Goal: Navigation & Orientation: Find specific page/section

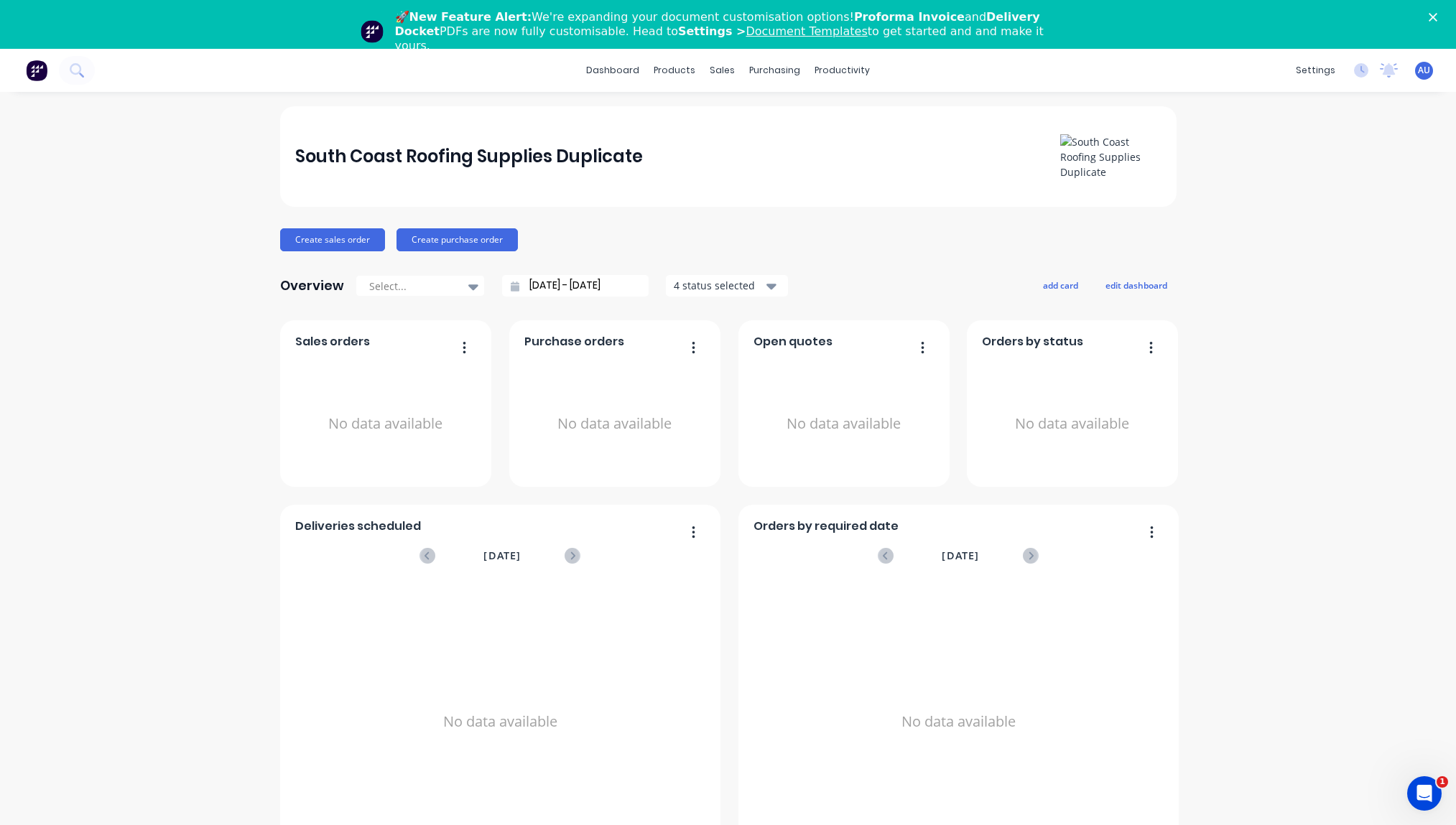
click at [144, 407] on div "South Coast Roofing Supplies Duplicate Create sales order Create purchase order…" at bounding box center [728, 483] width 1456 height 753
click at [1326, 208] on div "South Coast Roofing Supplies Duplicate Create sales order Create purchase order…" at bounding box center [728, 483] width 1456 height 753
click at [1256, 116] on link "Company" at bounding box center [1247, 116] width 190 height 29
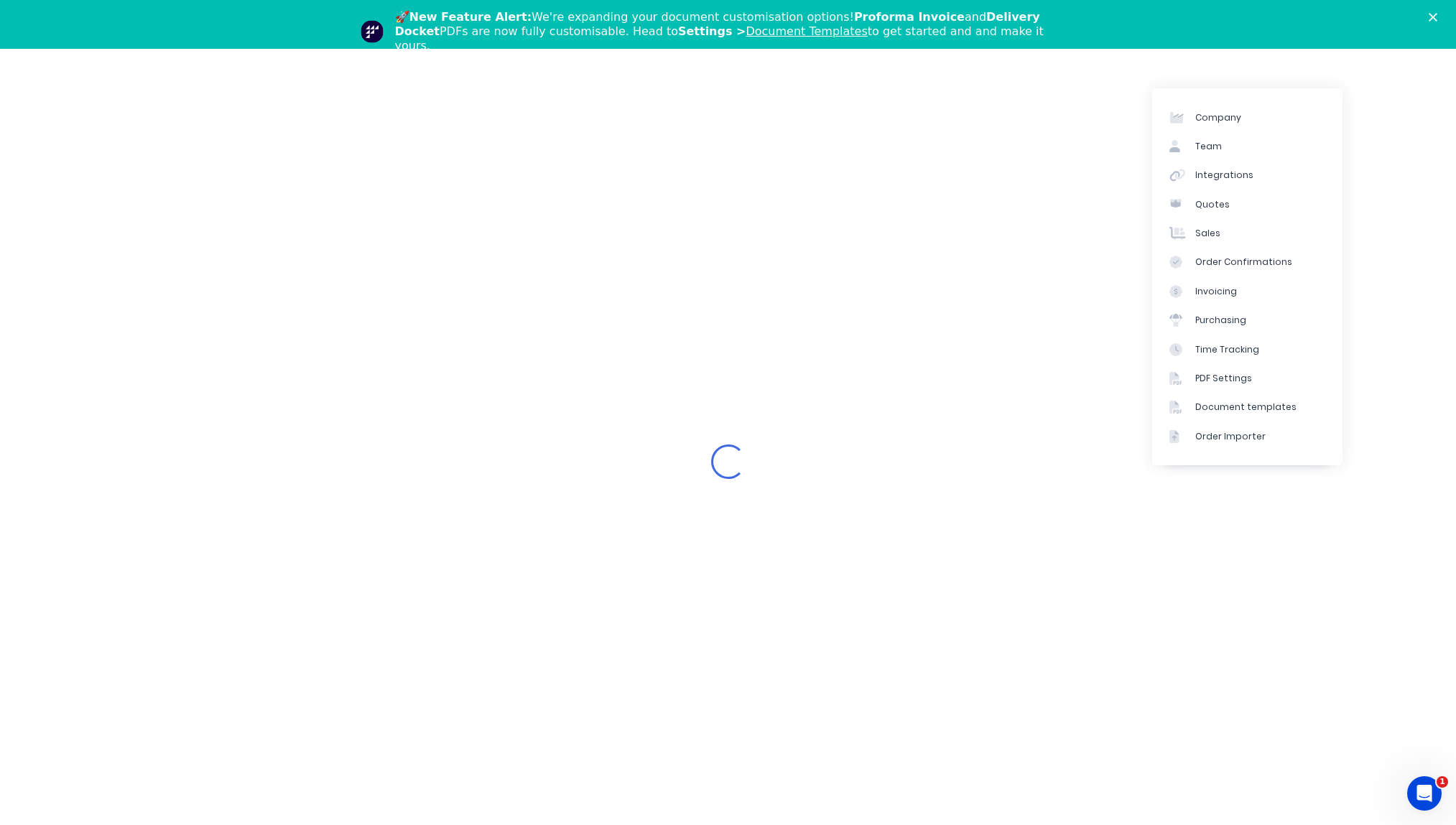
select select "AU"
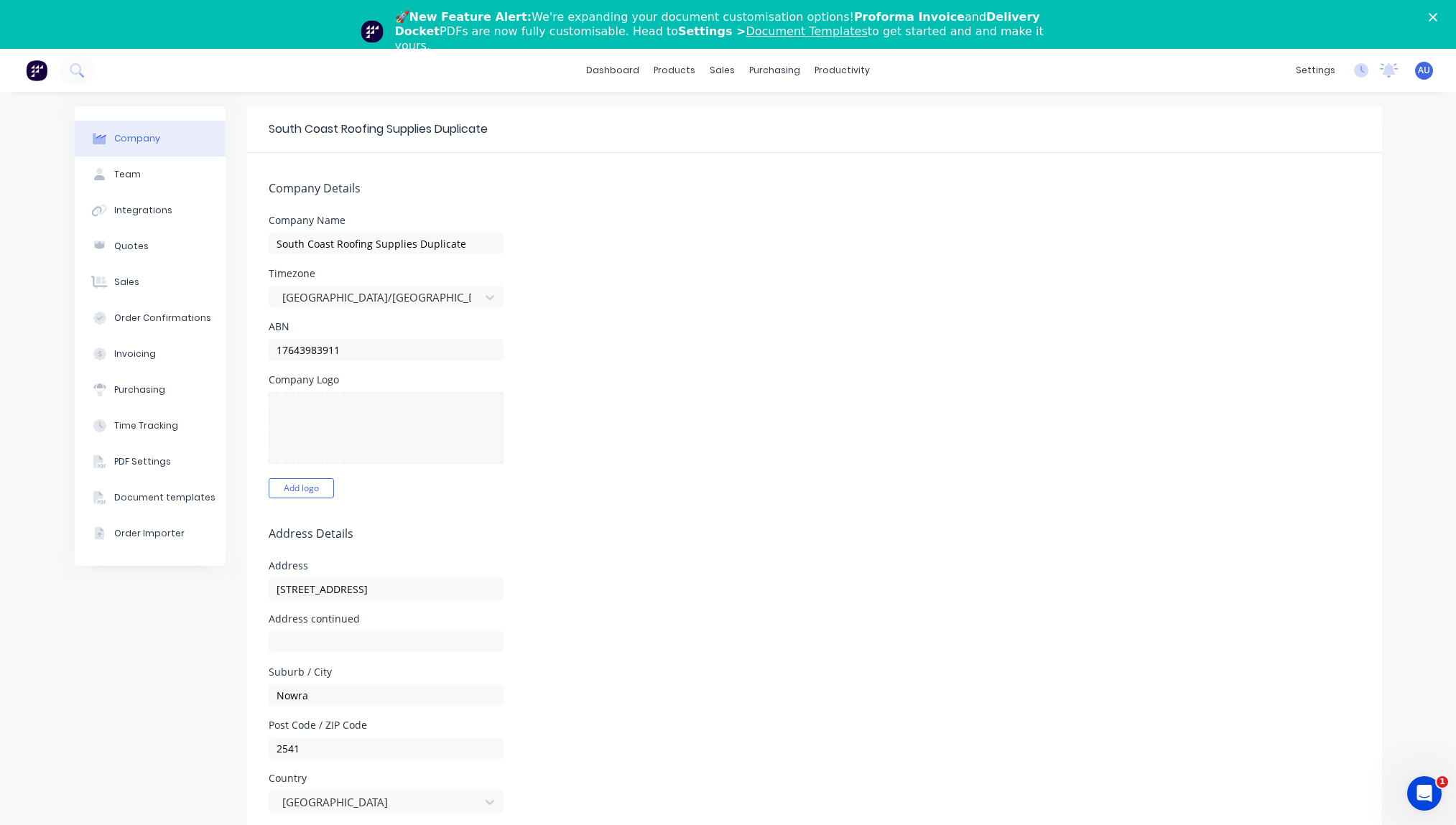
click at [75, 517] on div "Company Team Integrations Quotes Sales Order Confirmations Invoicing Purchasing…" at bounding box center [150, 692] width 151 height 1172
click at [314, 486] on button "Add logo" at bounding box center [301, 488] width 65 height 20
click at [1125, 334] on div "ABN 17643983911" at bounding box center [814, 341] width 1092 height 39
click at [166, 517] on div "Company Team Integrations Quotes Sales Order Confirmations Invoicing Purchasing…" at bounding box center [150, 692] width 151 height 1172
click at [596, 78] on link "dashboard" at bounding box center [612, 69] width 67 height 21
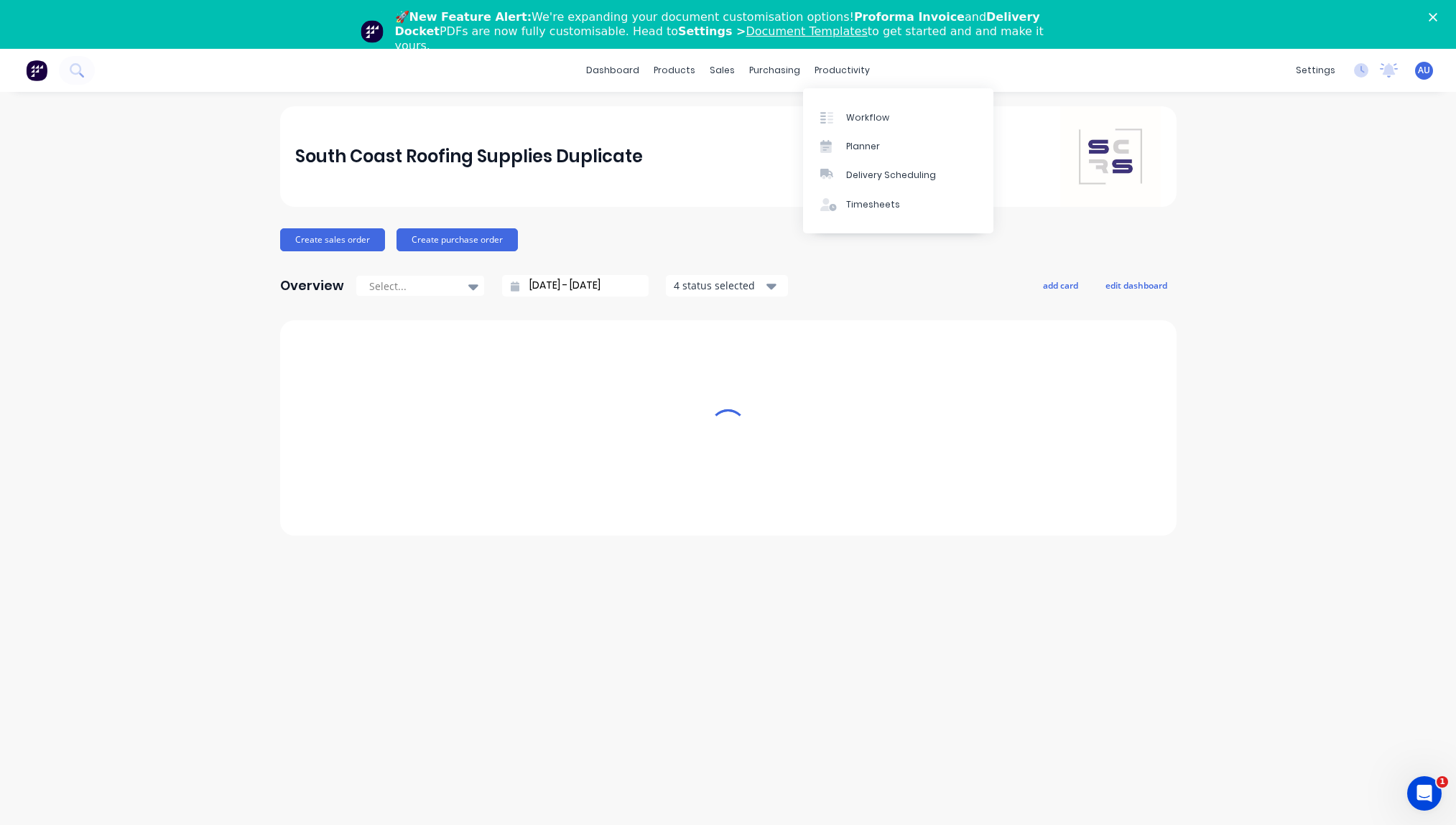
click at [849, 101] on div "Workflow Planner Delivery Scheduling Timesheets" at bounding box center [898, 161] width 190 height 145
click at [858, 119] on div "Workflow" at bounding box center [867, 118] width 43 height 13
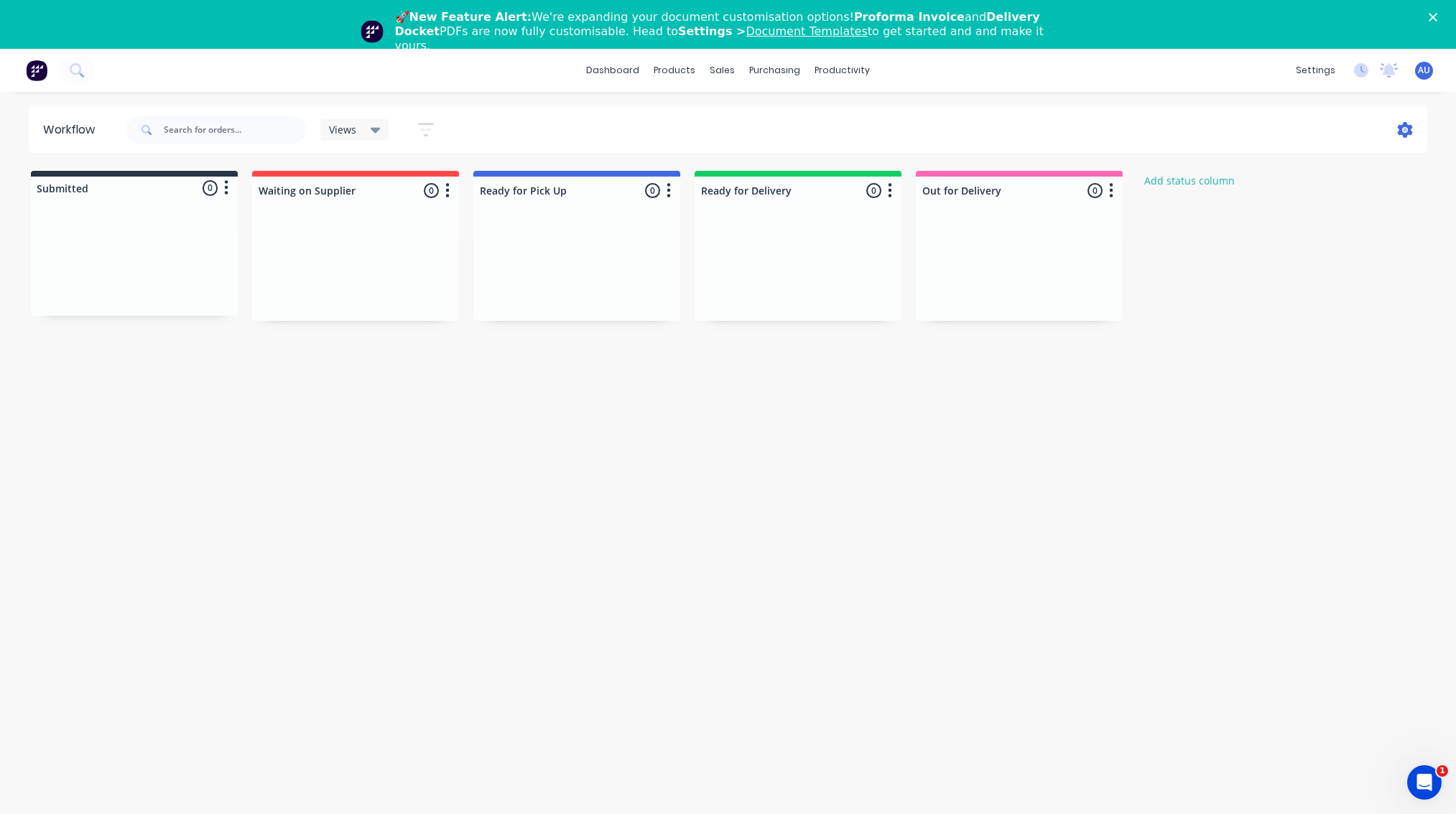
click at [1405, 128] on icon at bounding box center [1406, 130] width 4 height 4
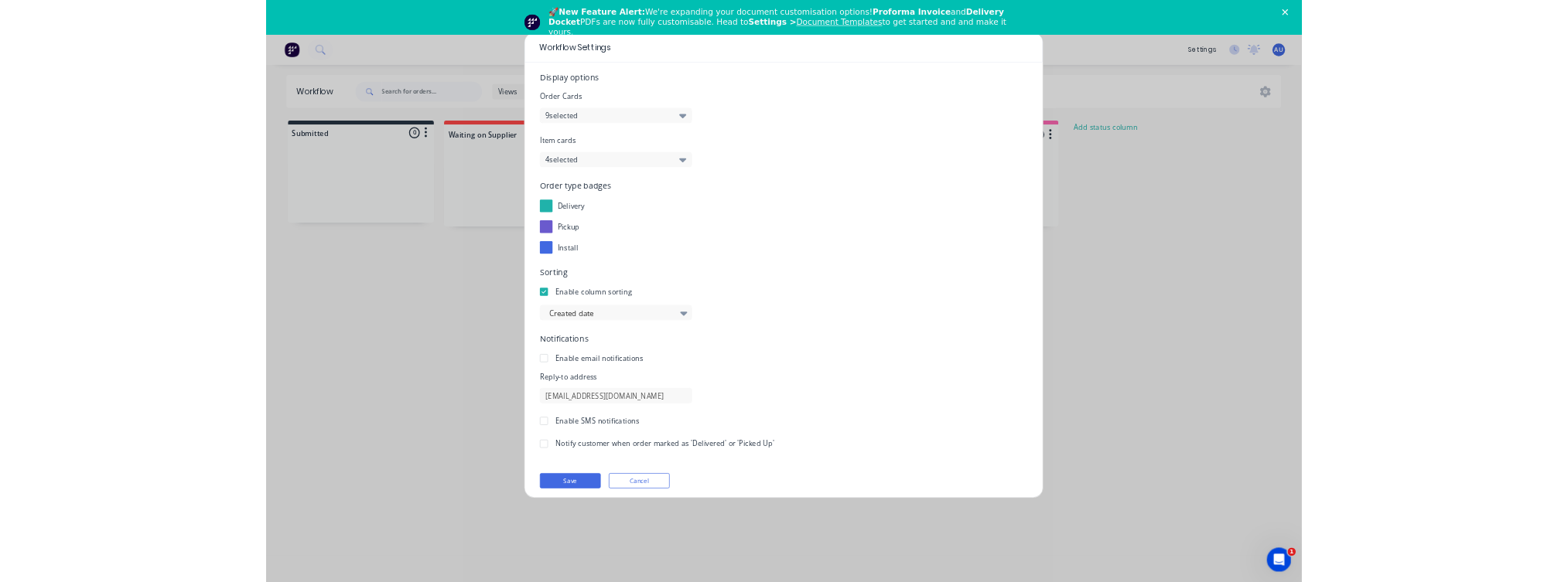
scroll to position [20, 0]
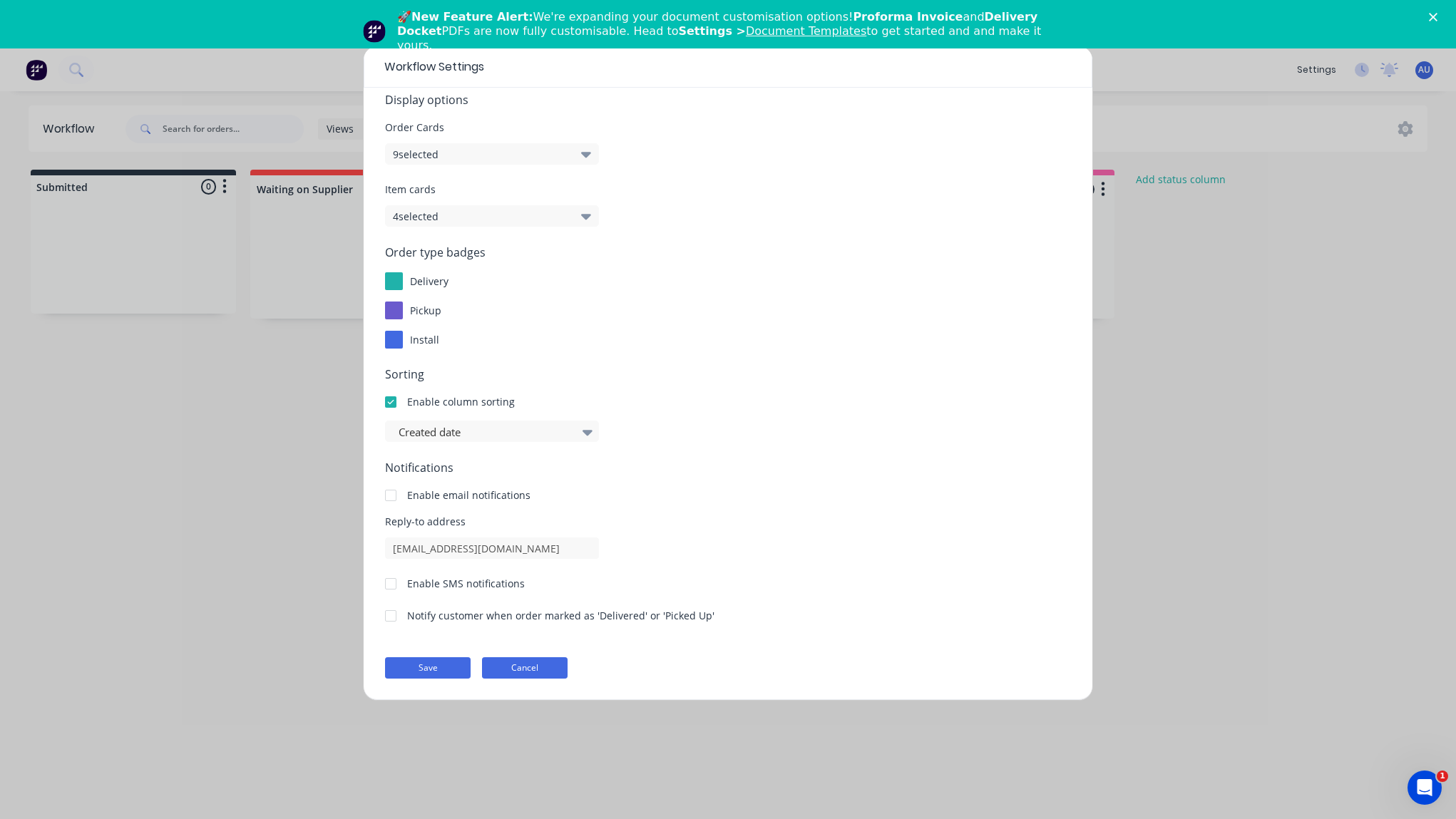
click at [540, 513] on button "Cancel" at bounding box center [525, 667] width 86 height 21
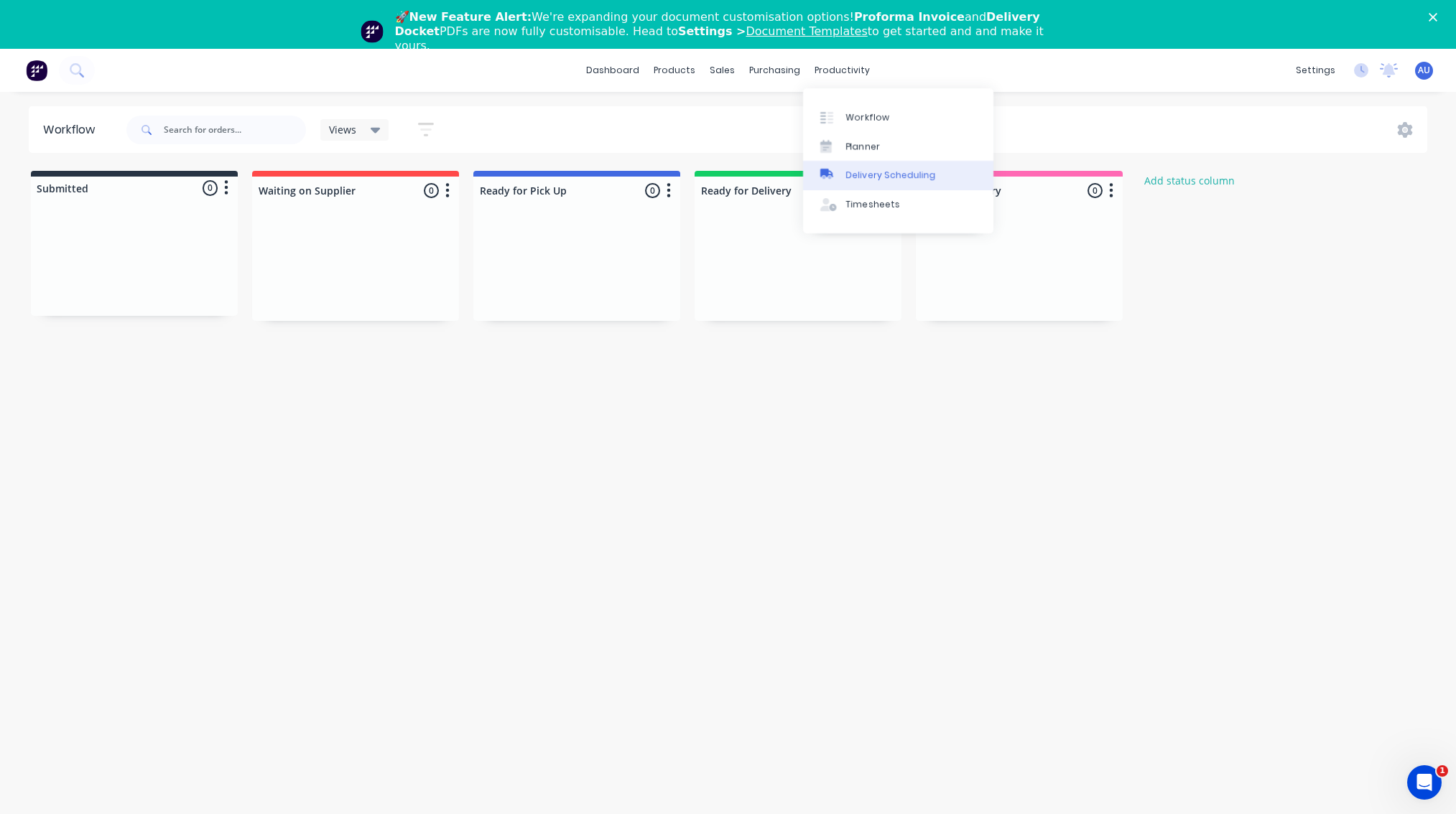
click at [864, 170] on div "Delivery Scheduling" at bounding box center [890, 176] width 90 height 13
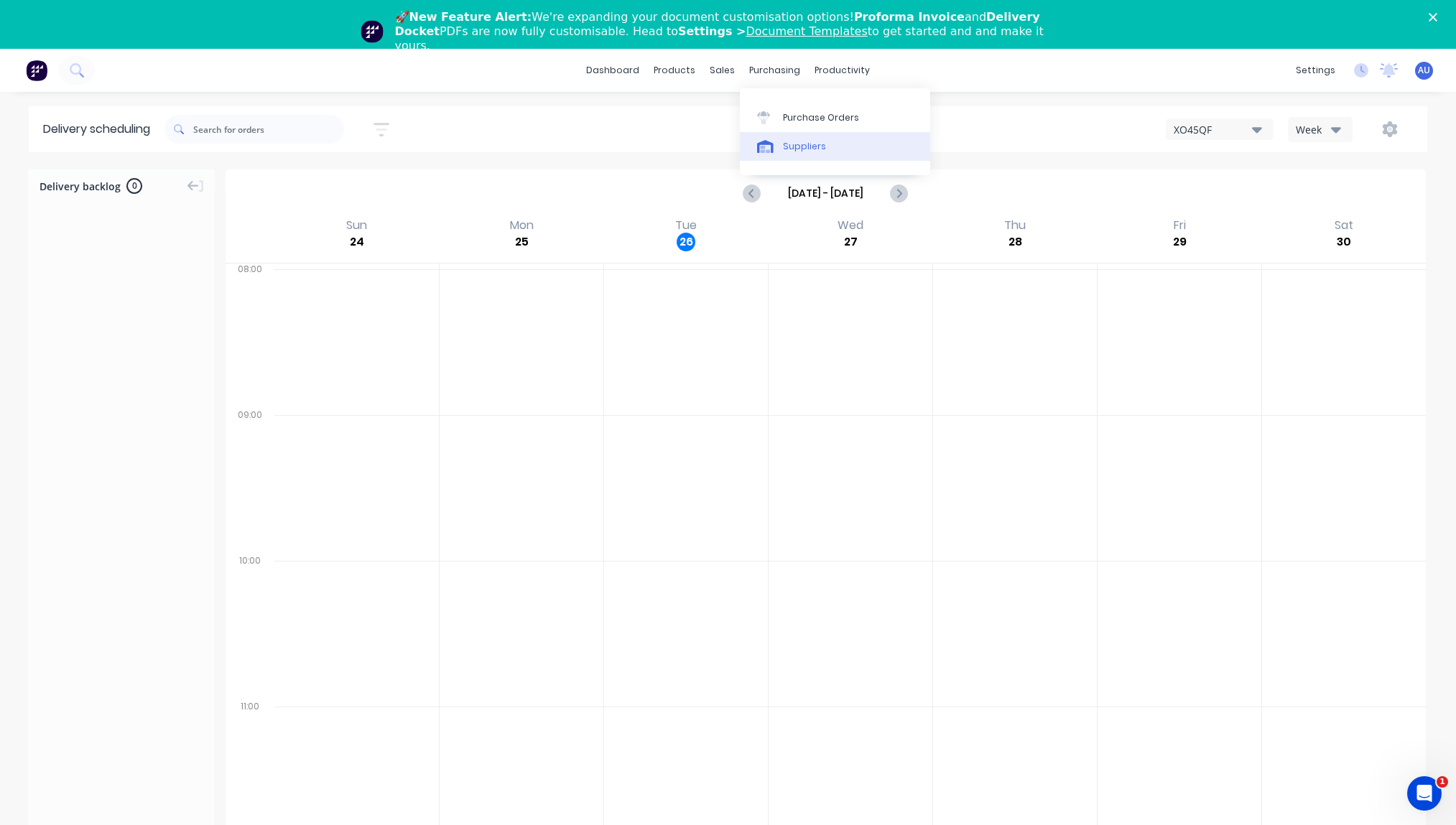
click at [783, 148] on div "Suppliers" at bounding box center [804, 146] width 43 height 13
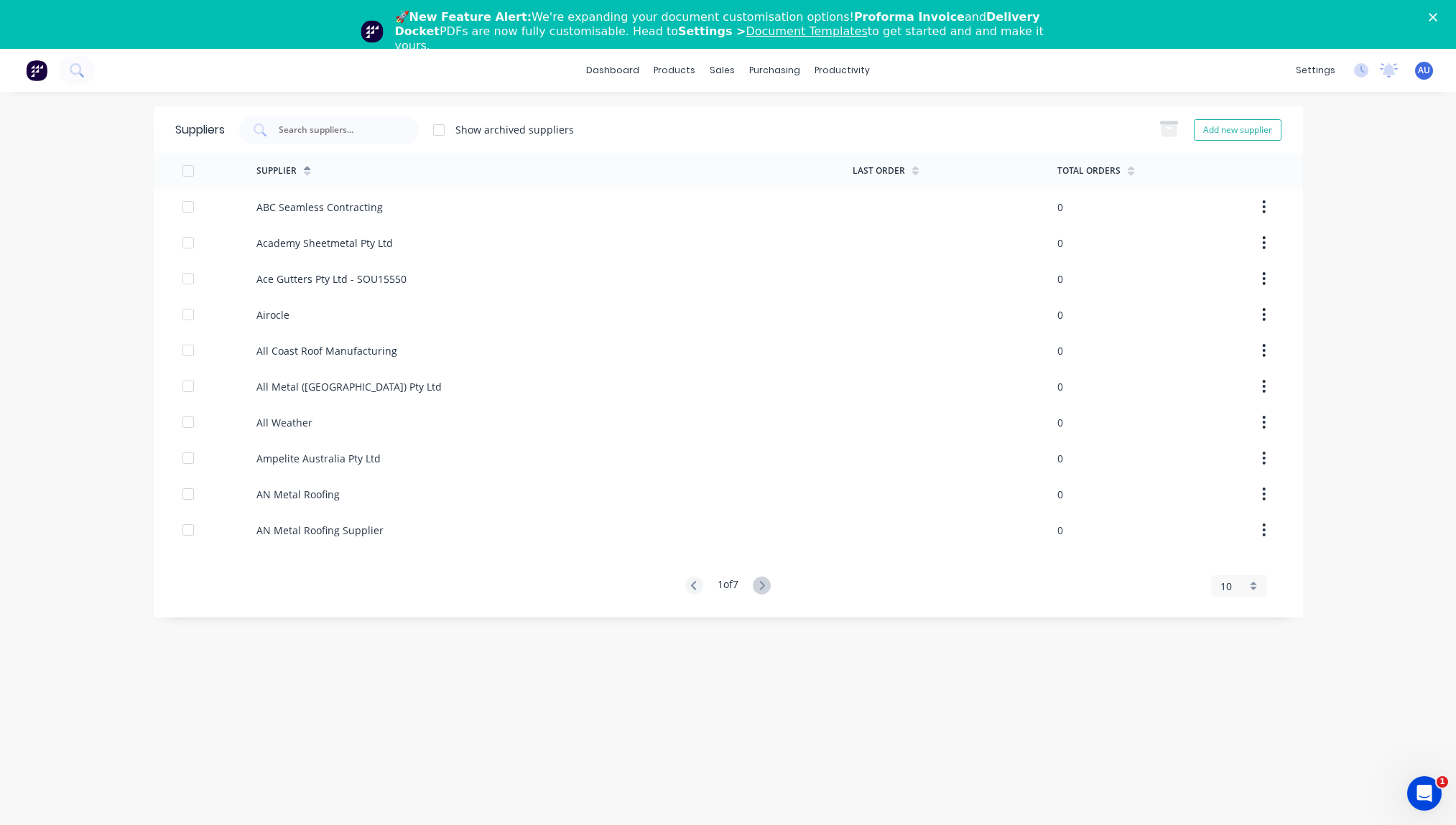
click at [63, 337] on div "dashboard products sales purchasing productivity dashboard products Product Cat…" at bounding box center [728, 462] width 1456 height 825
click at [623, 517] on div "Suppliers Show archived suppliers Add new supplier Supplier Last Order Total Or…" at bounding box center [728, 483] width 1149 height 753
click at [762, 517] on icon at bounding box center [762, 585] width 18 height 18
click at [682, 517] on div "Suppliers Show archived suppliers Add new supplier Supplier Last Order Total Or…" at bounding box center [728, 483] width 1149 height 753
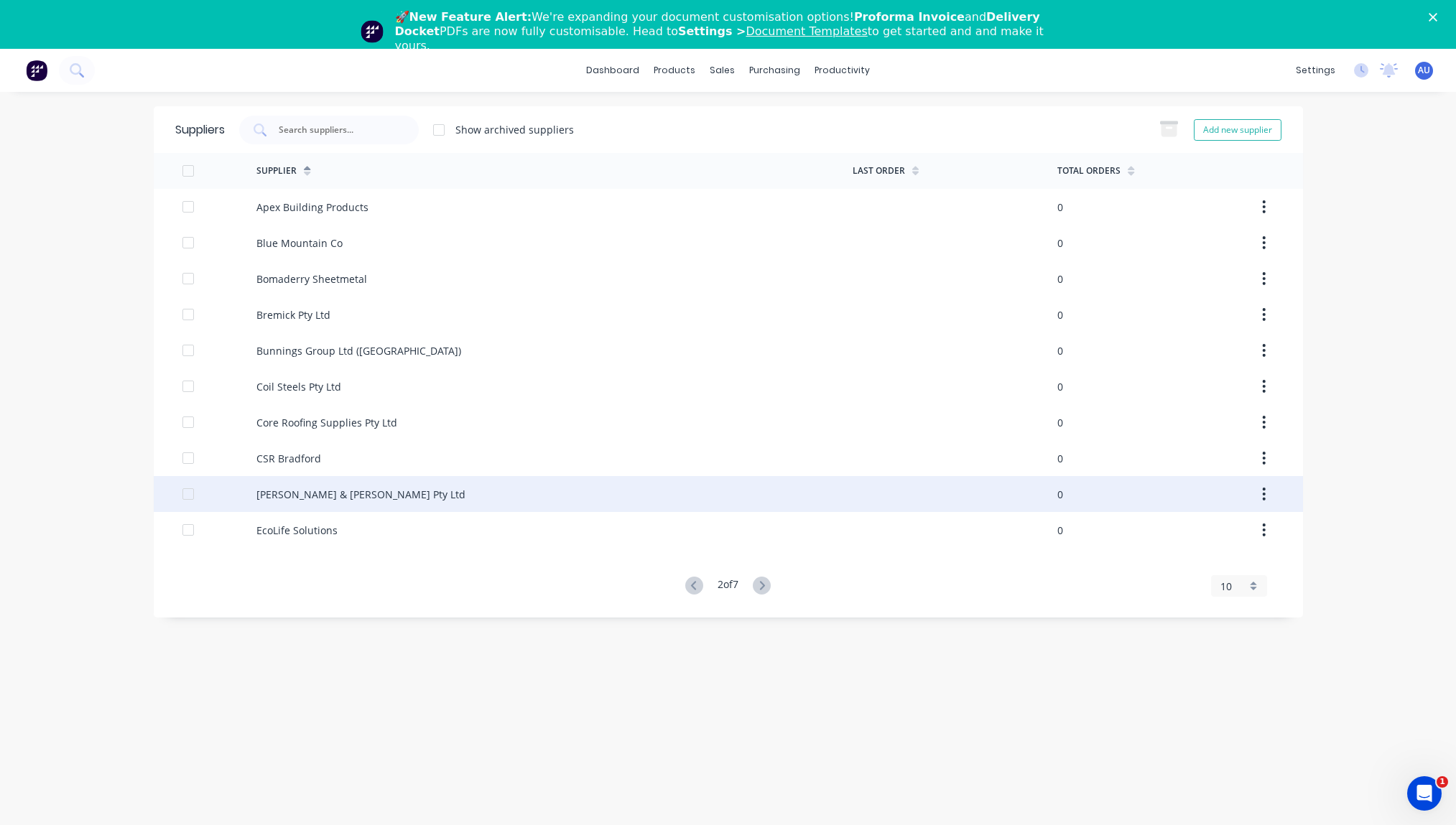
click at [422, 501] on div "[PERSON_NAME] & [PERSON_NAME] Pty Ltd" at bounding box center [554, 494] width 596 height 36
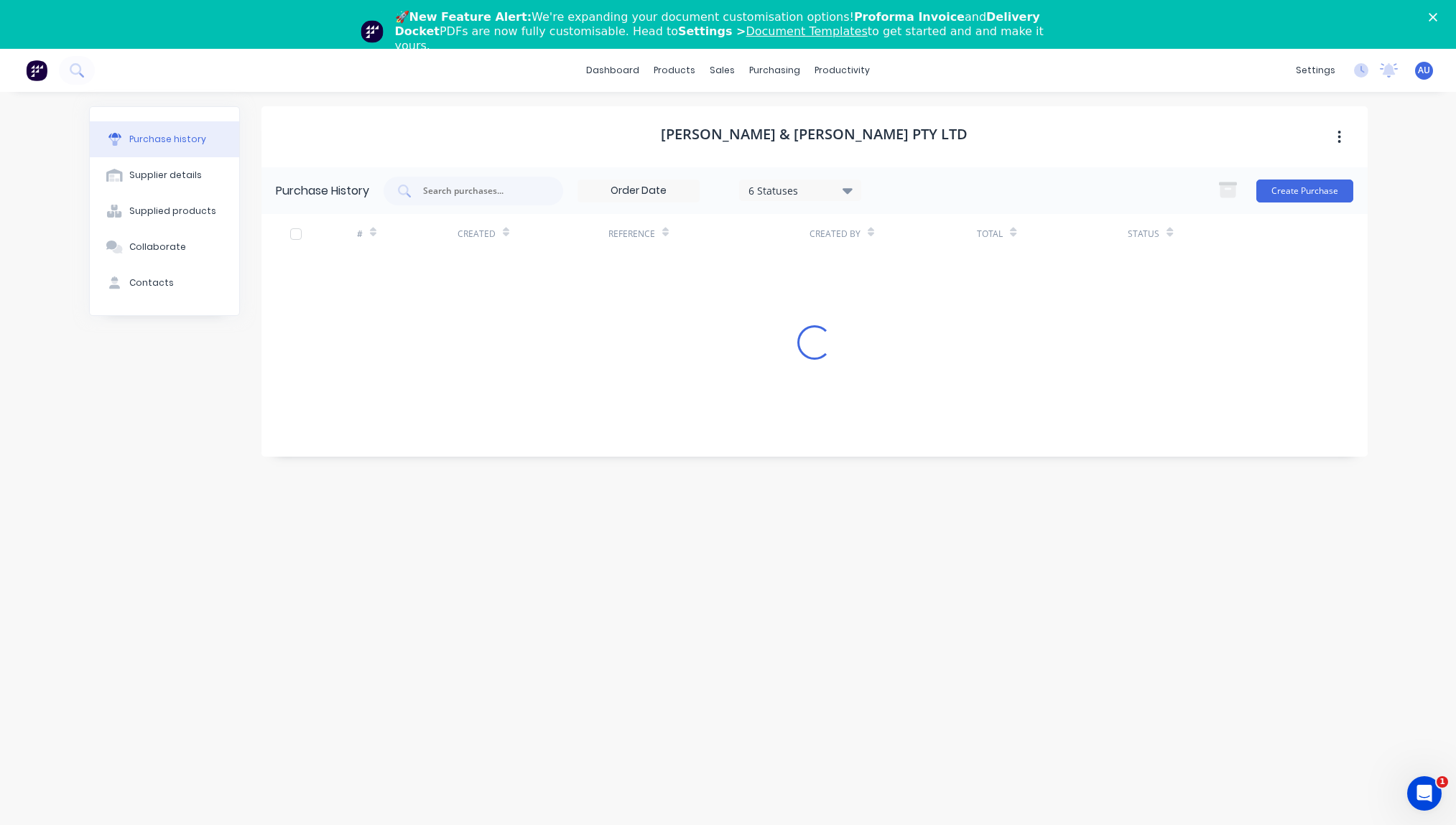
click at [176, 380] on div "Purchase history Supplier details Supplied products Collaborate Contacts" at bounding box center [165, 475] width 151 height 739
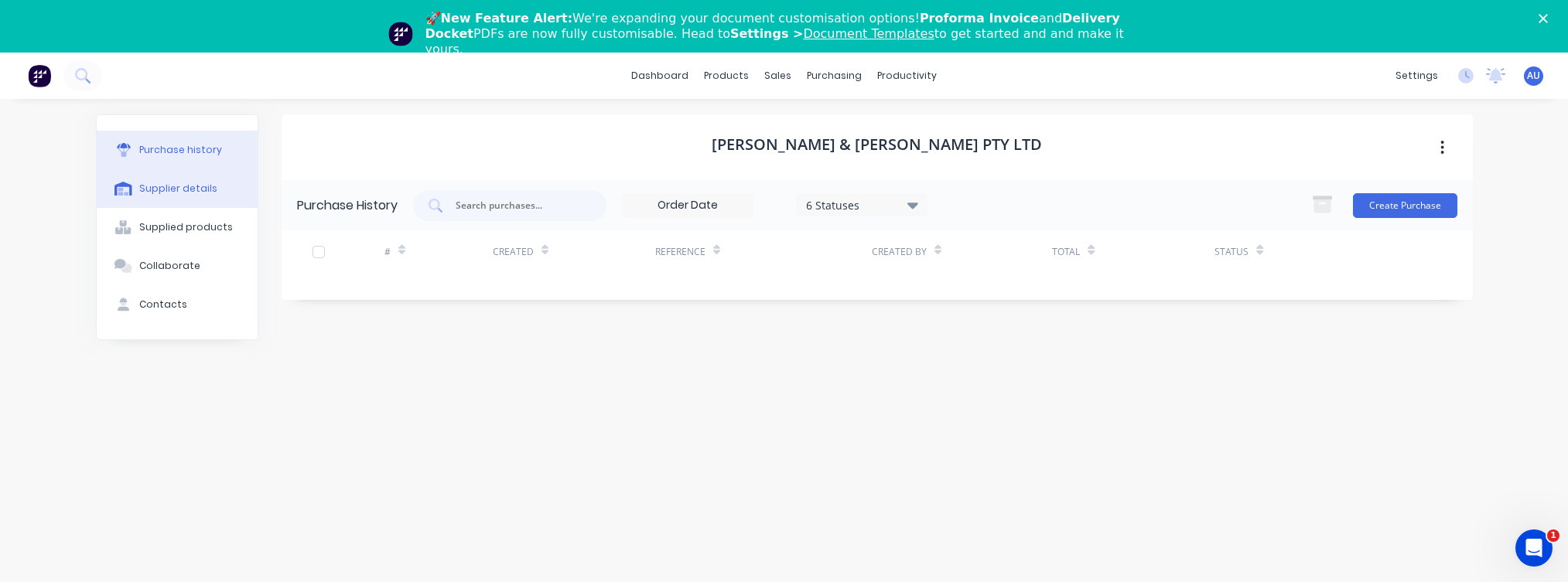
click at [130, 197] on button "Supplier details" at bounding box center [177, 188] width 161 height 39
select select "AU"
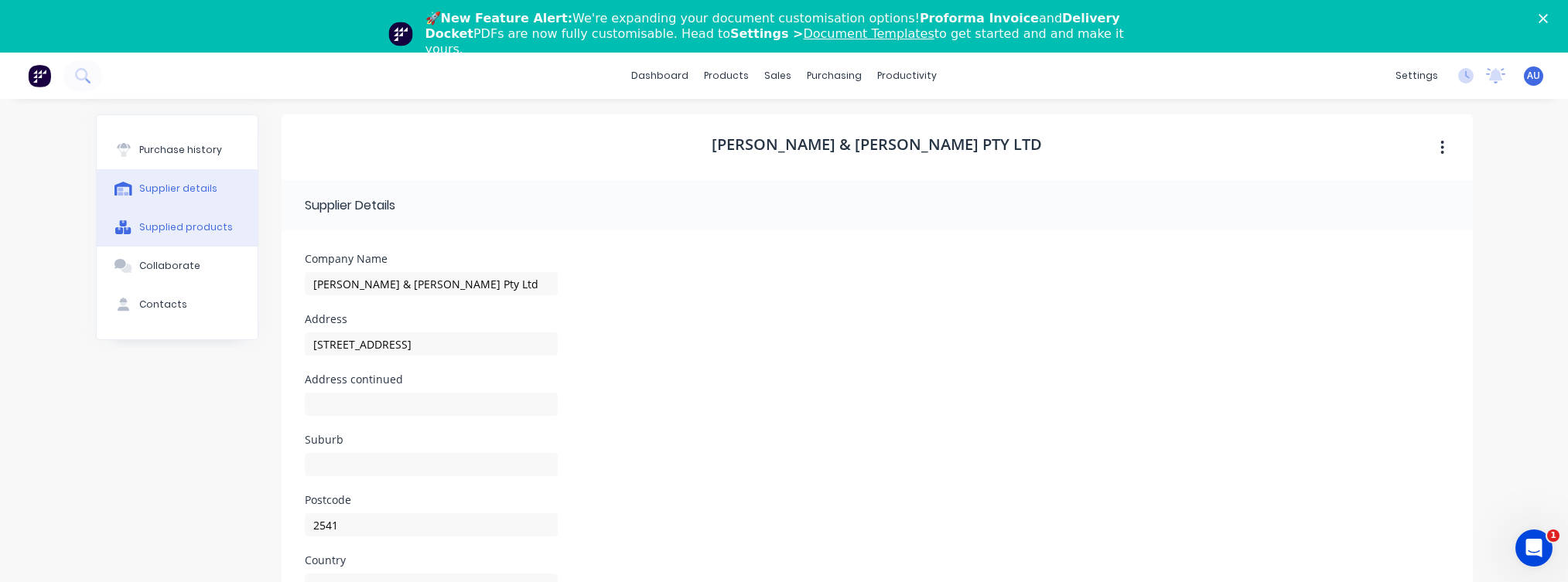
click at [182, 224] on div "Supplied products" at bounding box center [186, 228] width 94 height 14
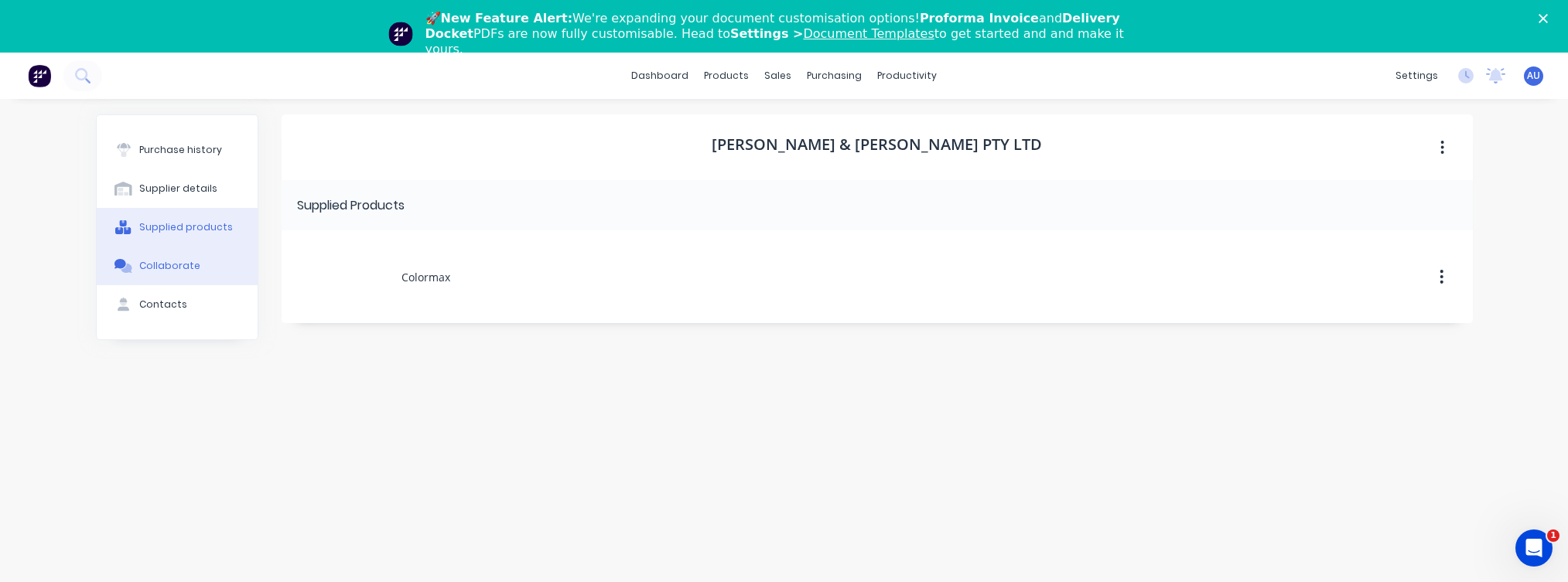
click at [136, 266] on button "Collaborate" at bounding box center [177, 265] width 161 height 39
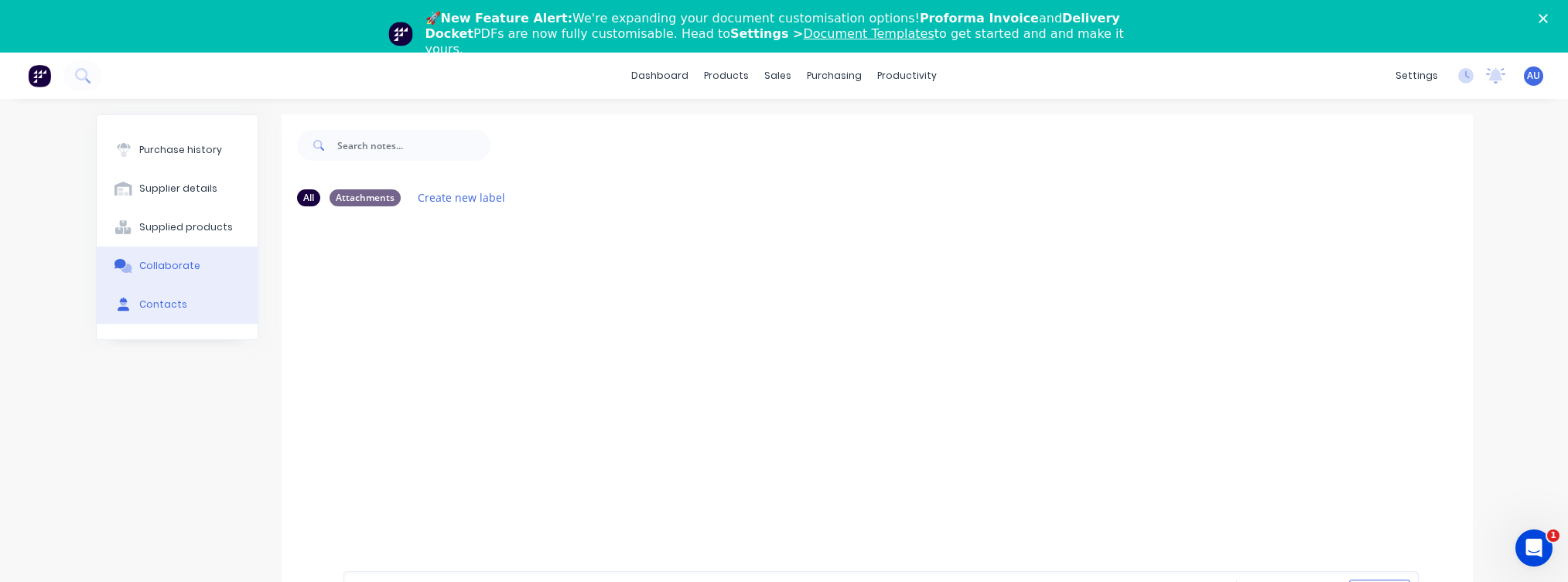
click at [150, 314] on button "Contacts" at bounding box center [177, 304] width 161 height 39
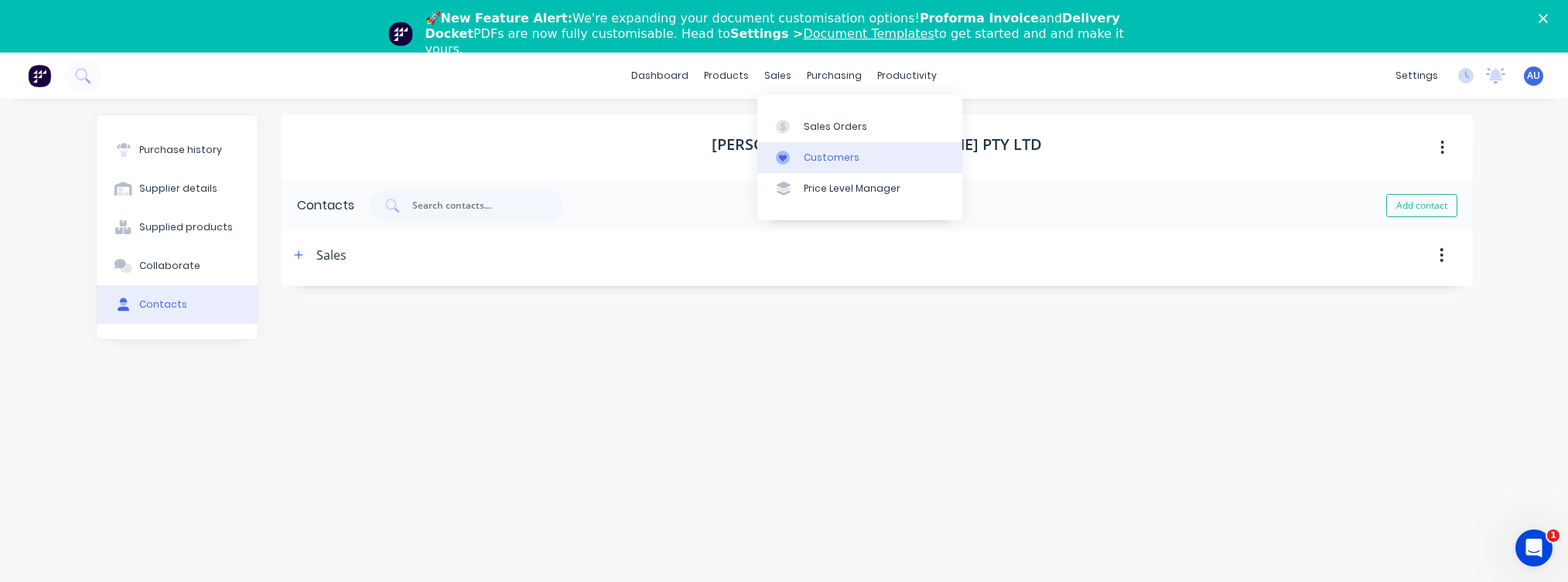
click at [818, 158] on div "Customers" at bounding box center [831, 158] width 56 height 14
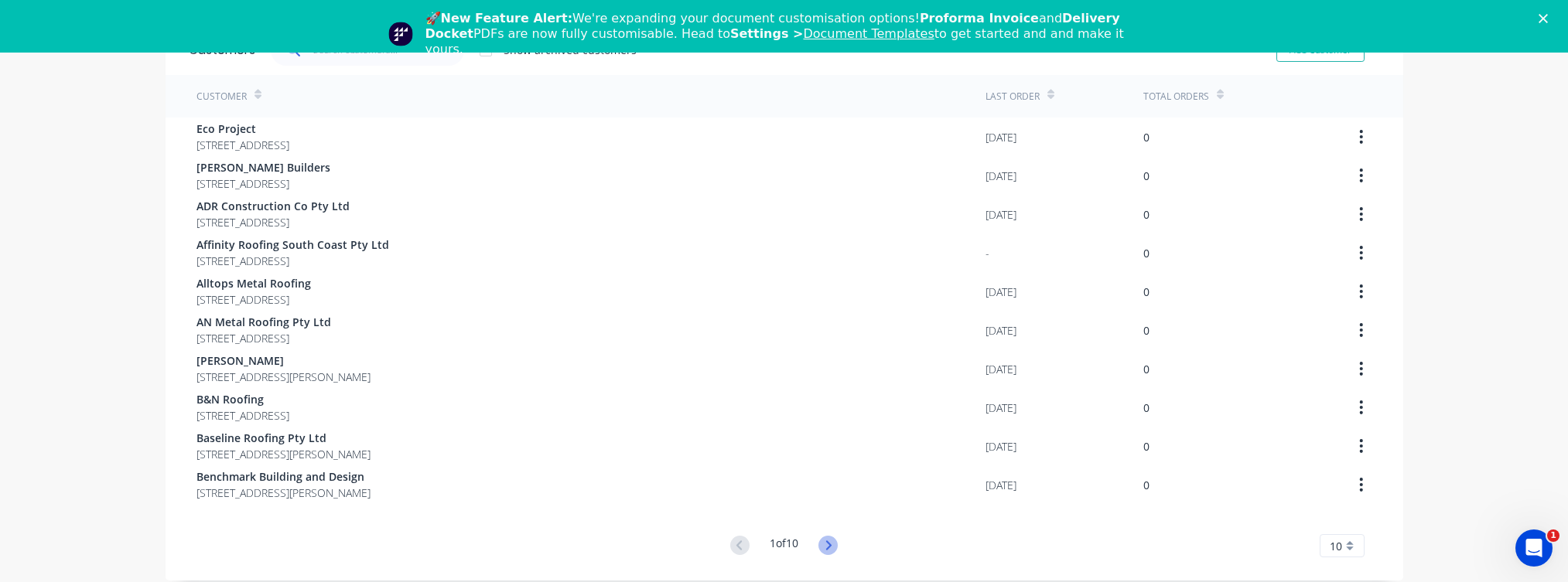
click at [825, 536] on icon at bounding box center [828, 545] width 20 height 20
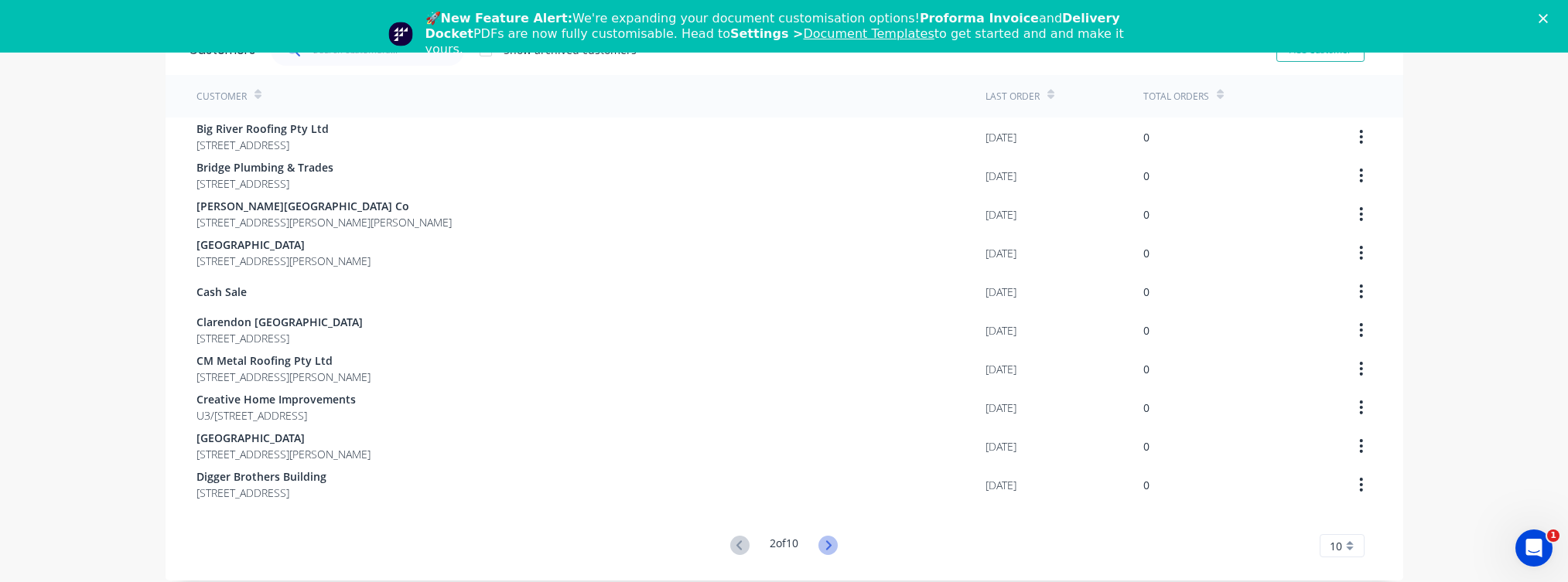
click at [825, 550] on icon at bounding box center [828, 545] width 20 height 20
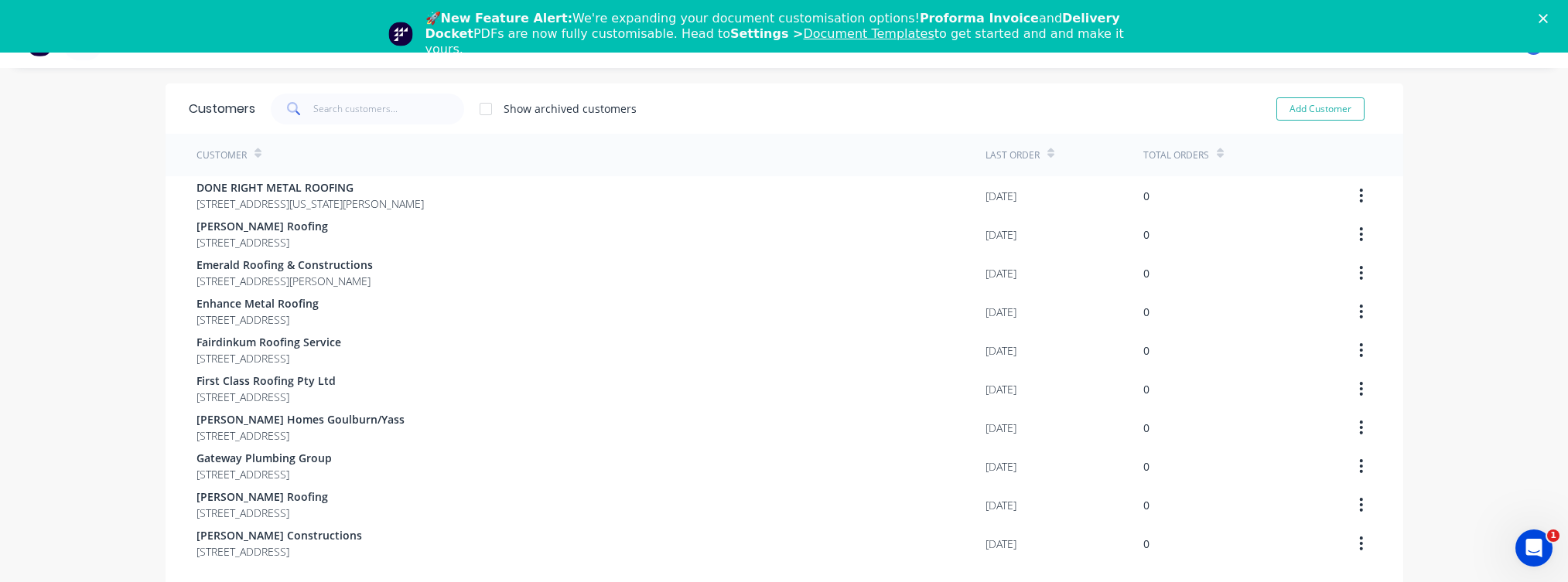
scroll to position [90, 0]
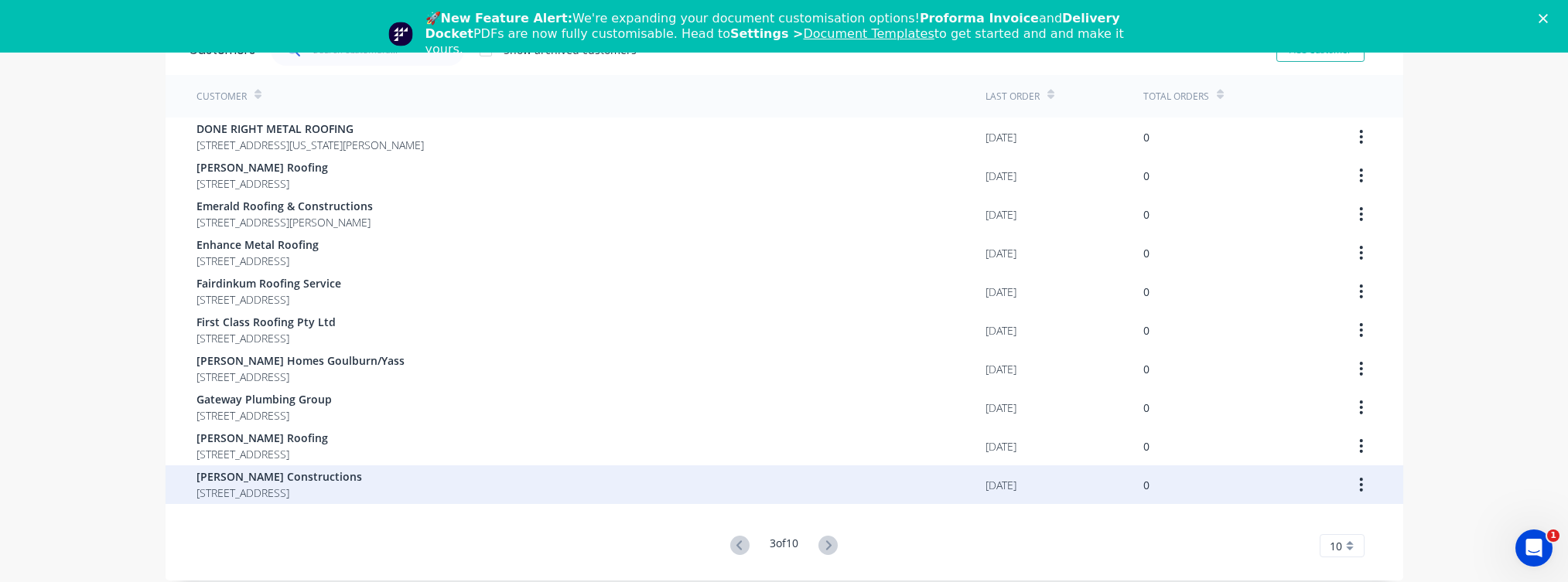
click at [622, 495] on div "[PERSON_NAME] Constructions [STREET_ADDRESS]" at bounding box center [590, 484] width 789 height 39
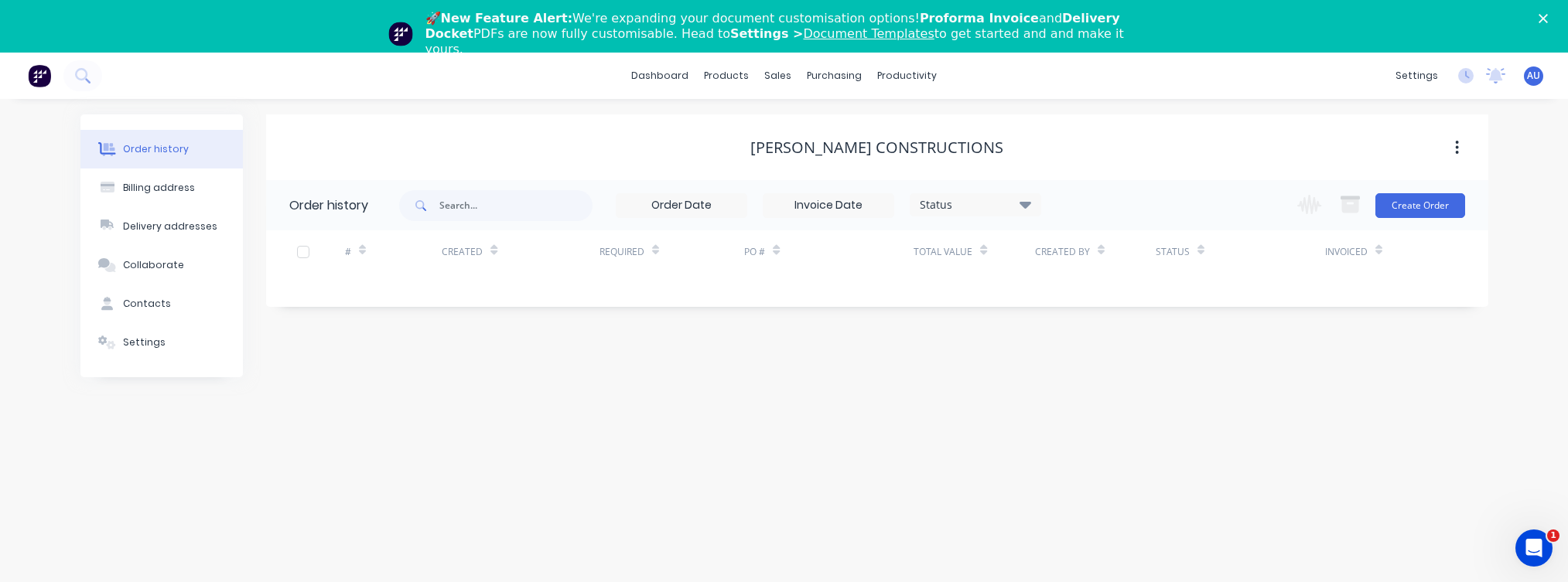
click at [169, 182] on div "Billing address" at bounding box center [158, 188] width 72 height 14
select select "AU"
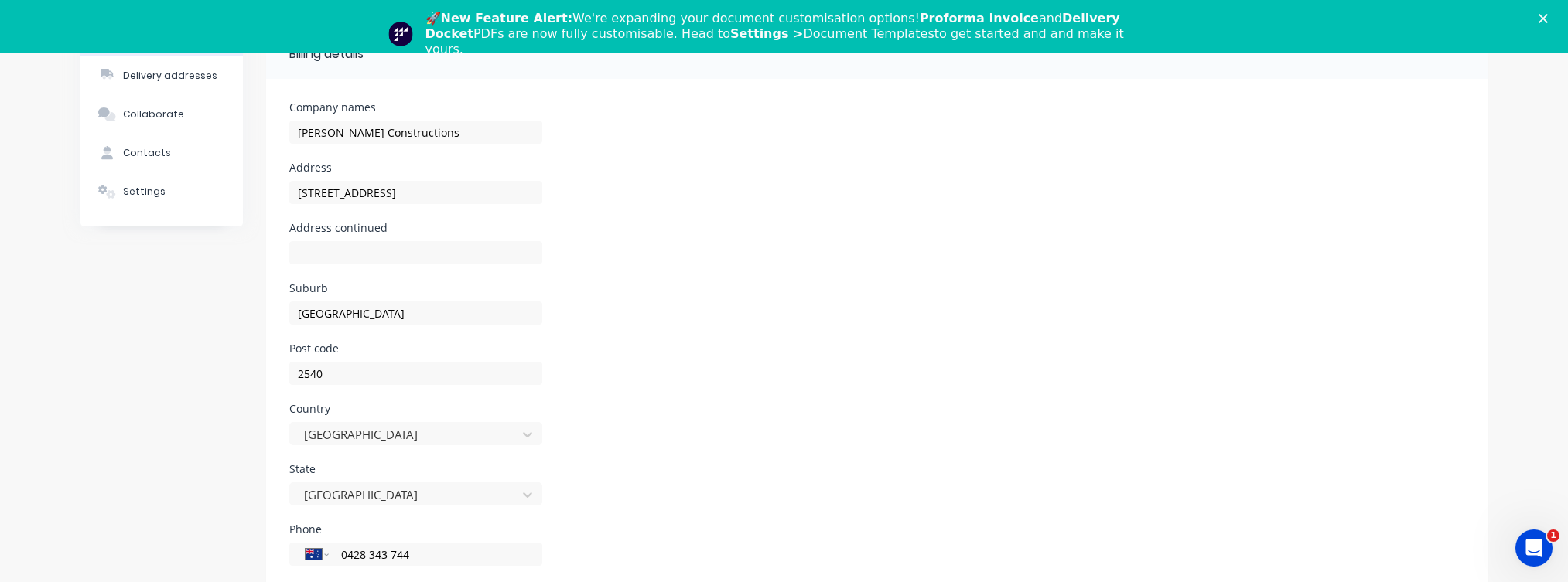
scroll to position [244, 0]
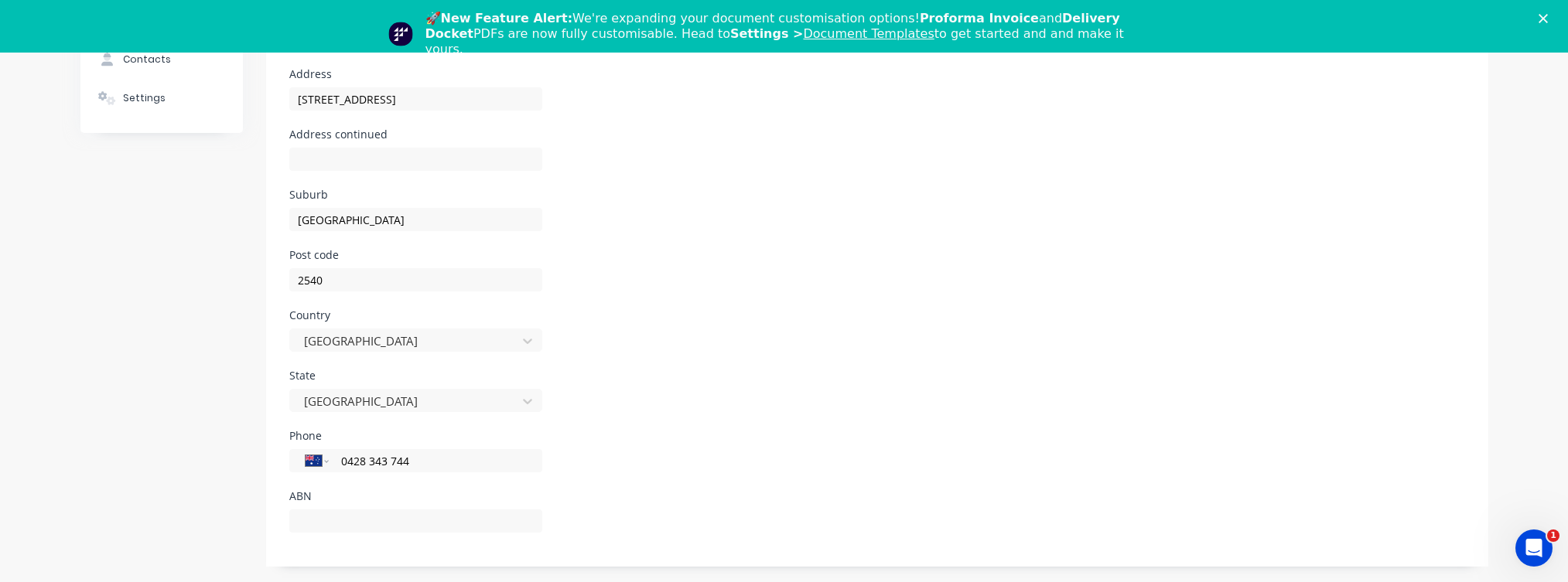
click at [115, 312] on div "Order history Billing address Delivery addresses Collaborate Contacts Settings" at bounding box center [162, 218] width 162 height 697
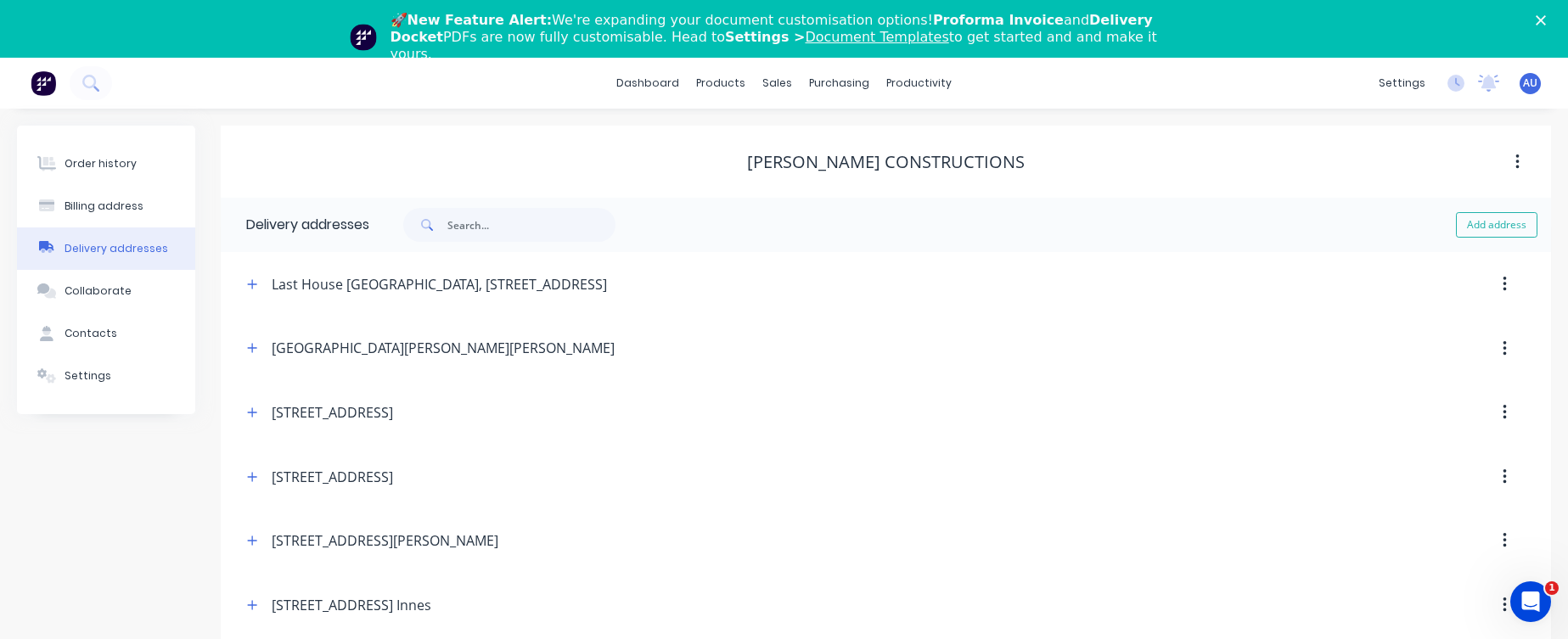
drag, startPoint x: 1574, startPoint y: 598, endPoint x: 1399, endPoint y: 45, distance: 580.0
click at [96, 291] on div "Collaborate" at bounding box center [99, 291] width 67 height 16
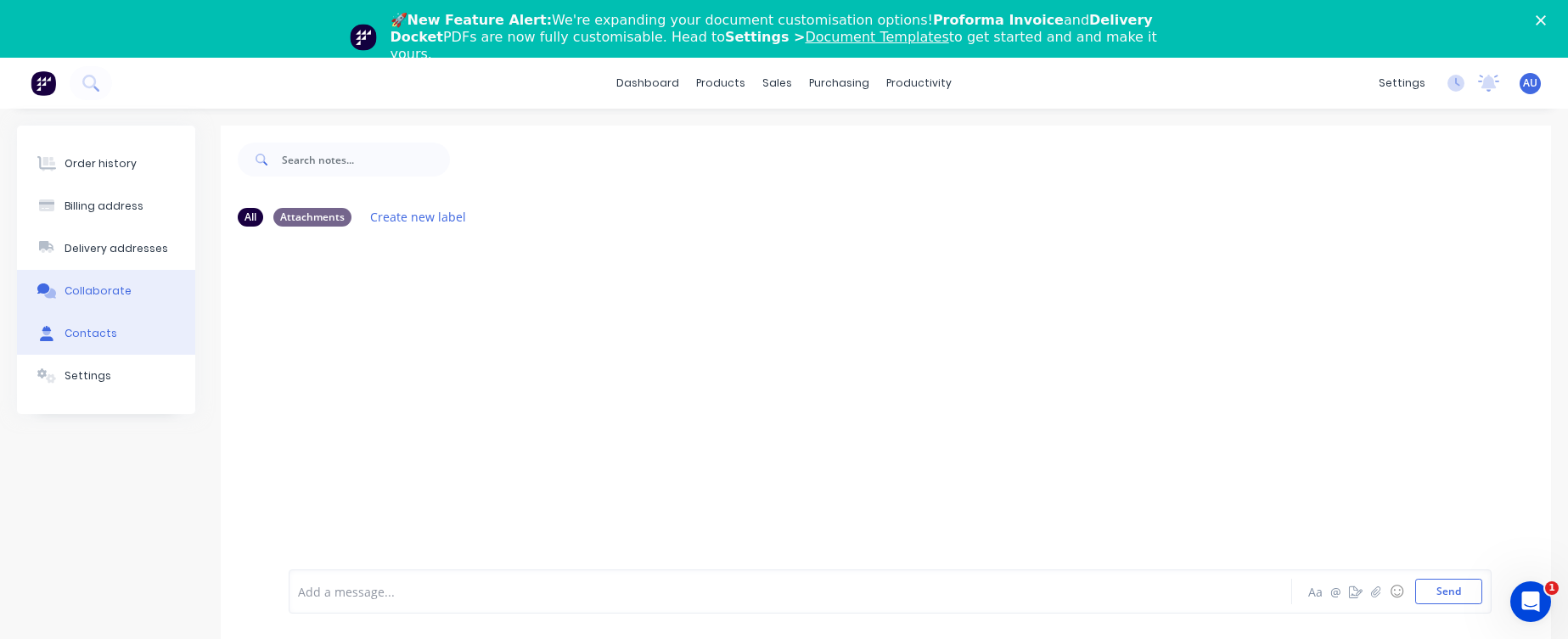
click at [81, 332] on div "Contacts" at bounding box center [91, 334] width 53 height 16
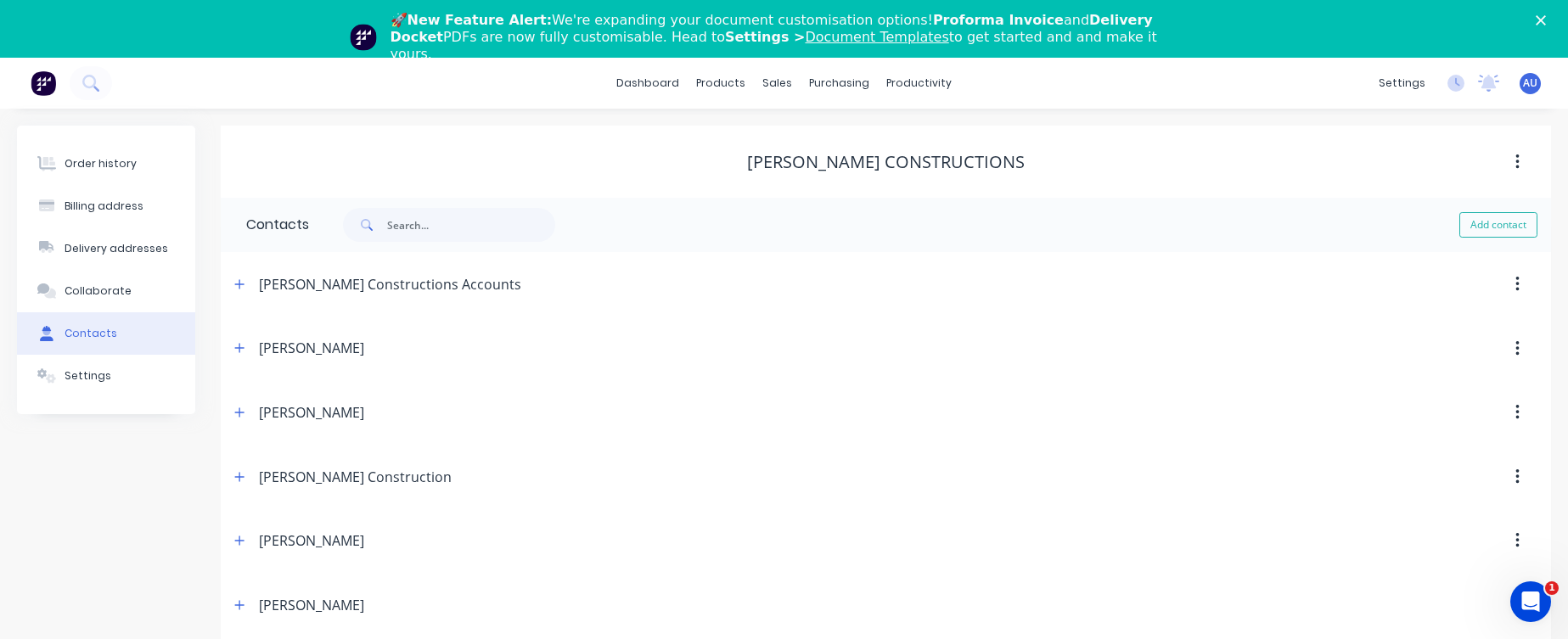
click at [131, 535] on div "Order history Billing address Delivery addresses Collaborate Contacts Settings" at bounding box center [106, 541] width 178 height 833
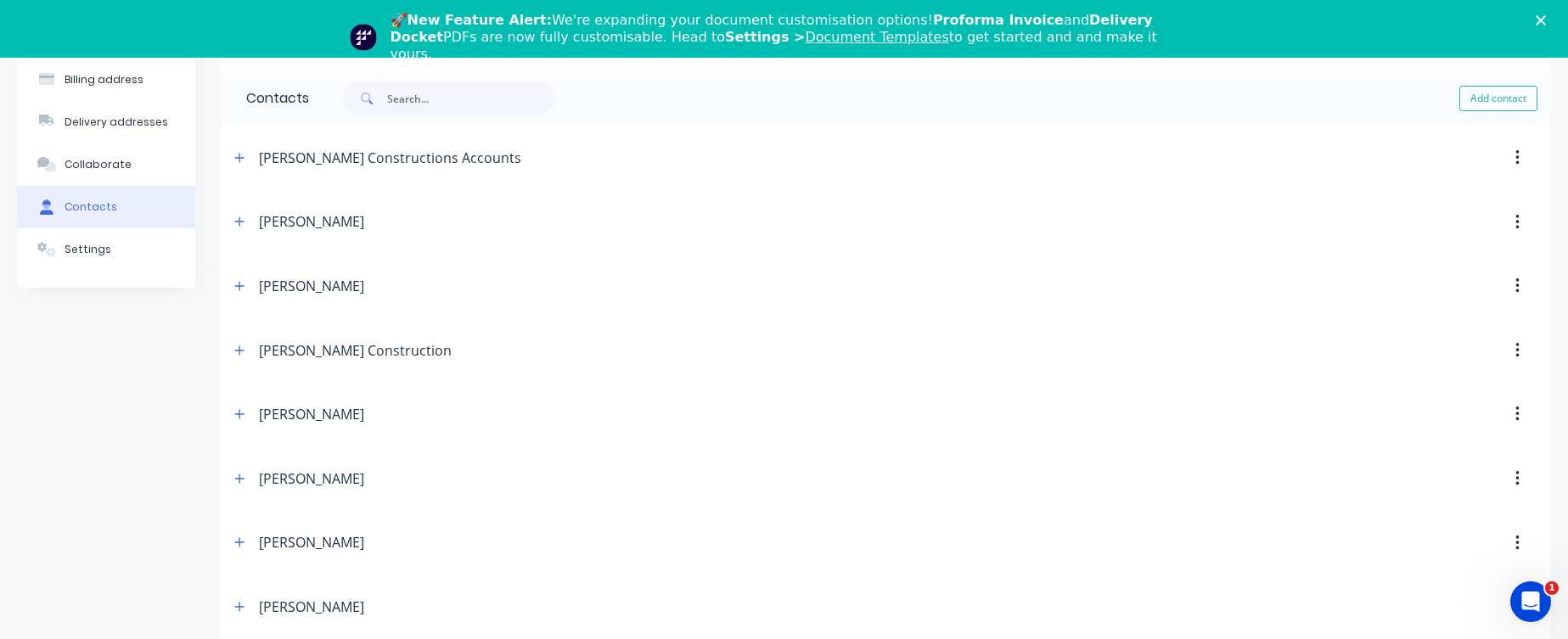
scroll to position [336, 0]
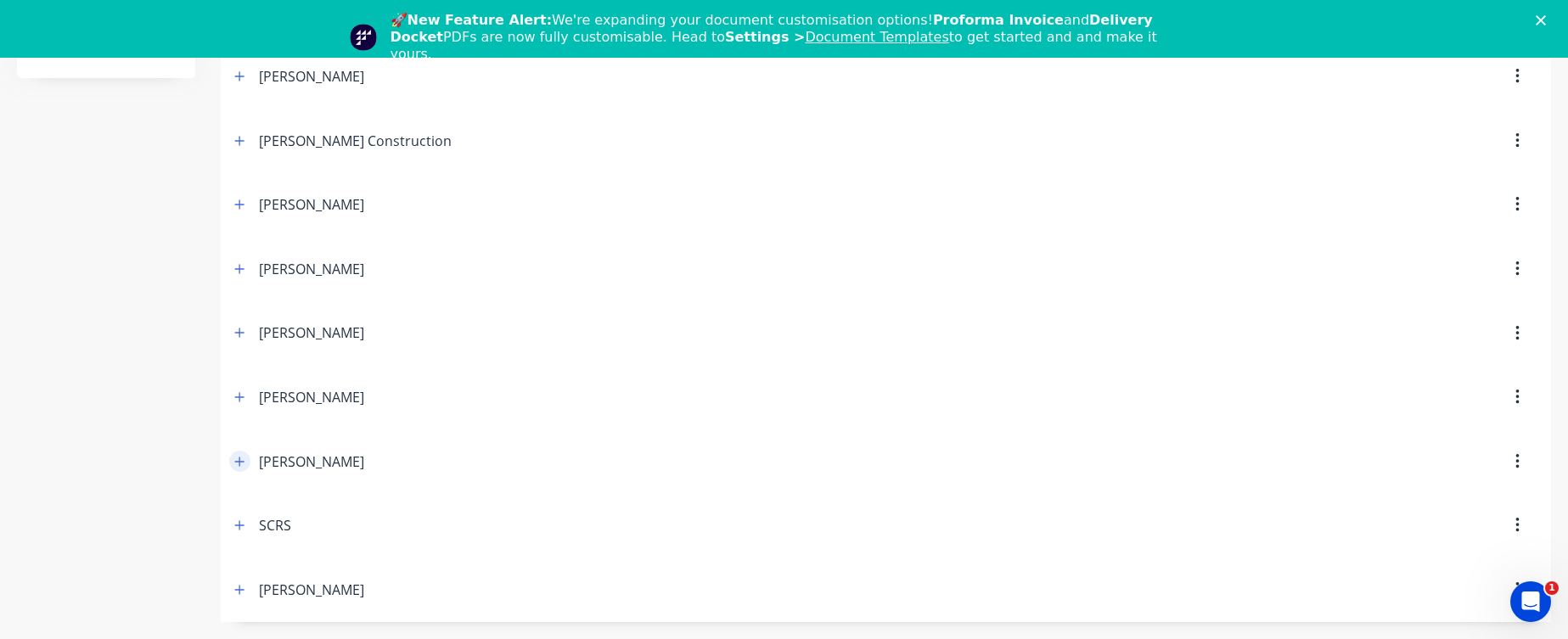
click at [233, 460] on button "button" at bounding box center [240, 461] width 22 height 22
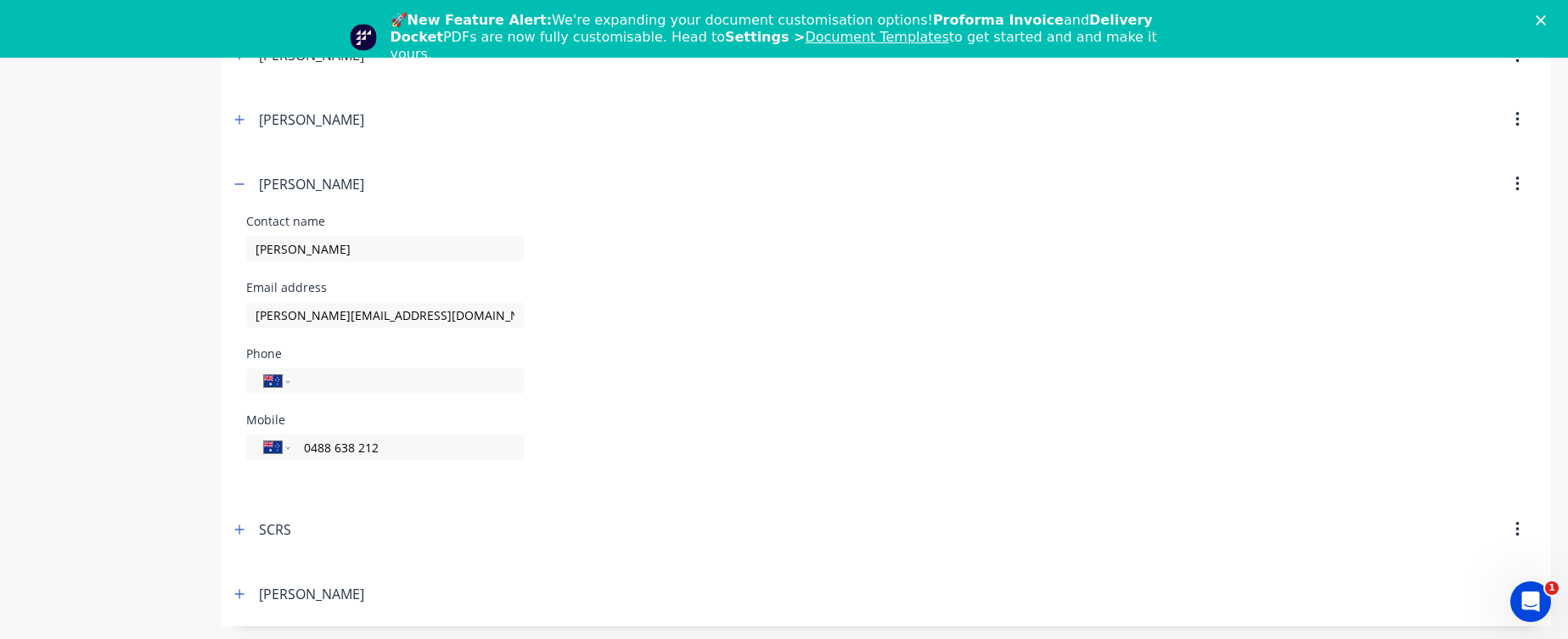
scroll to position [618, 0]
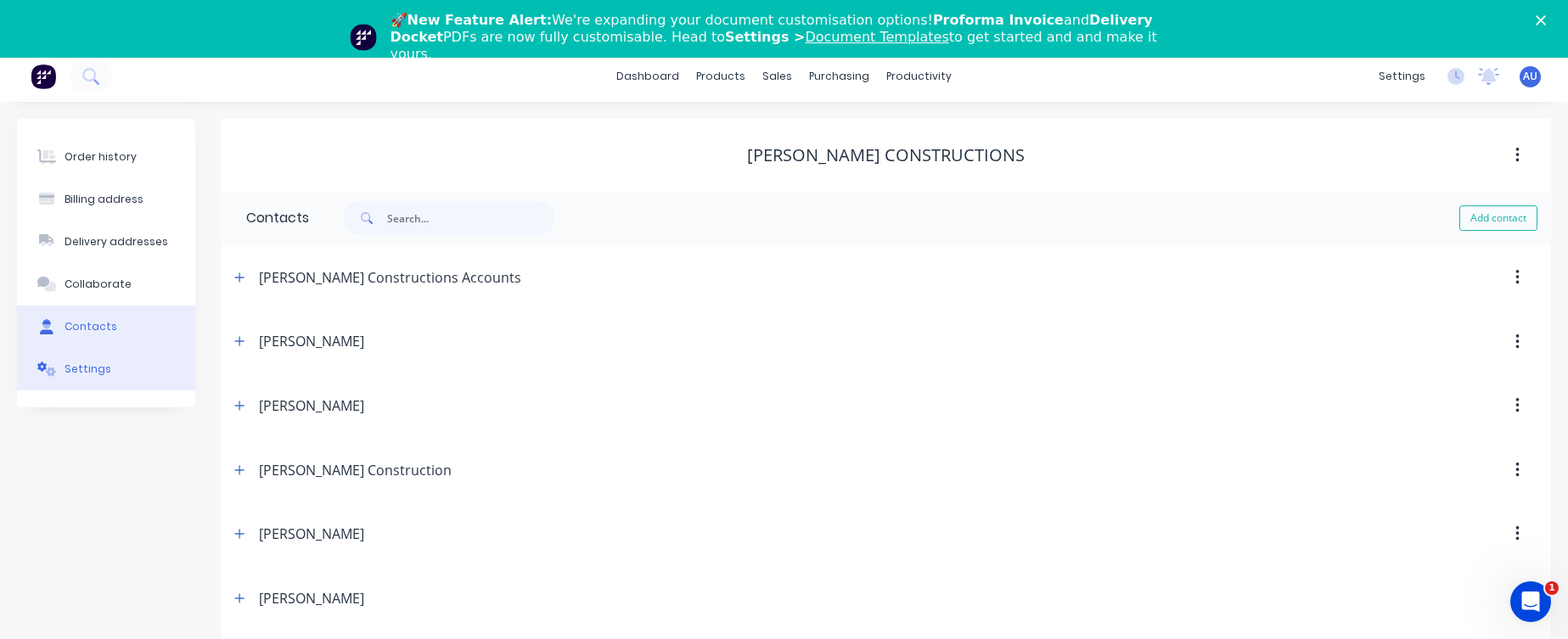
click at [122, 375] on button "Settings" at bounding box center [106, 369] width 178 height 42
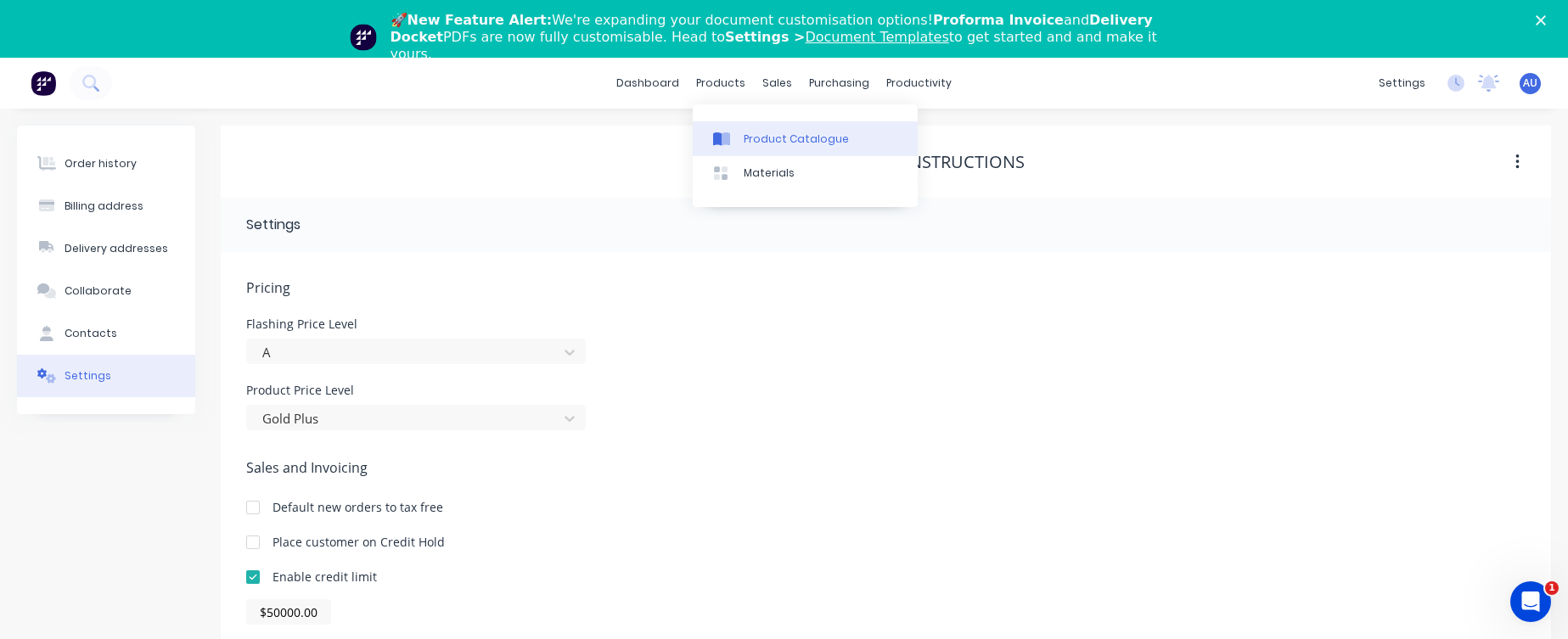
click at [751, 134] on div "Product Catalogue" at bounding box center [797, 139] width 106 height 16
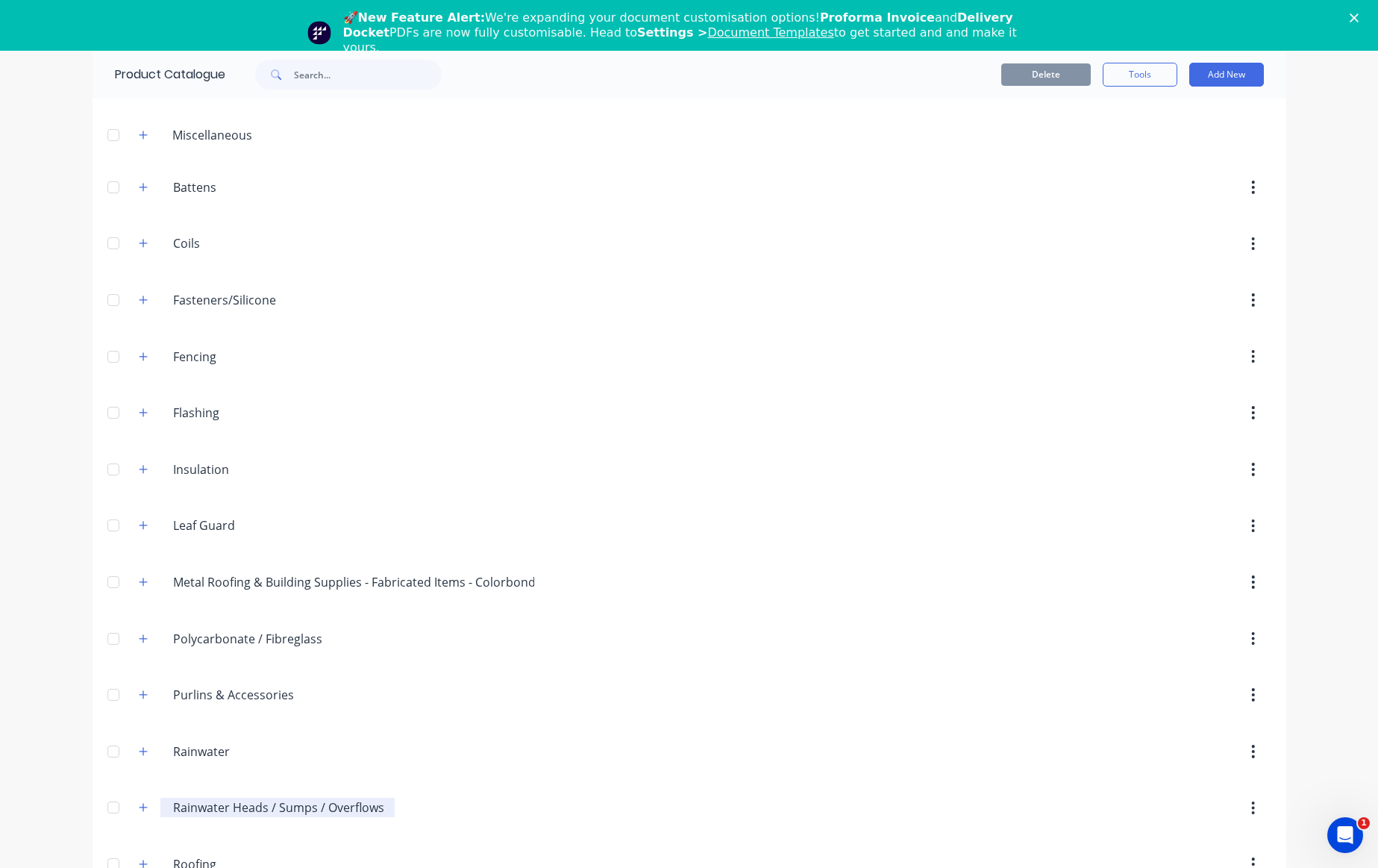
scroll to position [310, 0]
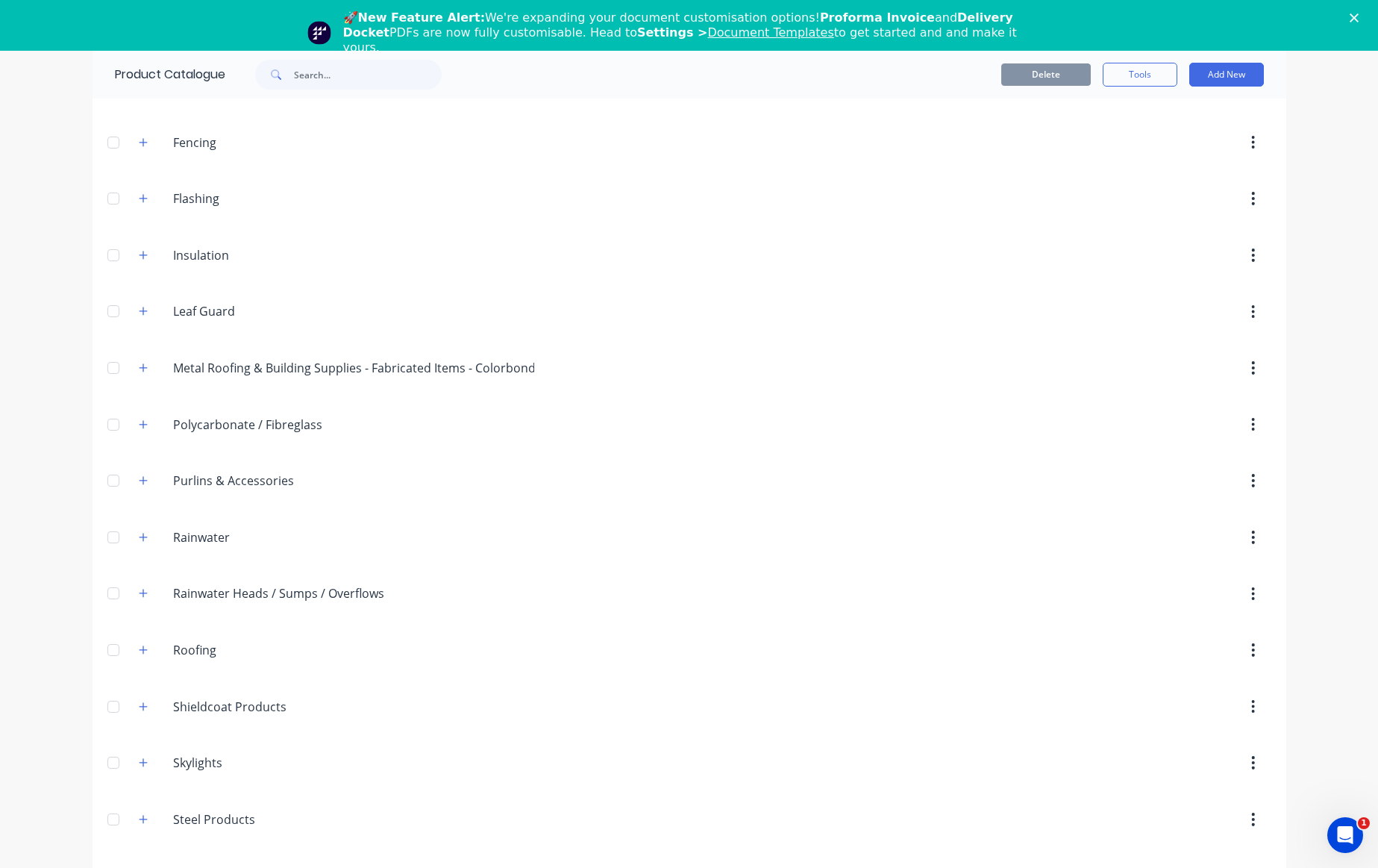
click at [127, 537] on div "Rainwater.Heads./.Sumps./.Overflows Rainwater Heads / Sumps / Overflows" at bounding box center [261, 594] width 268 height 27
click at [142, 537] on icon "button" at bounding box center [144, 594] width 9 height 11
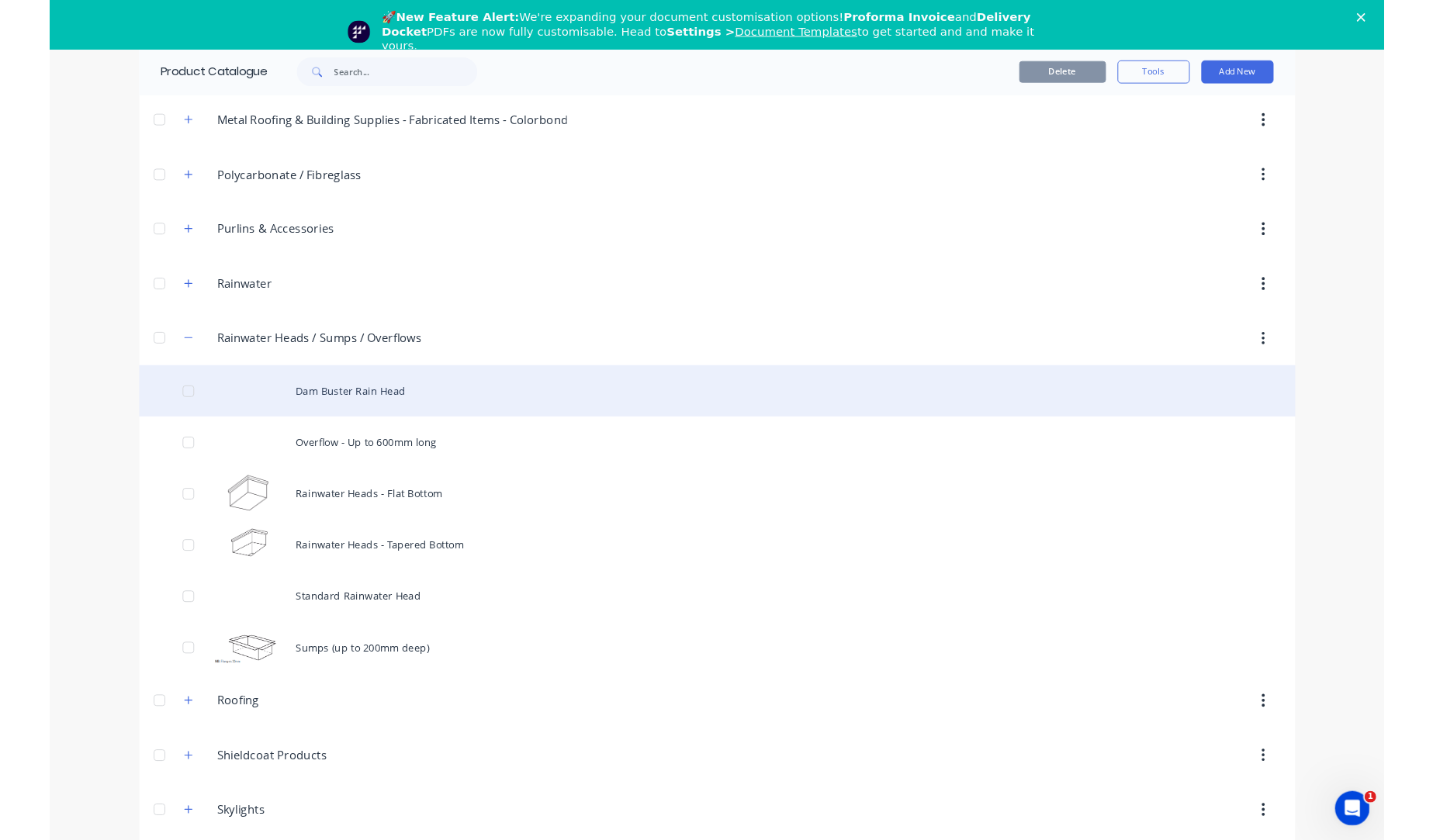
scroll to position [654, 0]
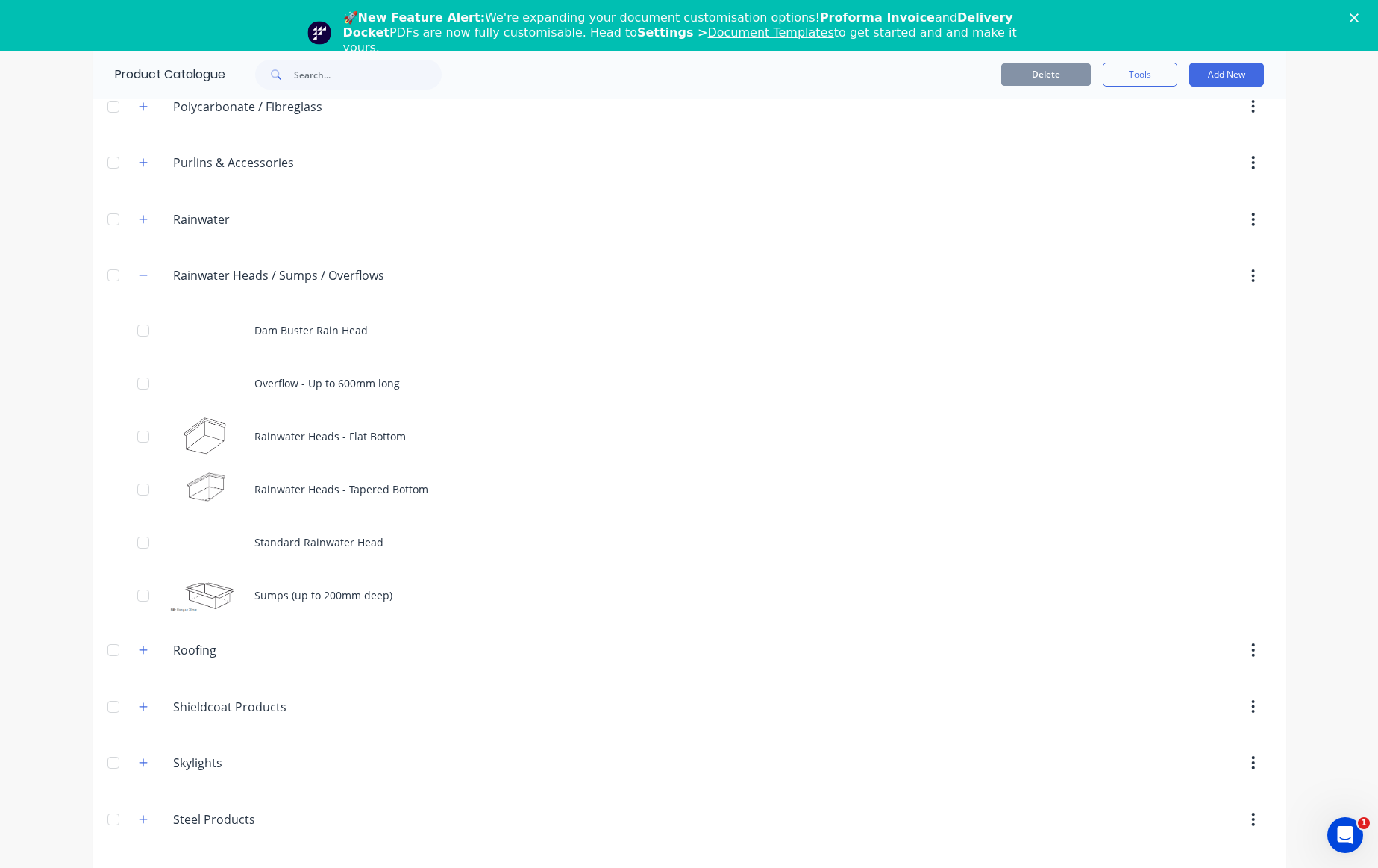
click at [16, 410] on div "dashboard products sales purchasing productivity dashboard products Product Cat…" at bounding box center [689, 485] width 1378 height 868
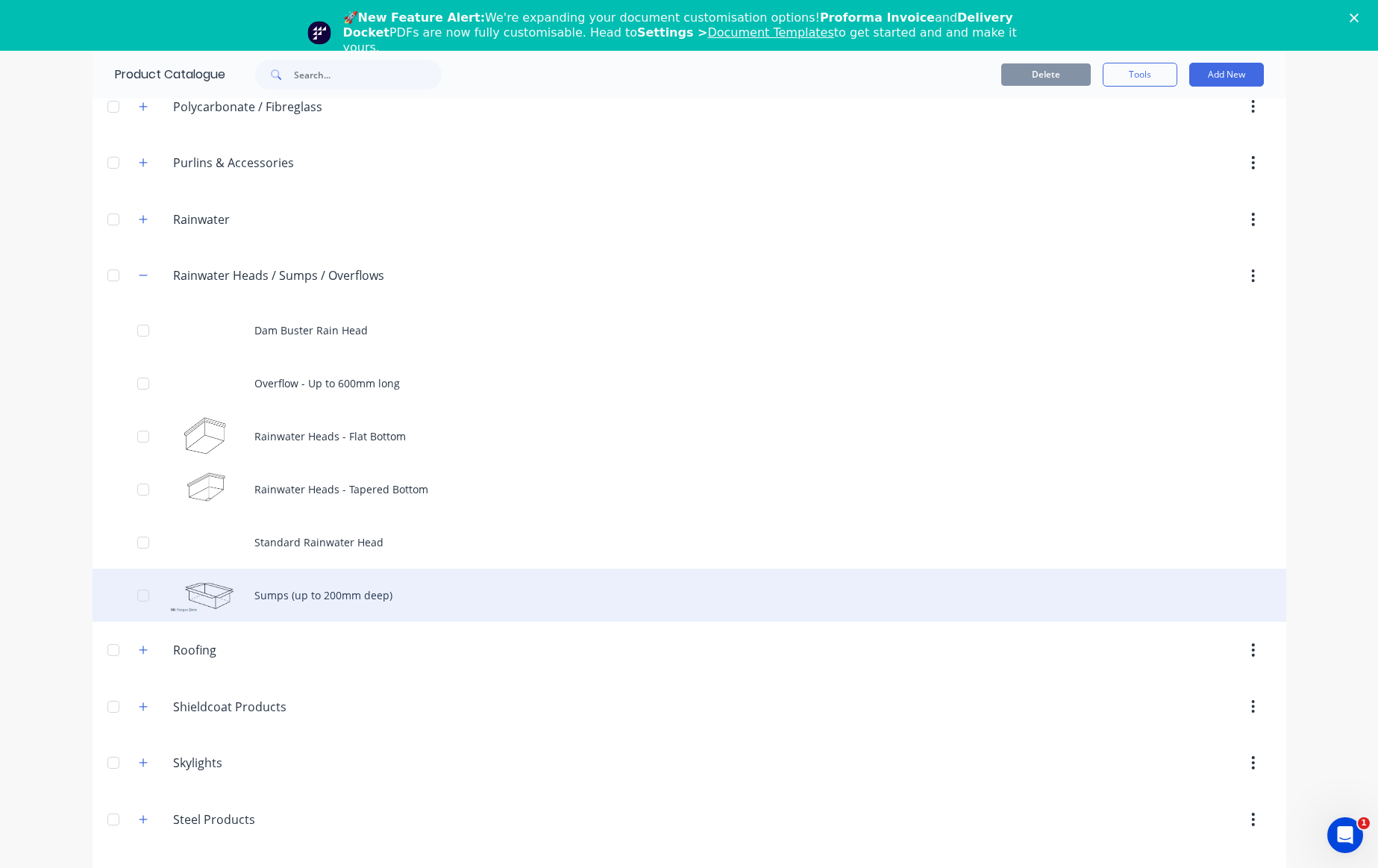
click at [284, 537] on div "Sumps (up to 200mm deep)" at bounding box center [689, 595] width 1194 height 53
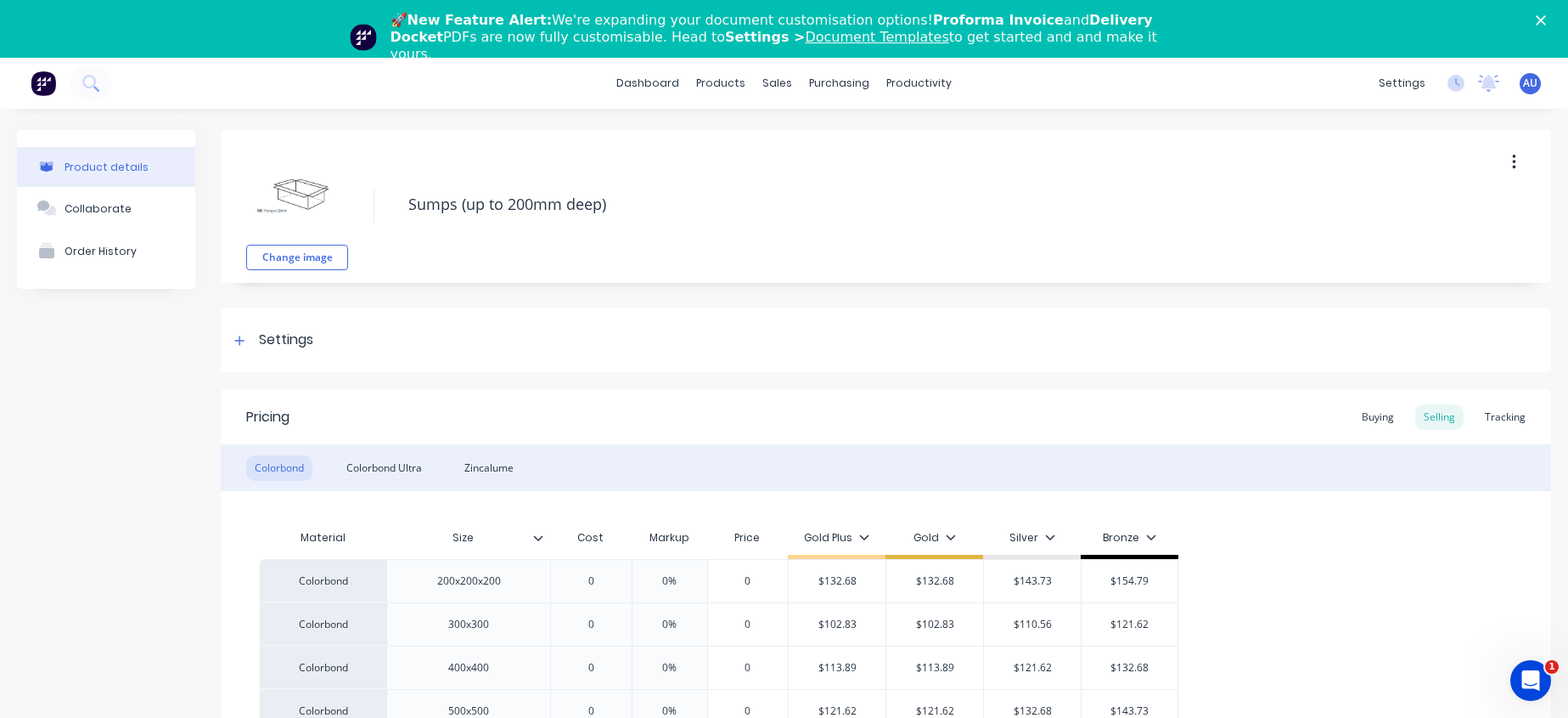
click at [302, 179] on img at bounding box center [298, 194] width 85 height 85
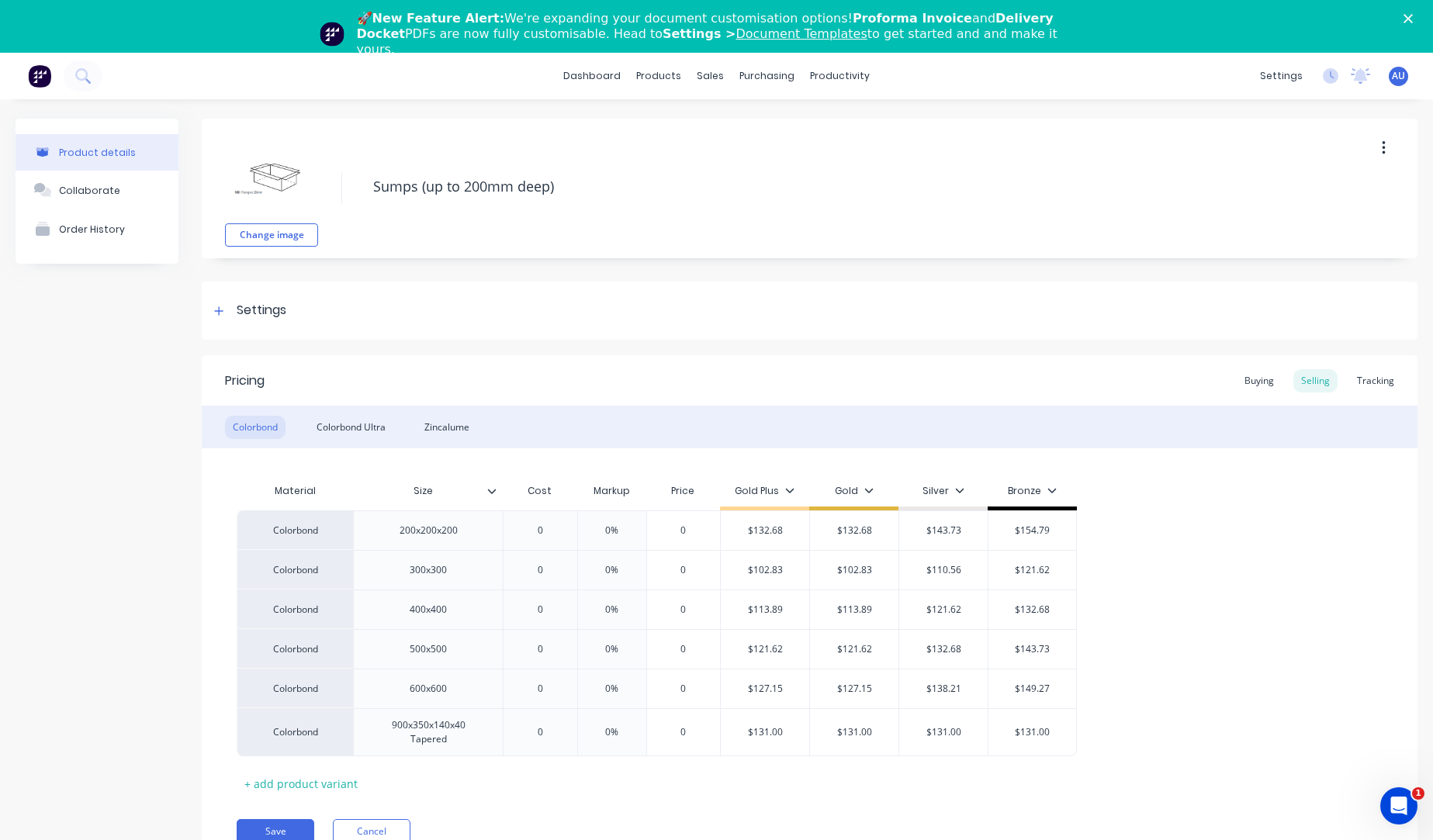
click at [285, 171] on img at bounding box center [272, 177] width 77 height 77
click at [277, 224] on button "Change image" at bounding box center [272, 235] width 93 height 23
click at [81, 559] on div "Product details Collaborate Order History" at bounding box center [97, 504] width 163 height 772
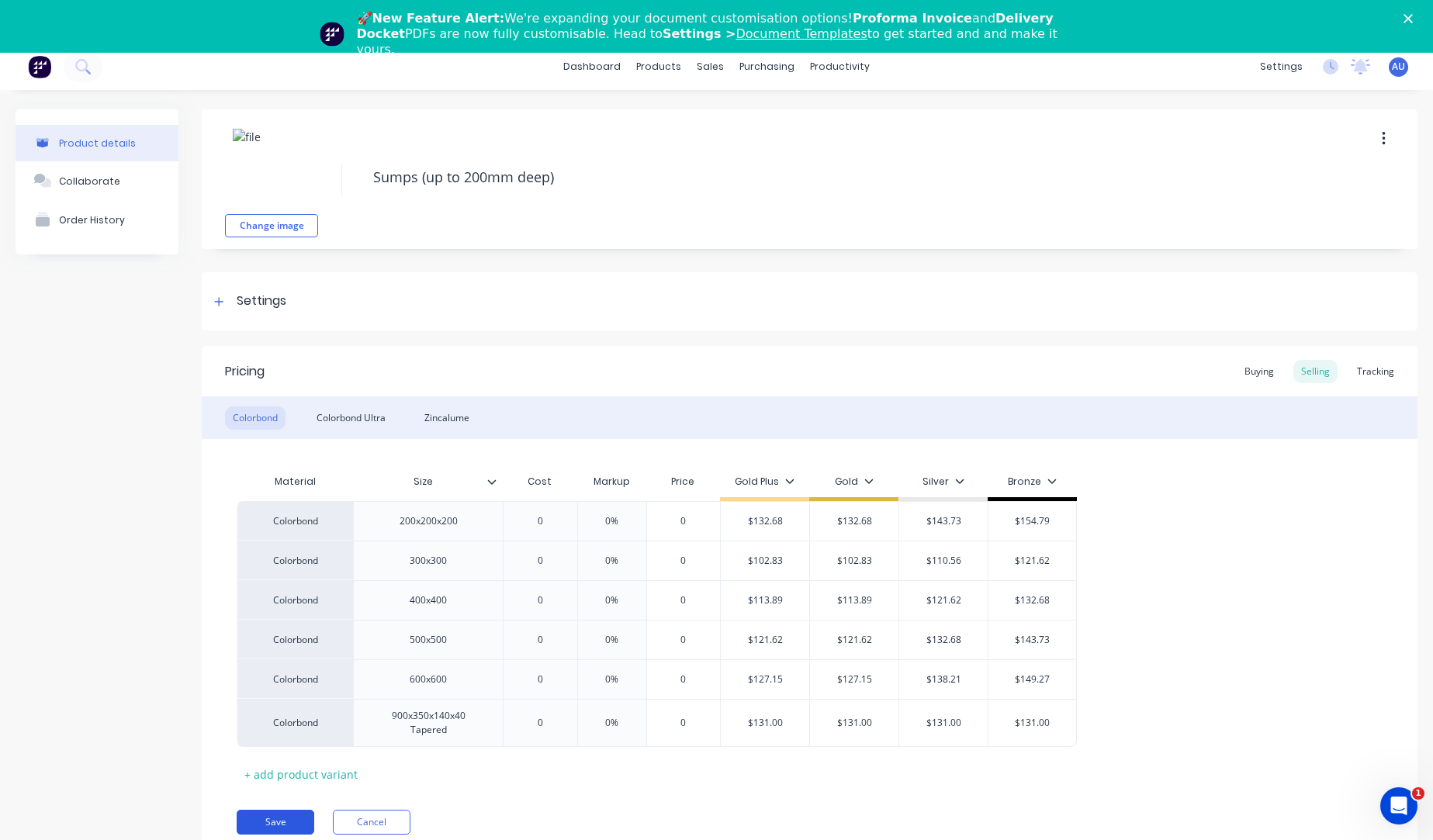
click at [281, 559] on button "Save" at bounding box center [275, 822] width 77 height 24
type textarea "x"
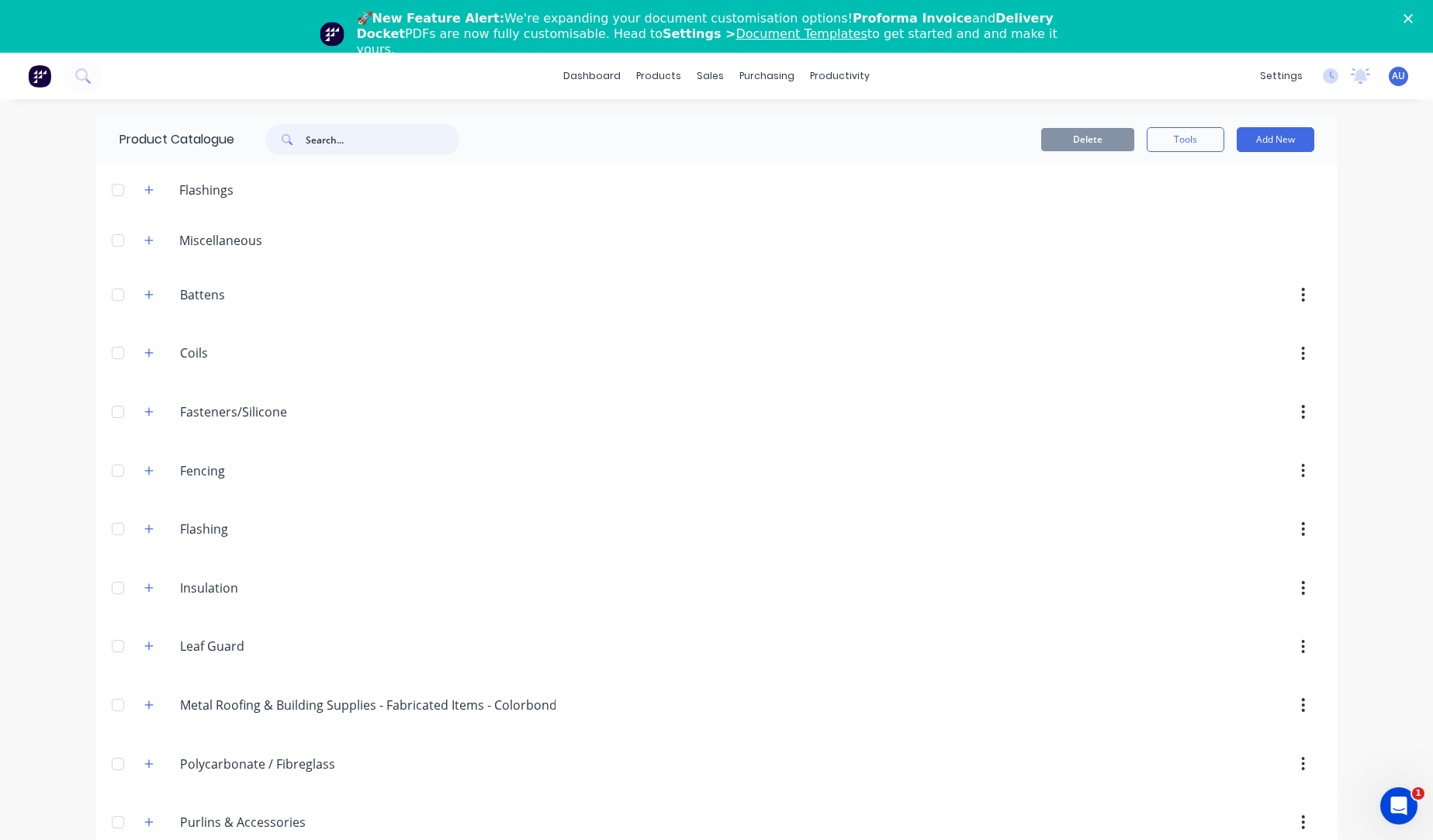
click at [322, 142] on input "text" at bounding box center [383, 139] width 153 height 31
type input "sumps"
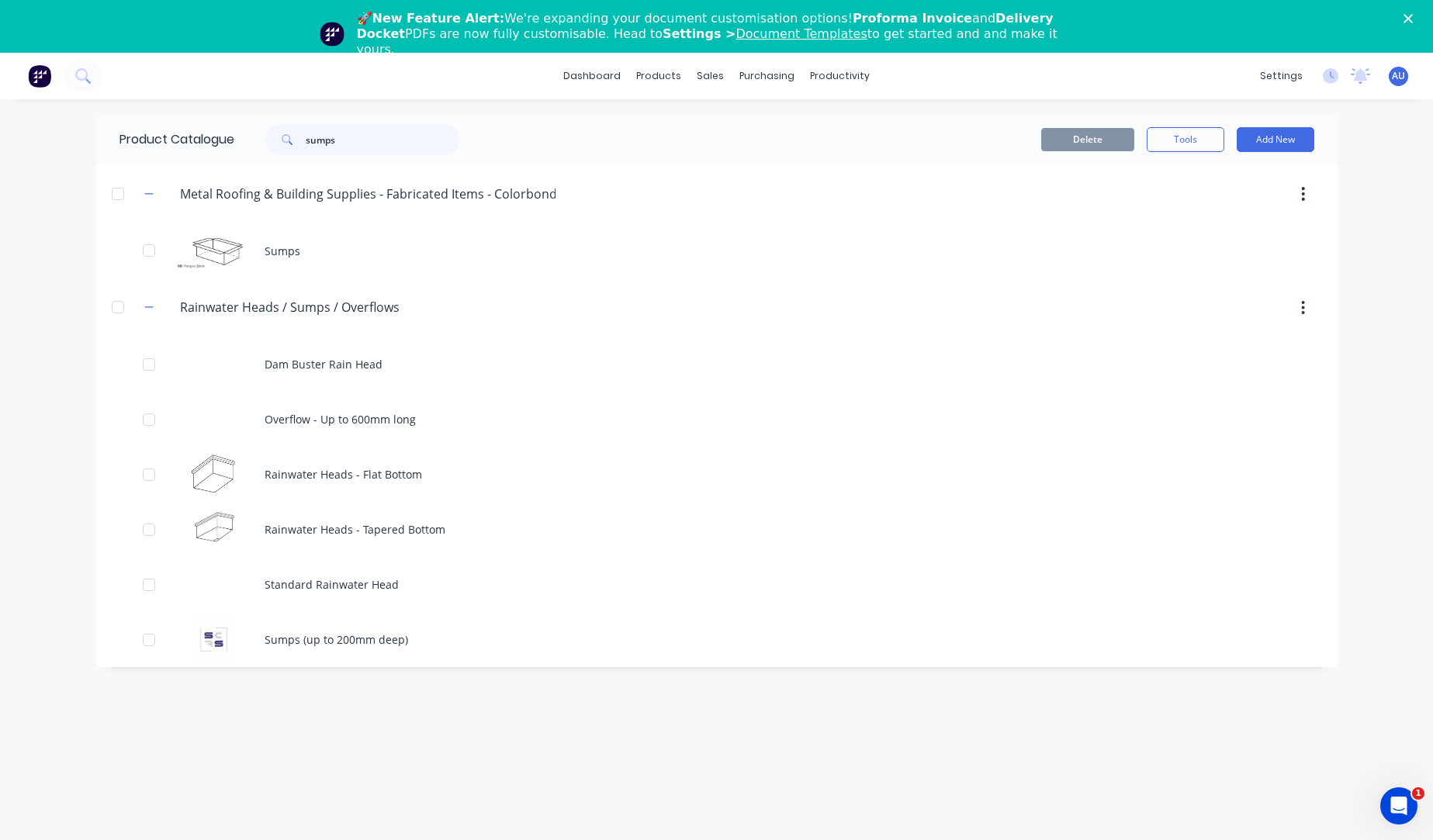
click at [412, 559] on div "Product Catalogue sumps Delete Tools Add New Metal.Roofing.&.Building.Supplies.…" at bounding box center [717, 495] width 1242 height 763
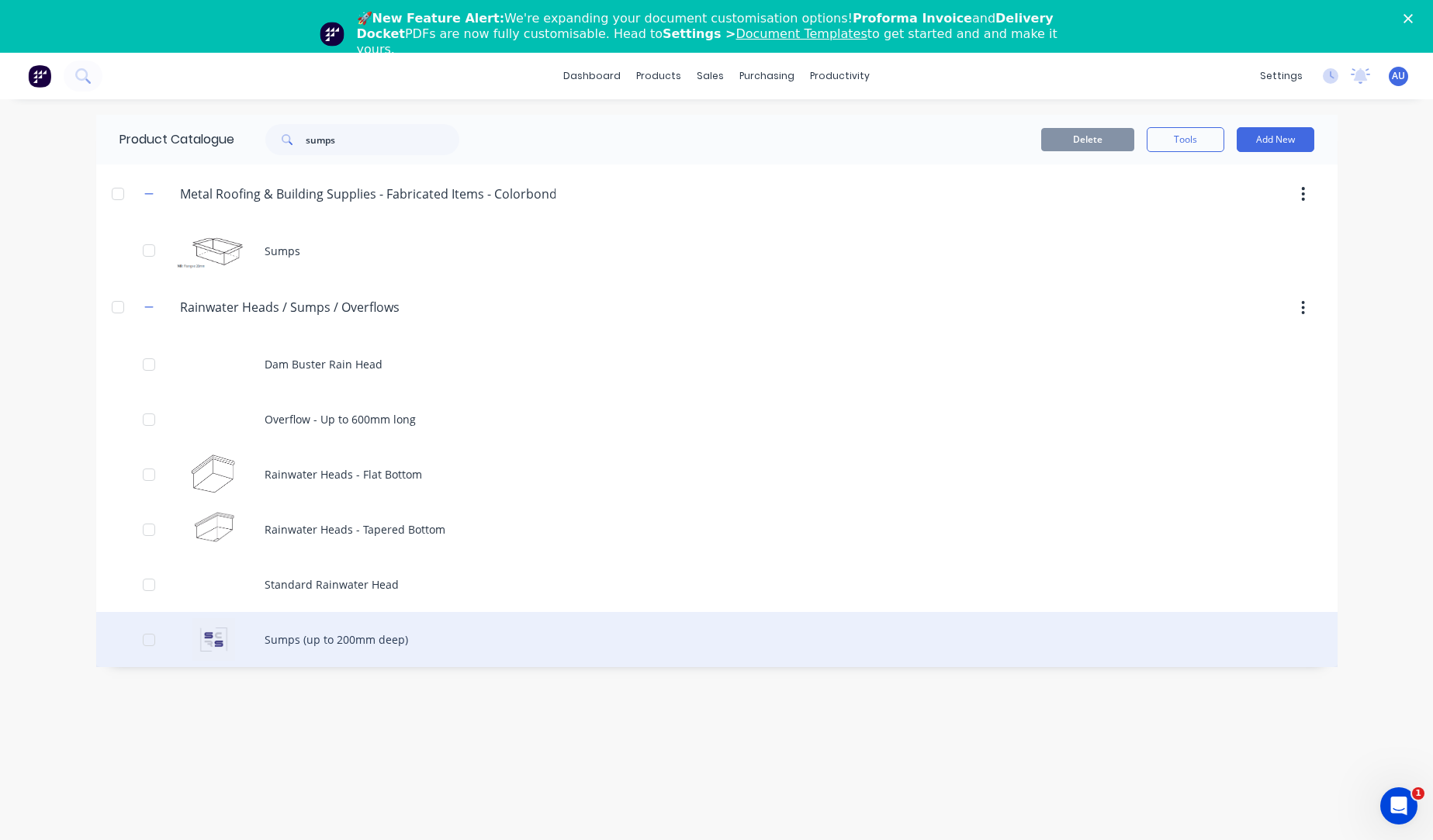
click at [386, 559] on div "Sumps (up to 200mm deep)" at bounding box center [717, 640] width 1242 height 55
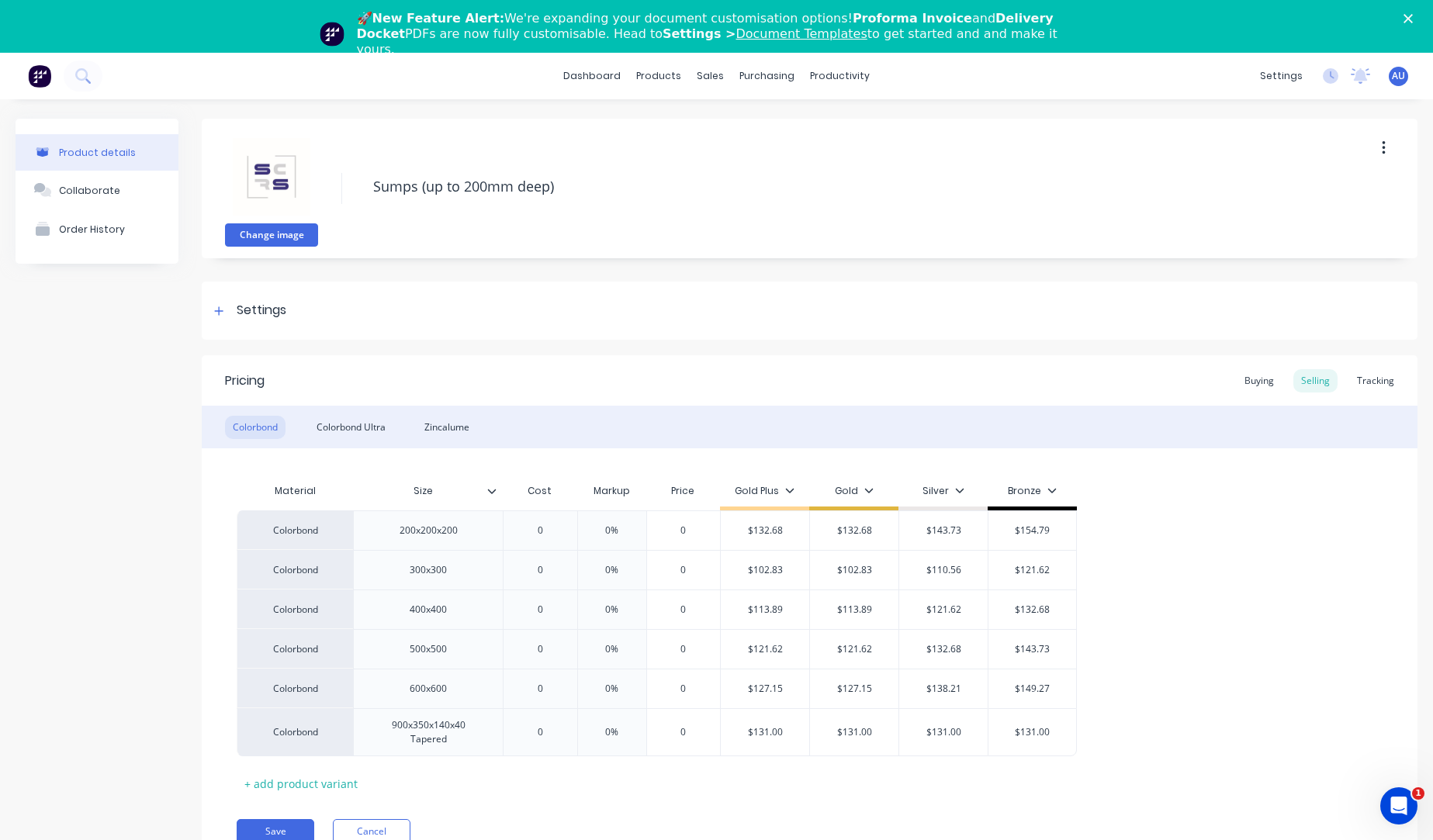
click at [287, 233] on button "Change image" at bounding box center [272, 235] width 93 height 23
click at [284, 301] on div "Settings" at bounding box center [261, 311] width 50 height 20
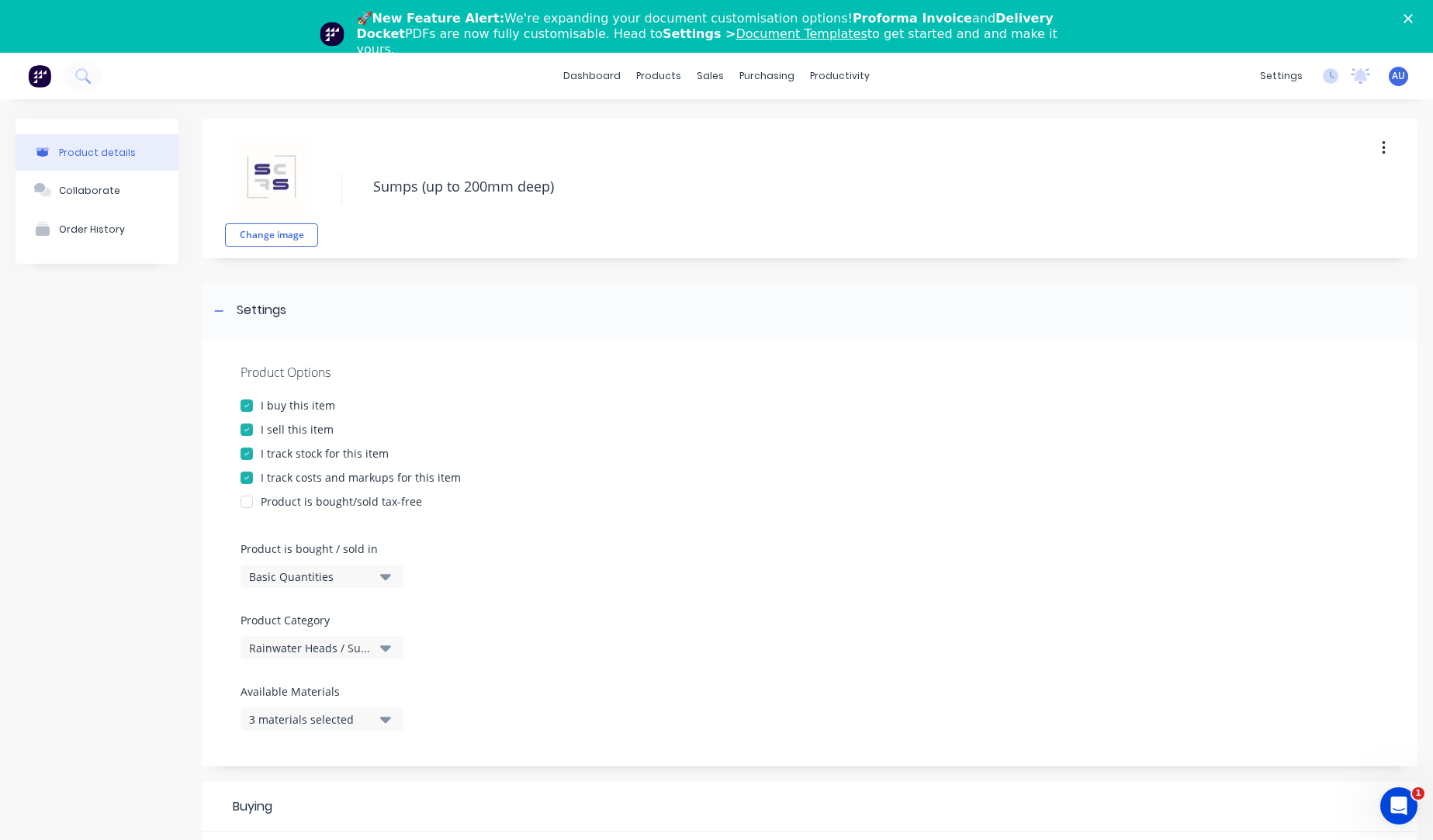
click at [285, 190] on img at bounding box center [272, 177] width 77 height 77
click at [286, 244] on button "Change image" at bounding box center [272, 235] width 93 height 23
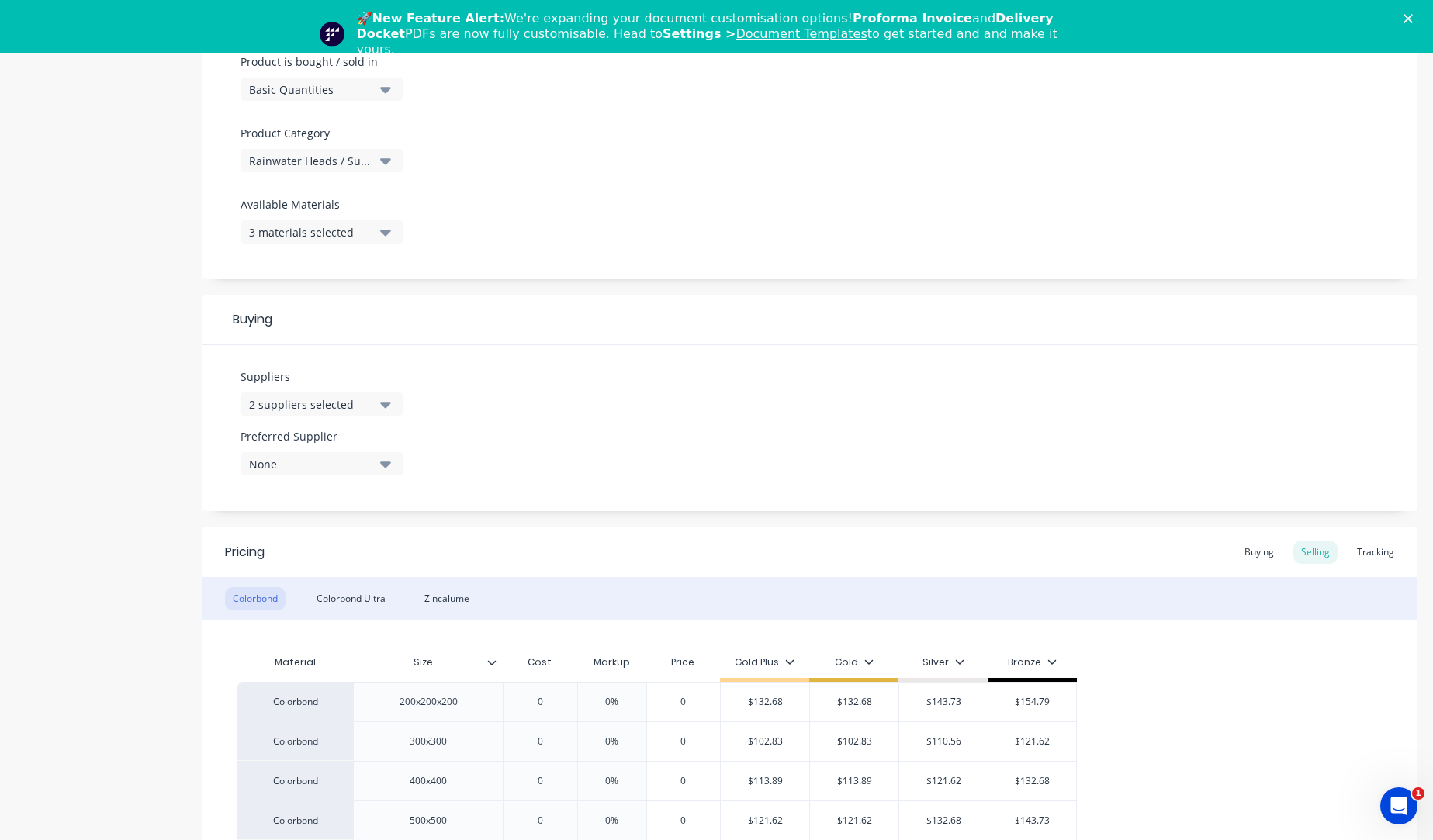
scroll to position [668, 0]
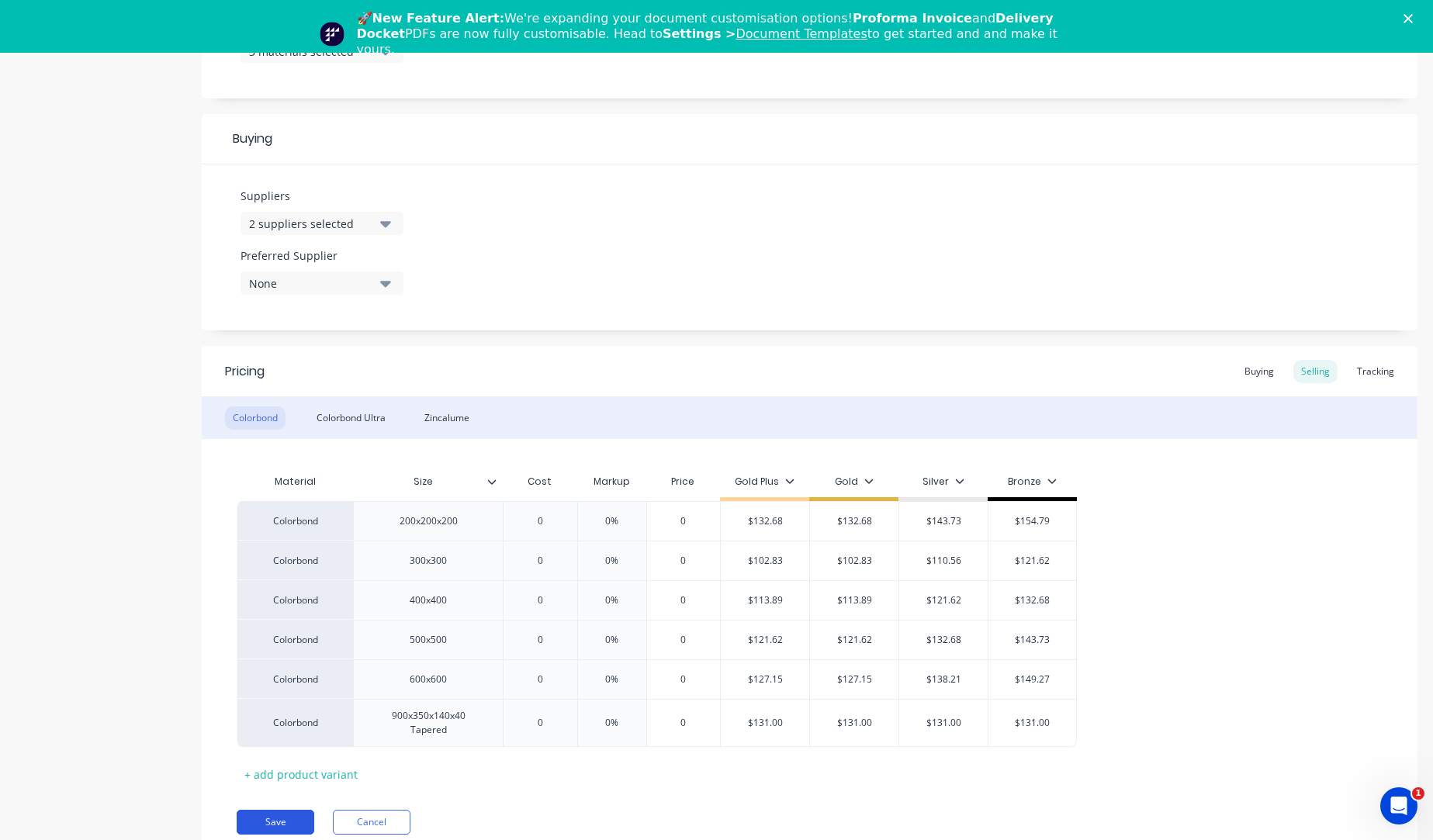
click at [292, 559] on button "Save" at bounding box center [275, 822] width 77 height 24
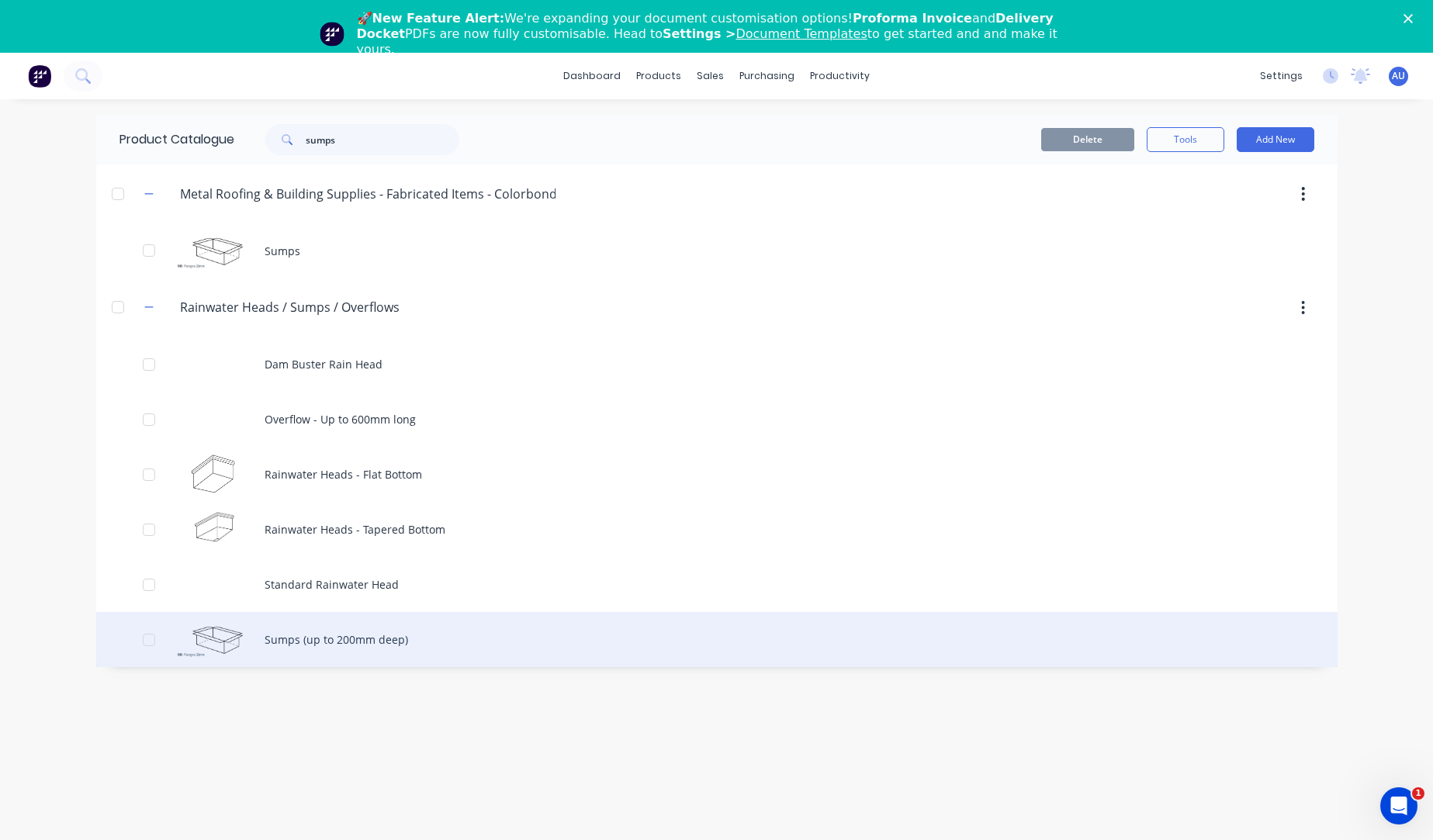
click at [423, 559] on div "Sumps (up to 200mm deep)" at bounding box center [717, 640] width 1242 height 55
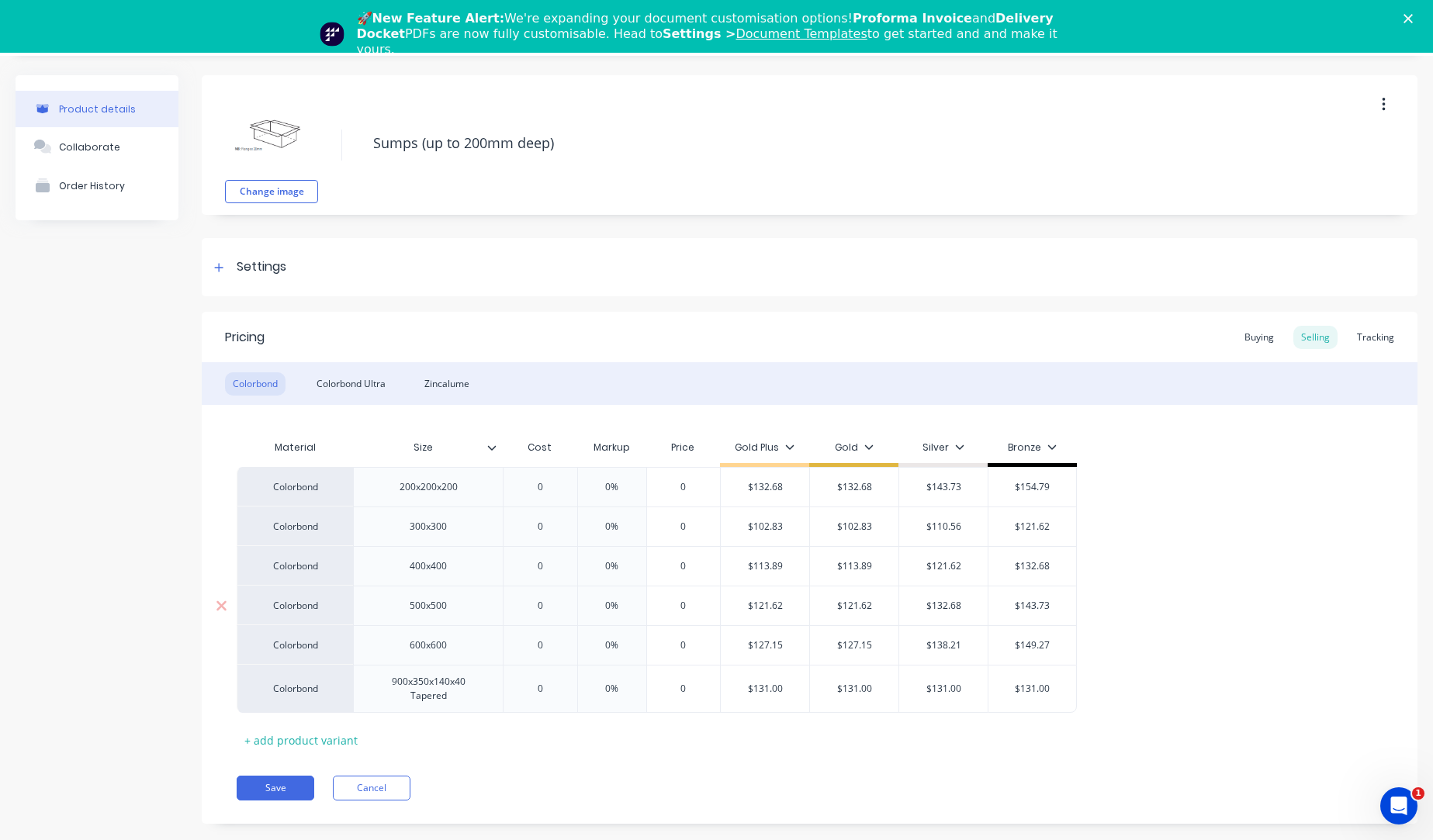
scroll to position [53, 0]
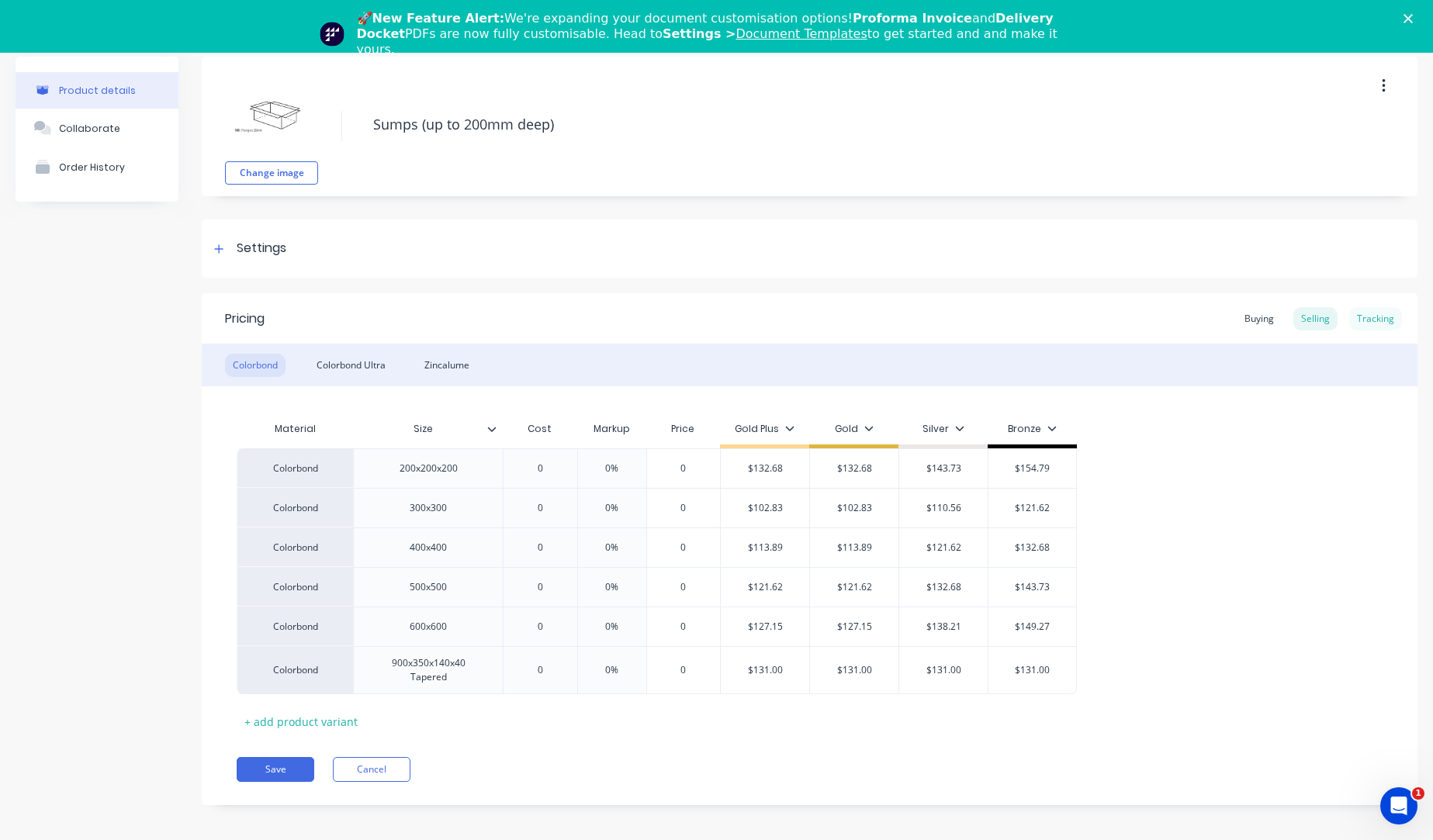
click at [1375, 322] on div "Tracking" at bounding box center [1375, 318] width 53 height 23
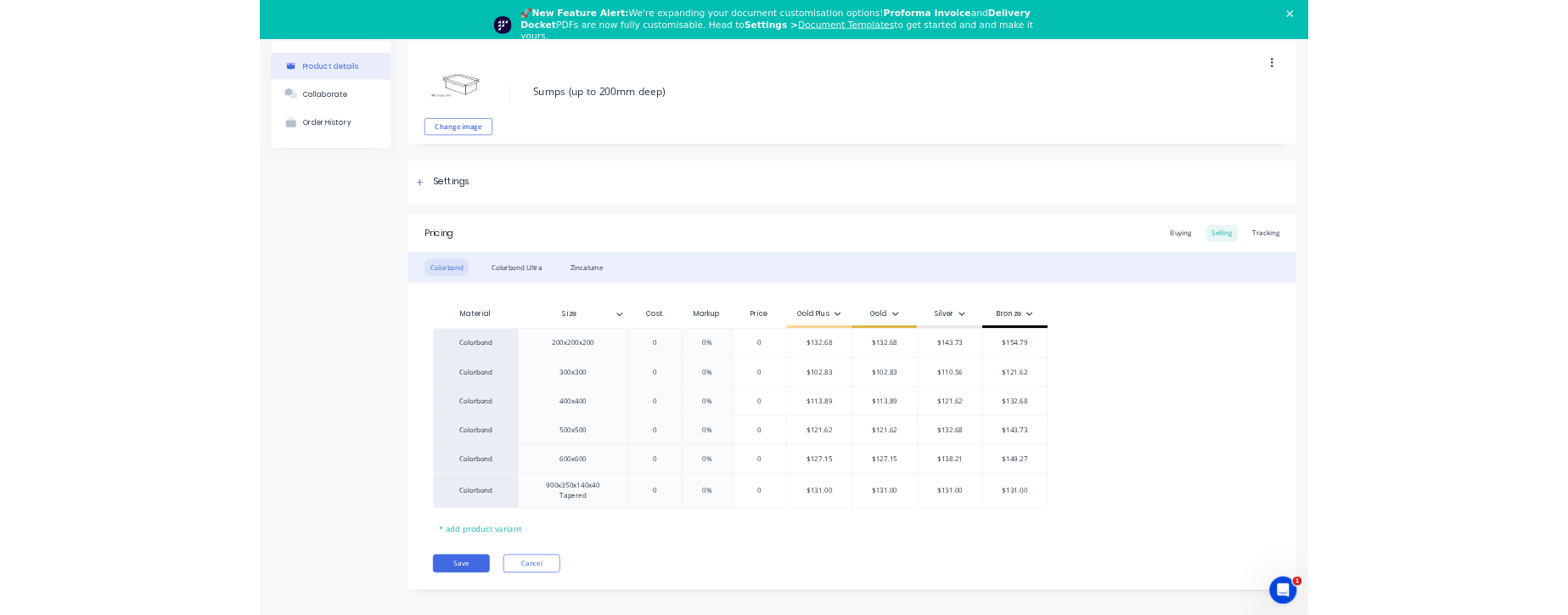
scroll to position [0, 0]
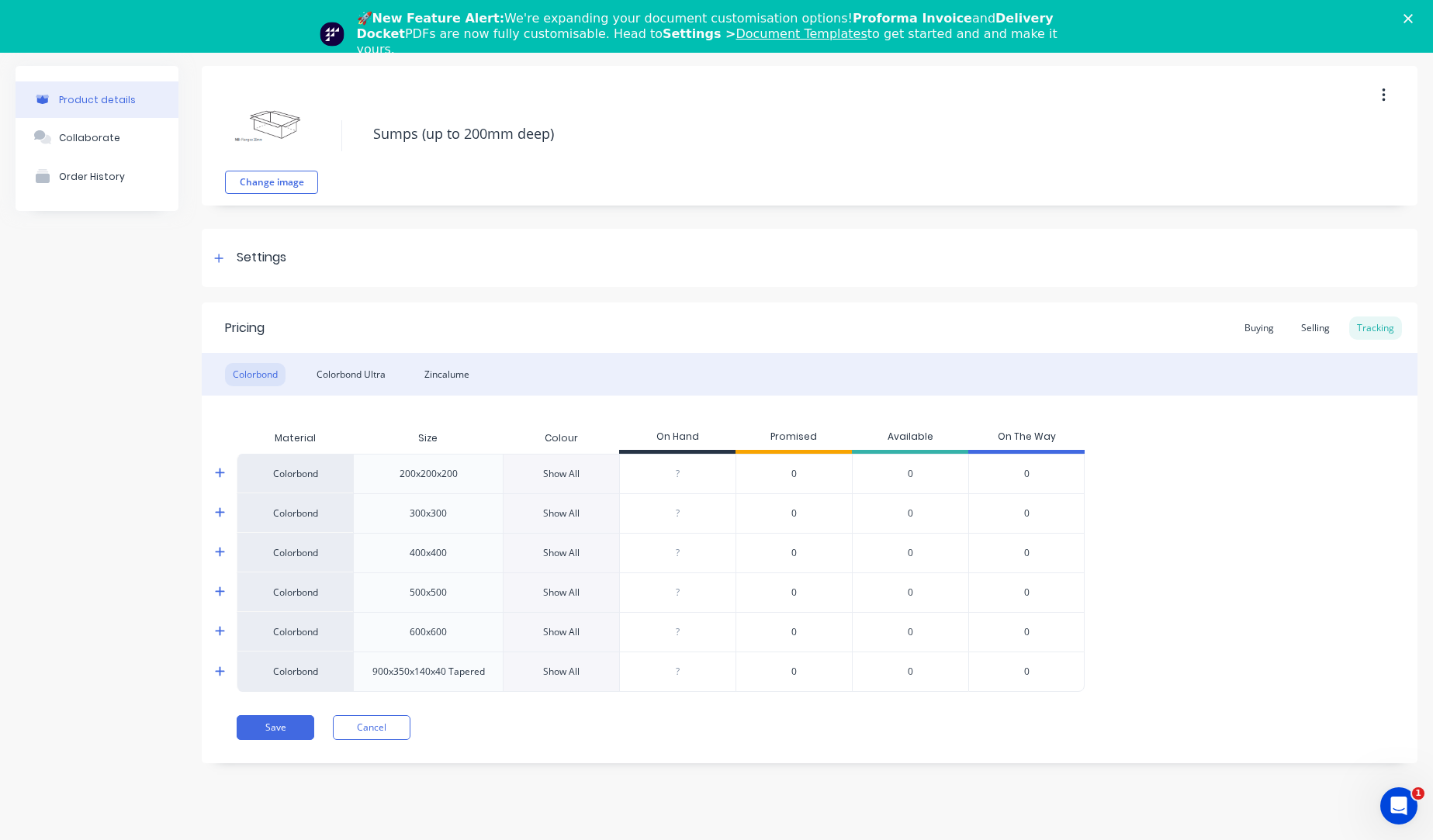
click at [225, 468] on div at bounding box center [229, 473] width 31 height 39
click at [221, 478] on icon at bounding box center [220, 473] width 10 height 12
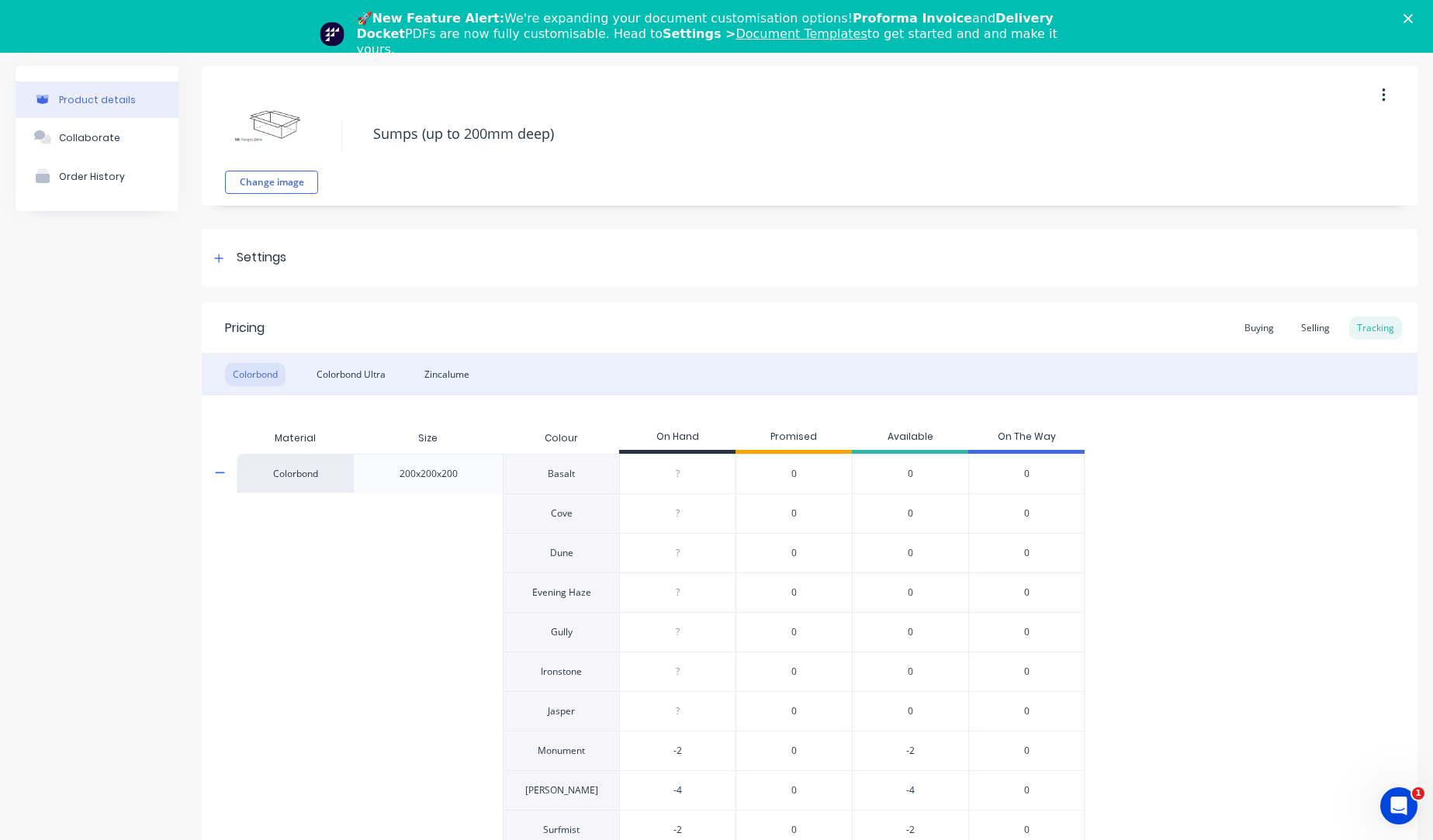
click at [221, 478] on icon at bounding box center [220, 473] width 10 height 12
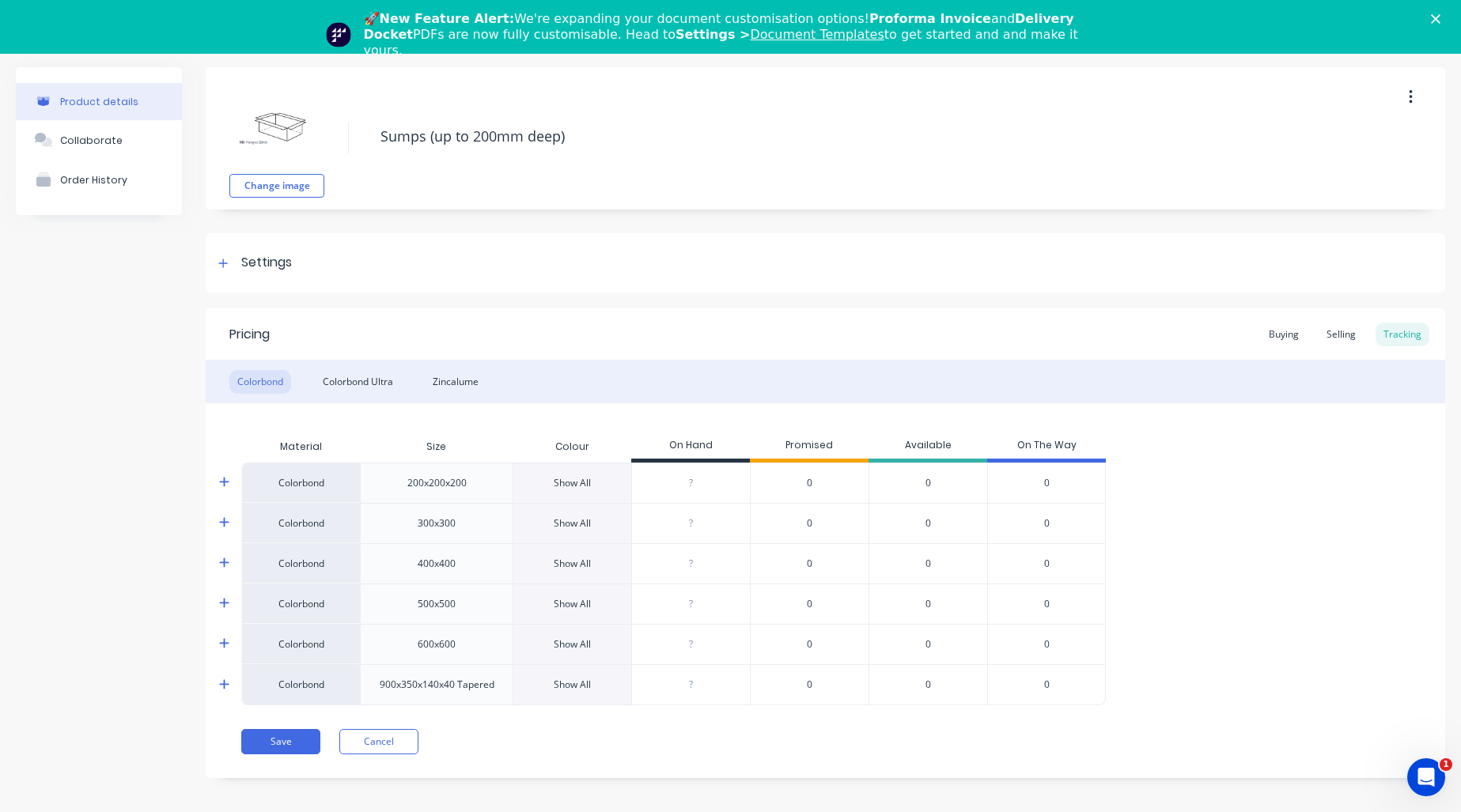
type textarea "x"
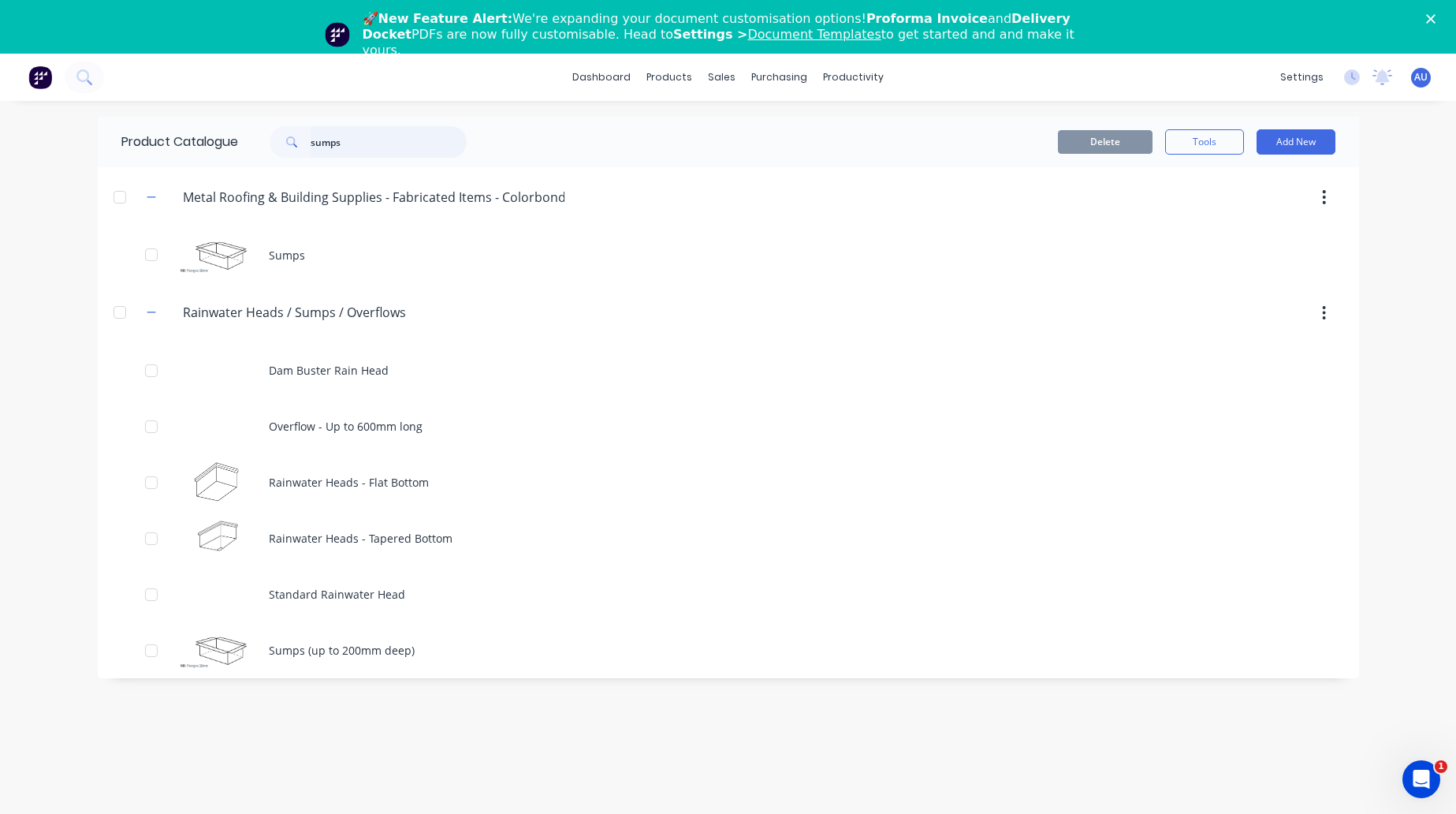
click at [371, 138] on input "sumps" at bounding box center [389, 141] width 156 height 31
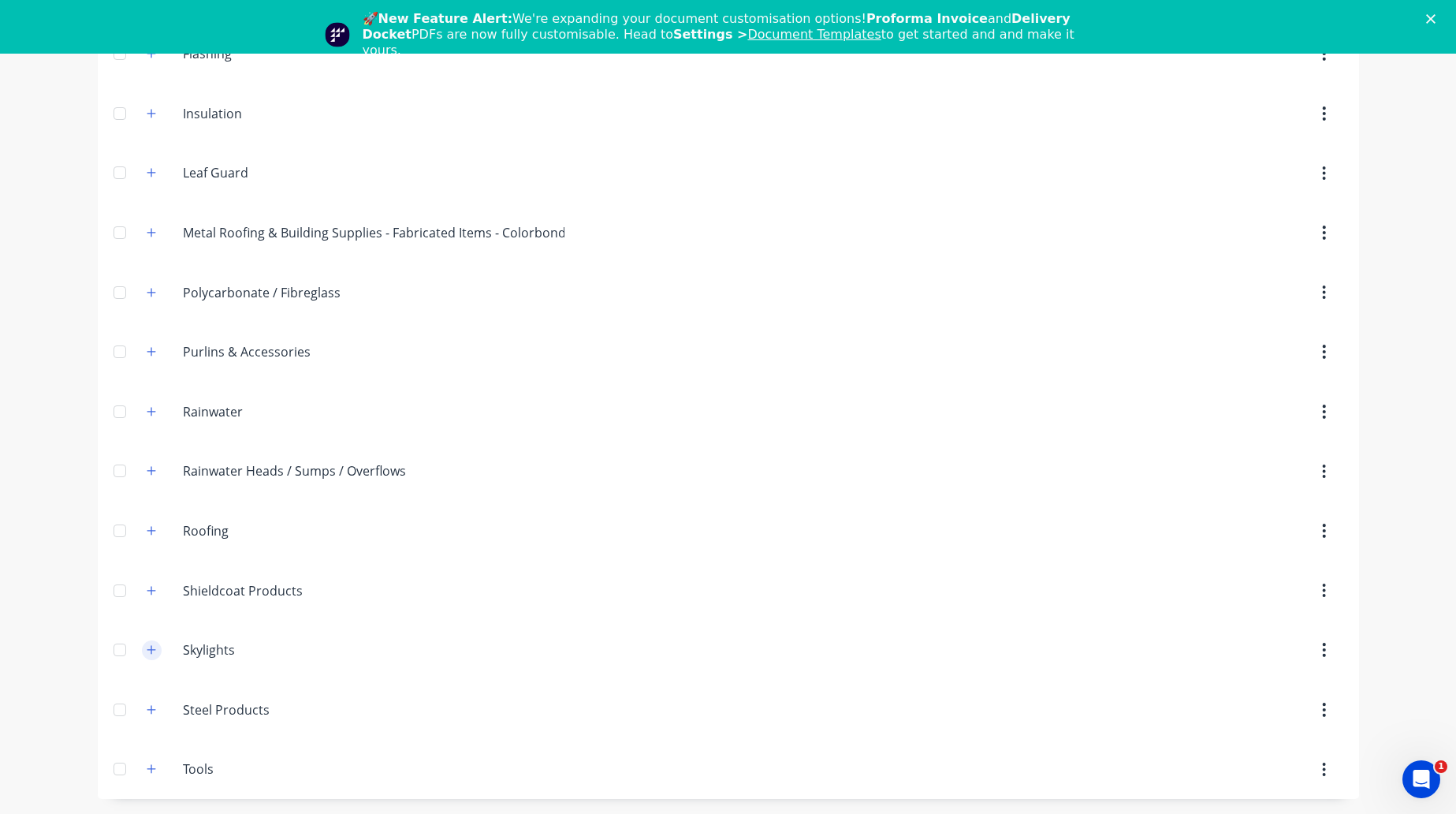
scroll to position [54, 0]
click at [149, 568] on icon "button" at bounding box center [151, 648] width 9 height 9
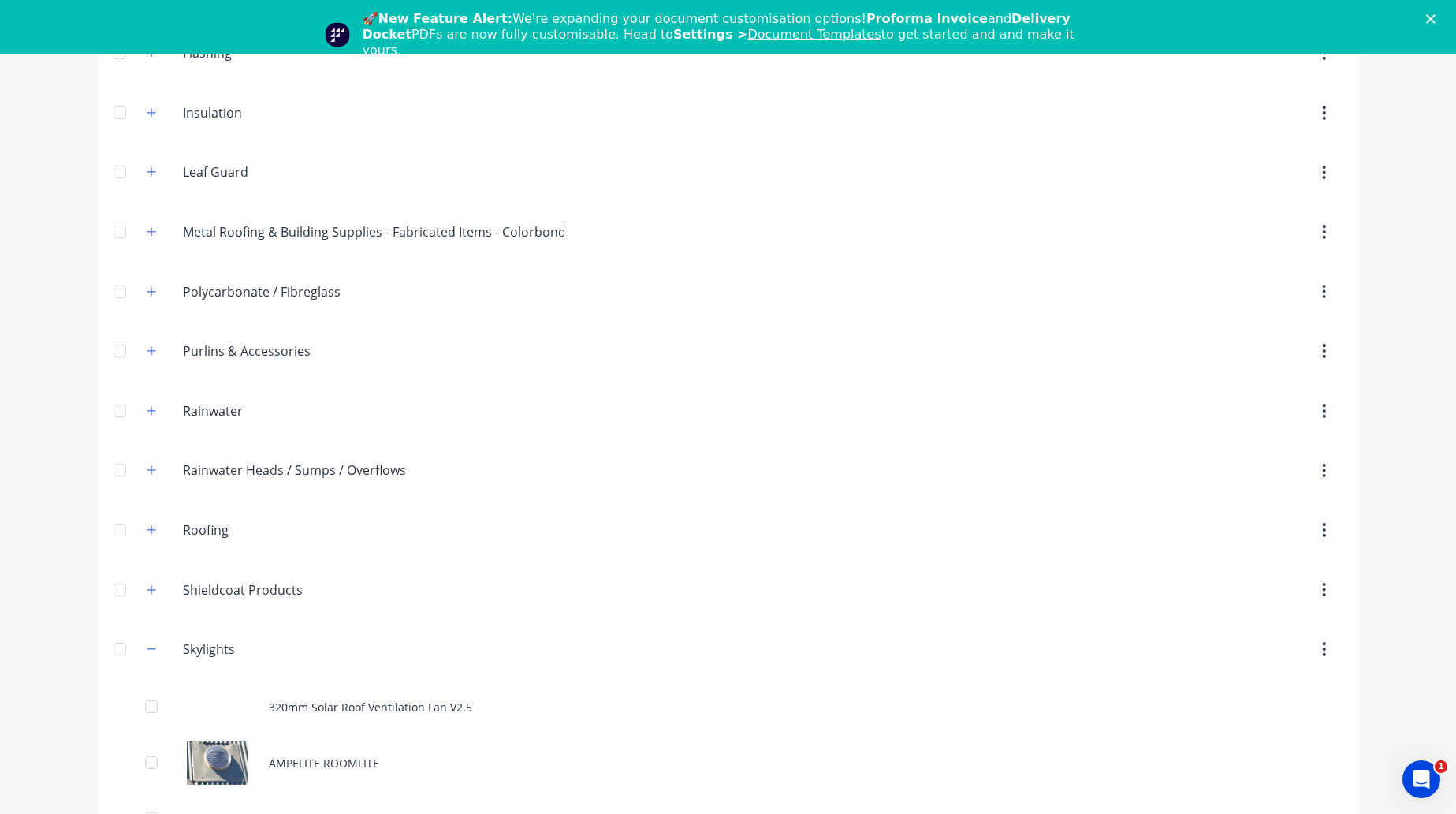
scroll to position [992, 0]
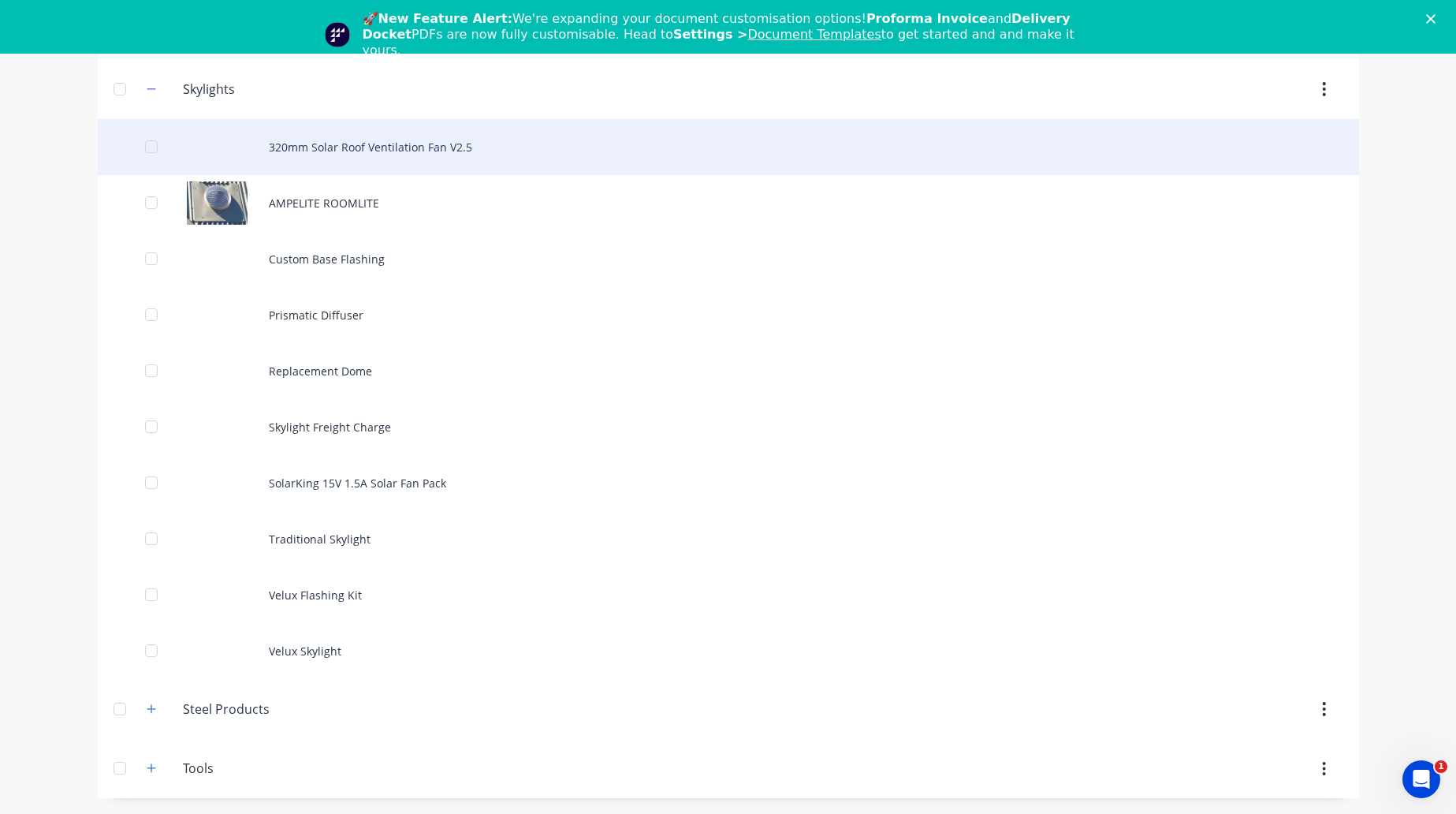
click at [321, 147] on div "320mm Solar Roof Ventilation Fan V2.5" at bounding box center [728, 147] width 1262 height 56
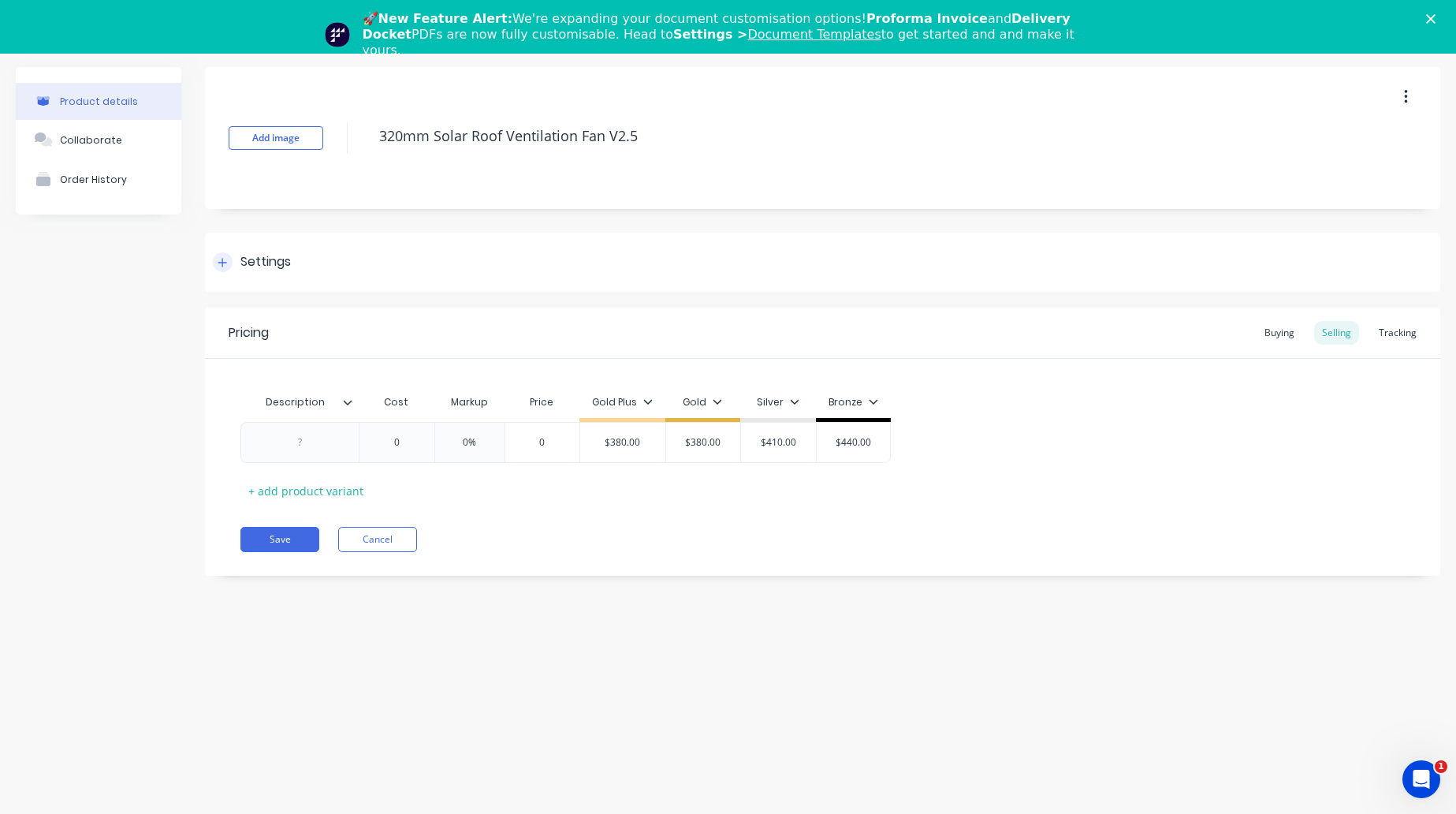
click at [410, 280] on div "Settings" at bounding box center [822, 263] width 1235 height 59
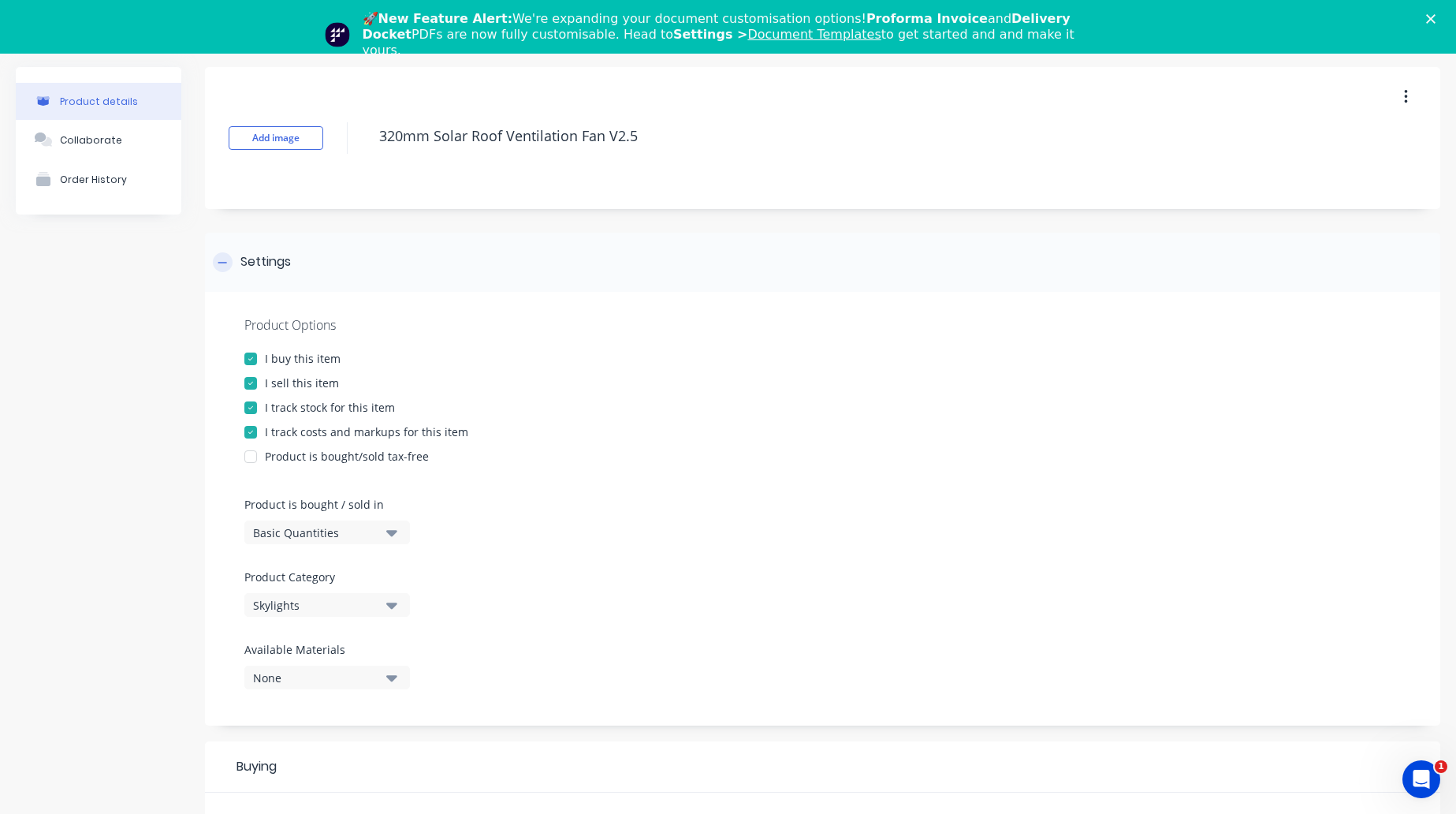
scroll to position [284, 0]
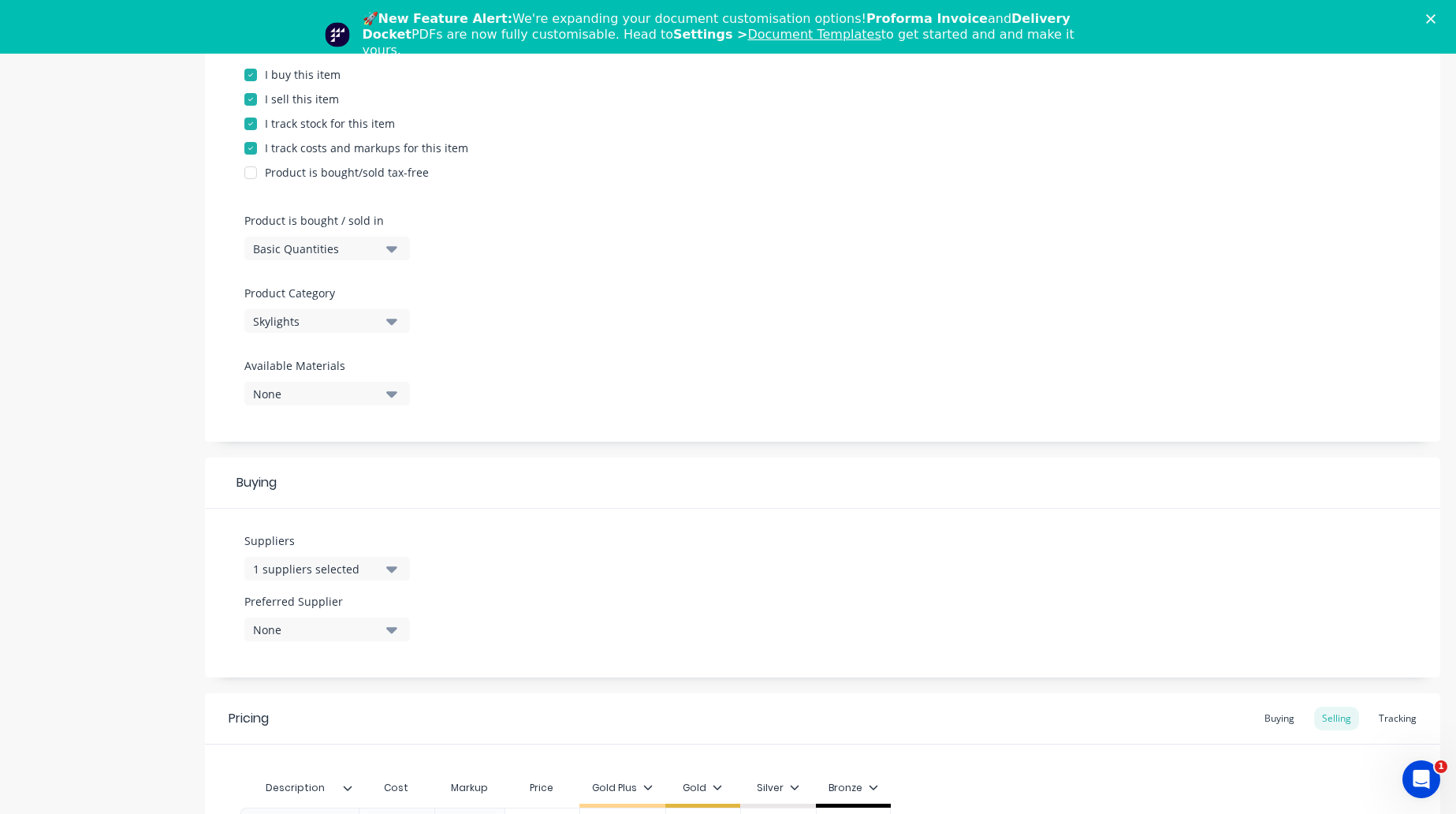
click at [194, 446] on div "Product details Collaborate Order History Add image 320mm Solar Roof Ventilatio…" at bounding box center [728, 384] width 1425 height 1202
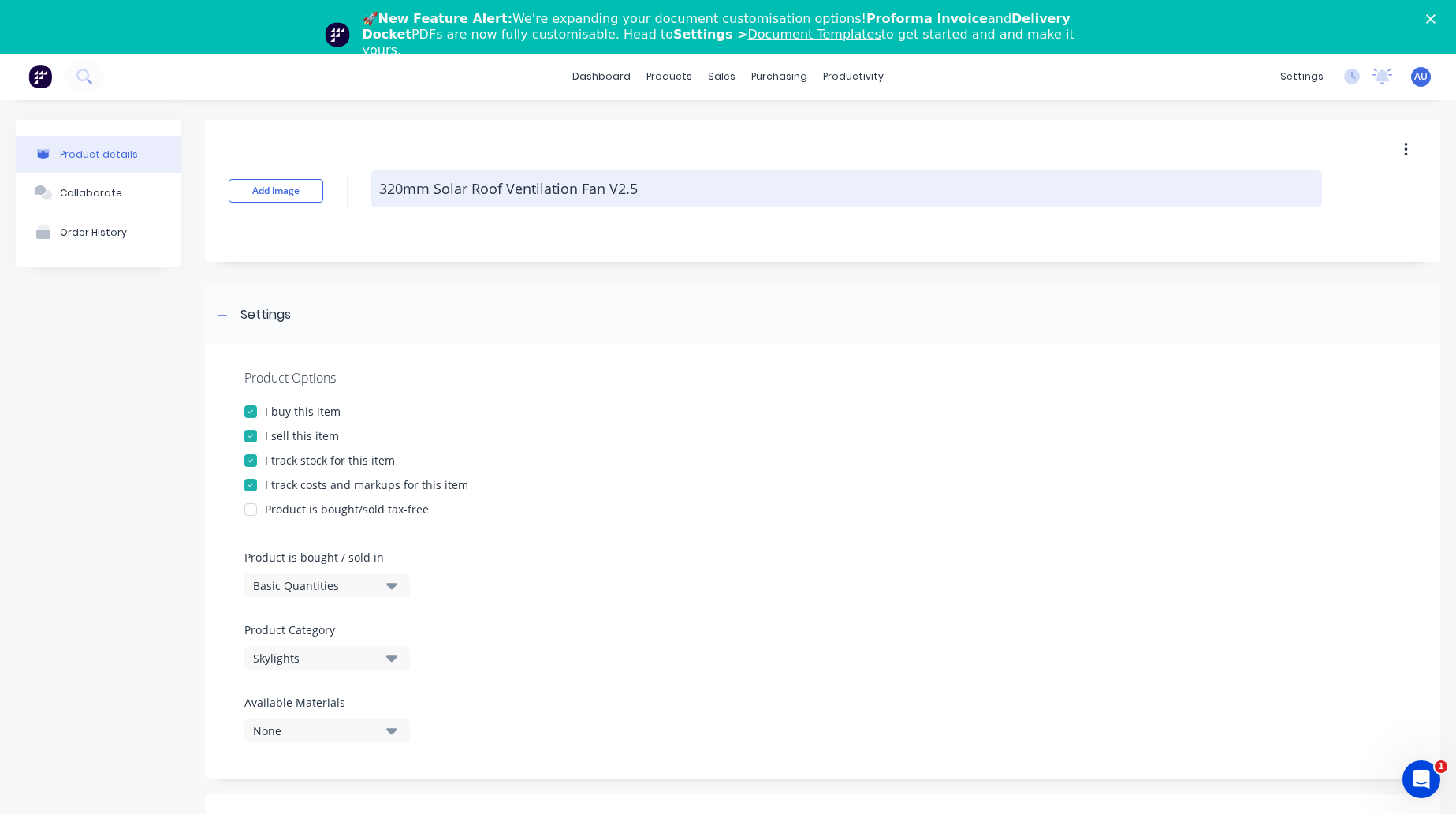
scroll to position [0, 0]
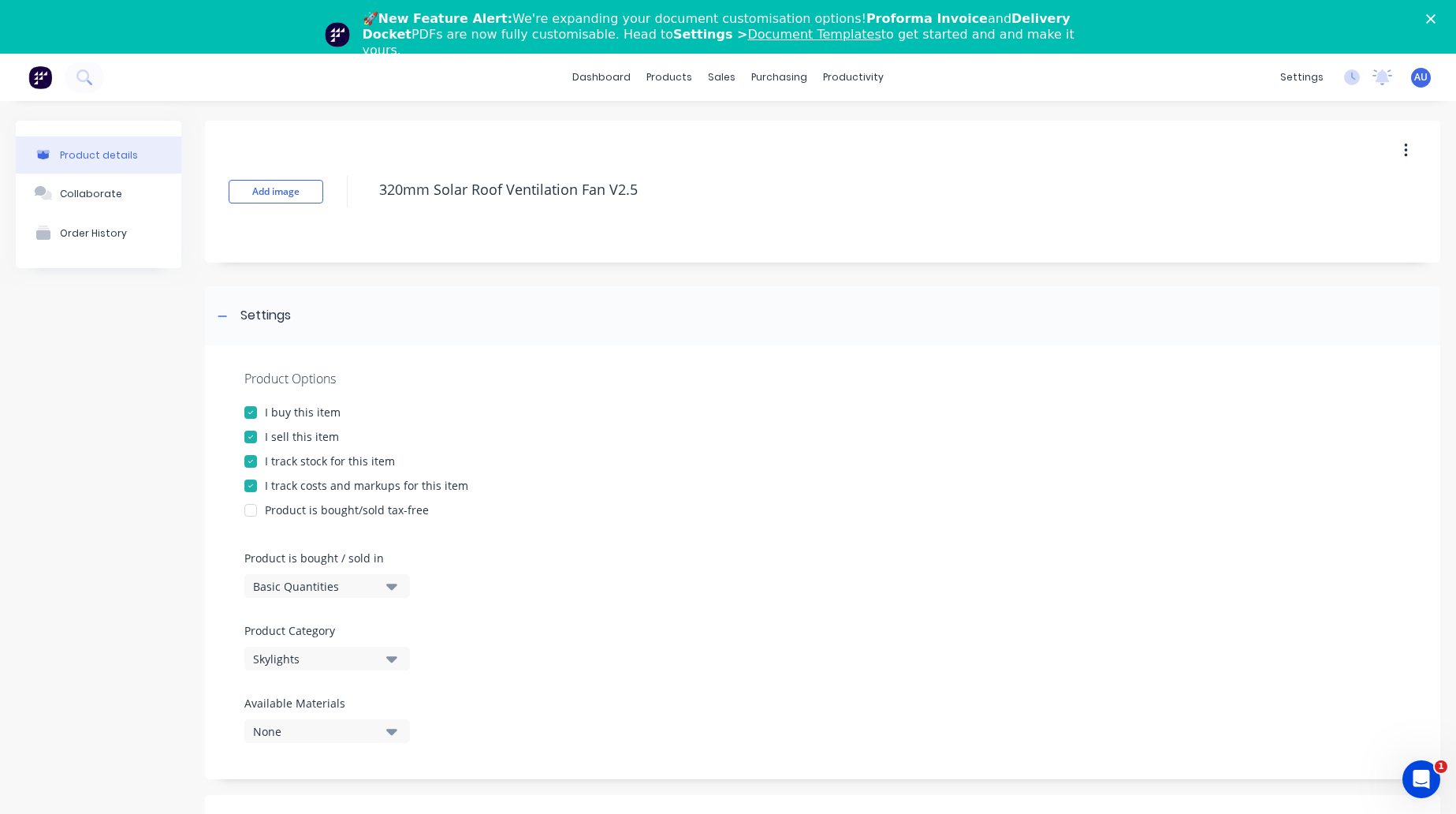
click at [1414, 80] on span "AU" at bounding box center [1421, 77] width 14 height 14
type textarea "x"
click at [1314, 252] on button "Sign out" at bounding box center [1323, 252] width 209 height 31
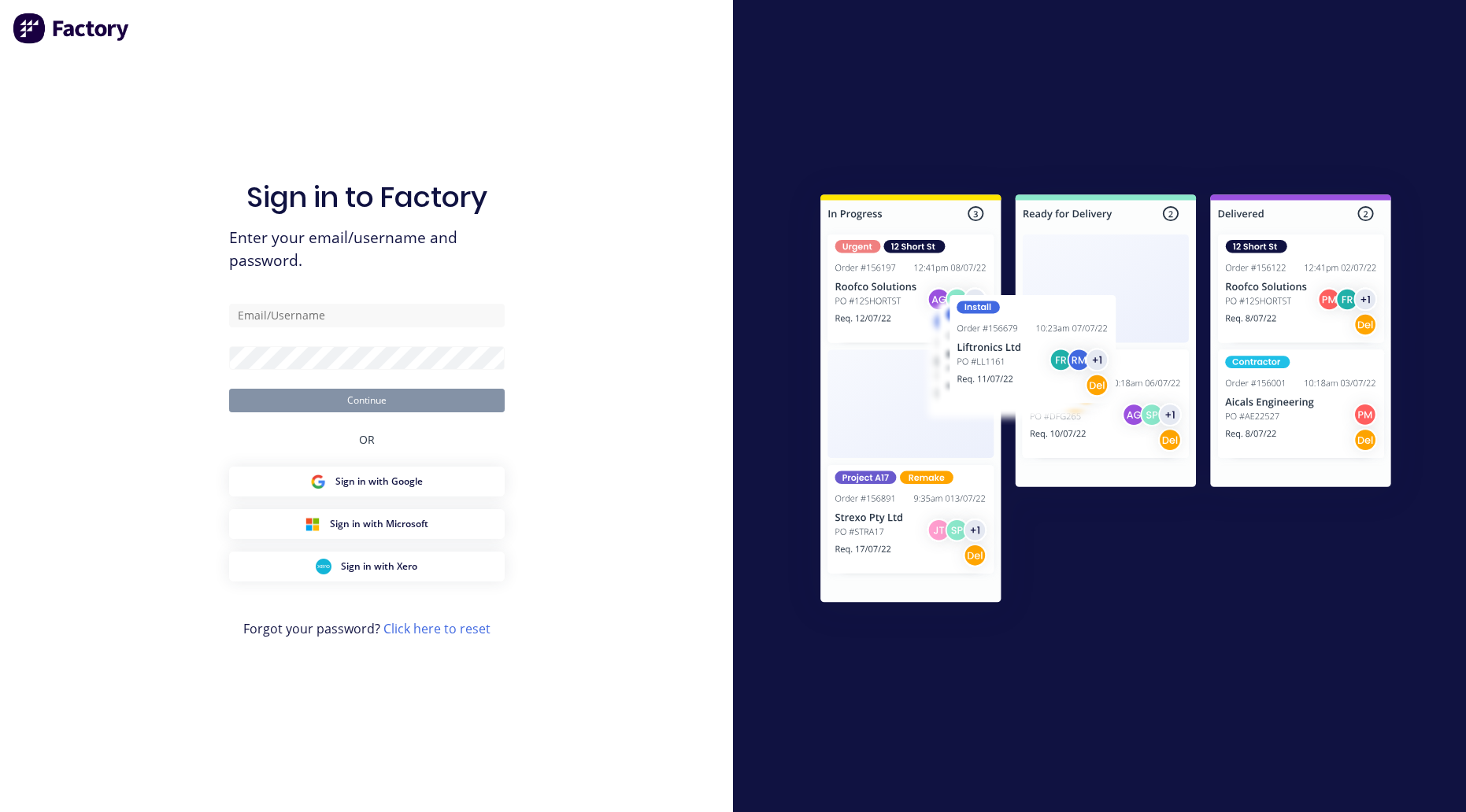
click at [112, 515] on div "Sign in to Factory Enter your email/username and password. Continue OR Sign in …" at bounding box center [366, 406] width 733 height 812
click at [391, 316] on input "text" at bounding box center [367, 315] width 276 height 23
paste input "[EMAIL_ADDRESS][DOMAIN_NAME]"
type input "[EMAIL_ADDRESS][DOMAIN_NAME]"
click at [87, 516] on div "Sign in to Factory Enter your email/username and password. [EMAIL_ADDRESS][DOMA…" at bounding box center [366, 406] width 733 height 812
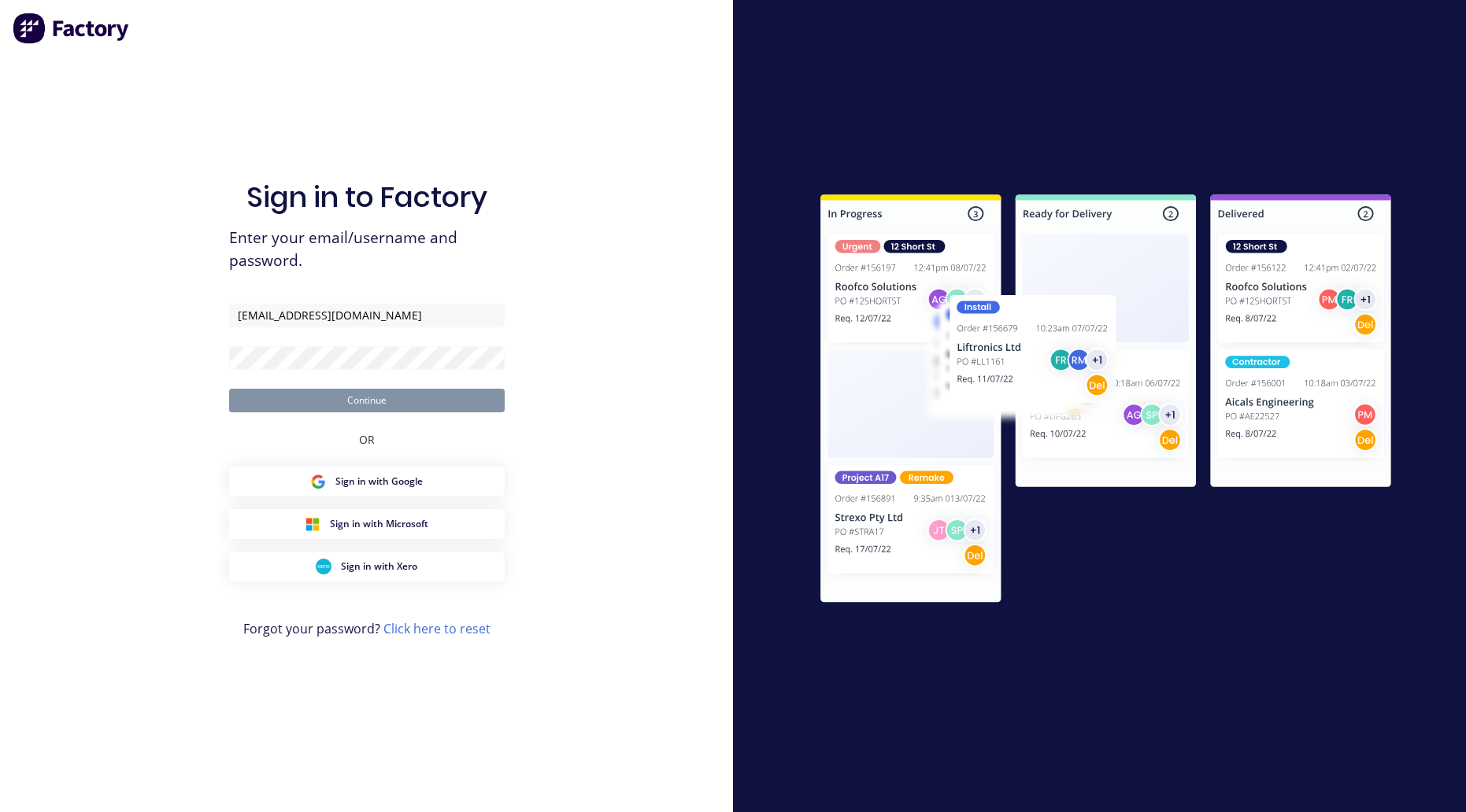
click at [338, 370] on form "[EMAIL_ADDRESS][DOMAIN_NAME] Continue" at bounding box center [367, 358] width 276 height 108
click at [629, 273] on div "Sign in to Factory Enter your email/username and password. [EMAIL_ADDRESS][DOMA…" at bounding box center [366, 406] width 733 height 812
click at [501, 392] on button "Continue" at bounding box center [367, 400] width 276 height 23
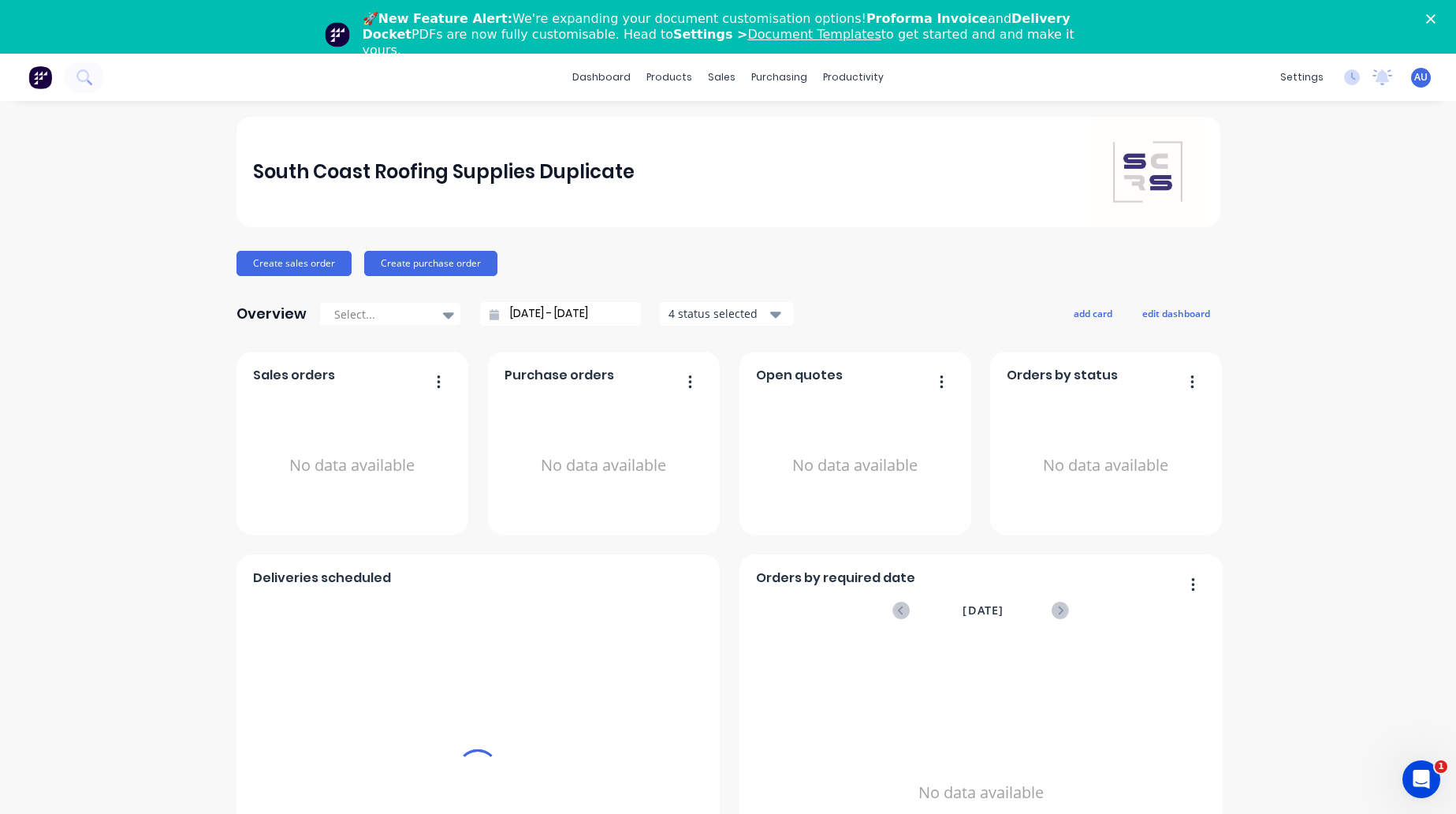
click at [1323, 194] on div "South Coast Roofing Supplies Duplicate Create sales order Create purchase order…" at bounding box center [728, 528] width 1456 height 824
click at [756, 183] on link "Price Level Manager" at bounding box center [799, 192] width 209 height 31
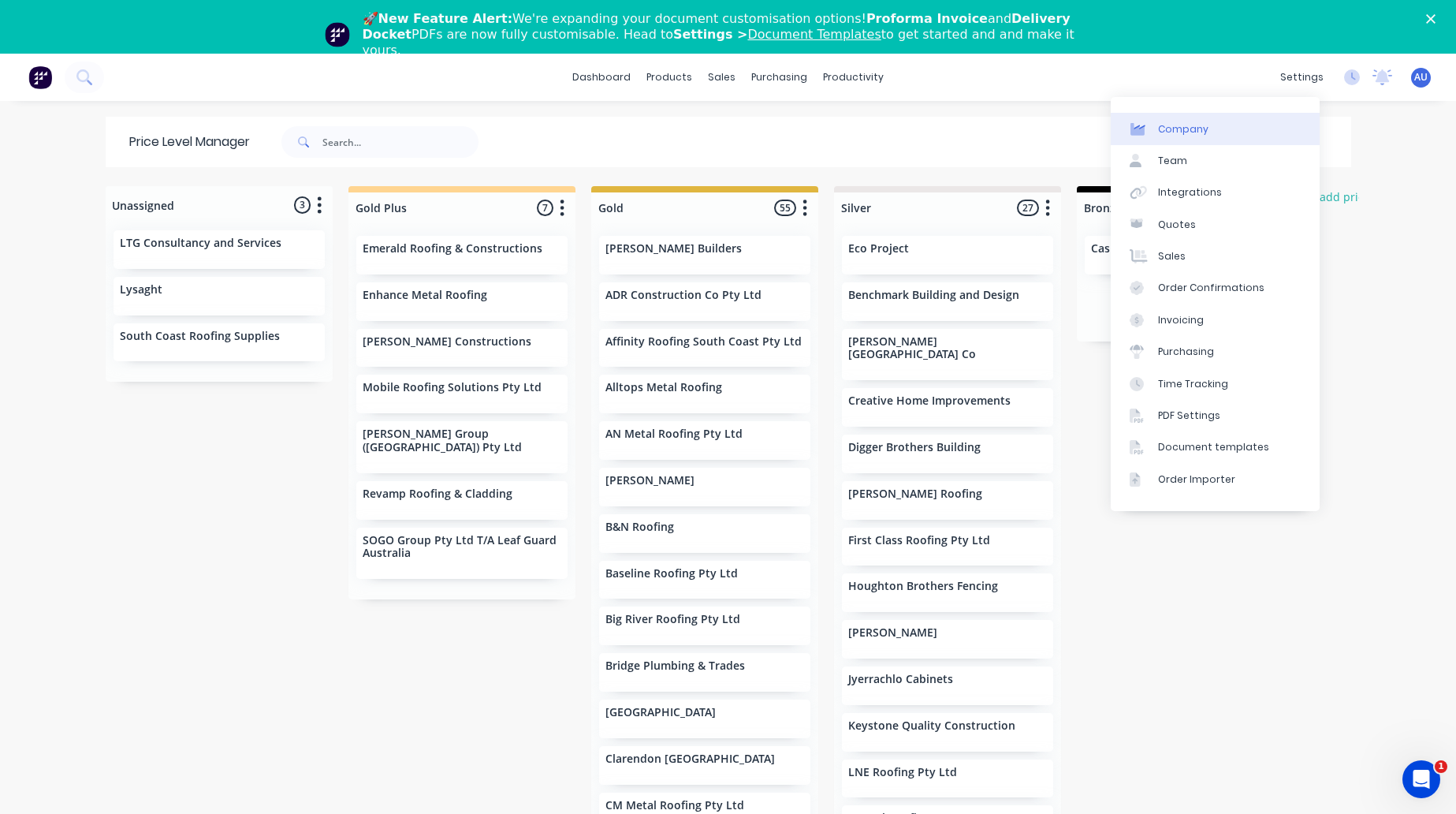
click at [1279, 142] on link "Company" at bounding box center [1215, 128] width 209 height 31
select select "AU"
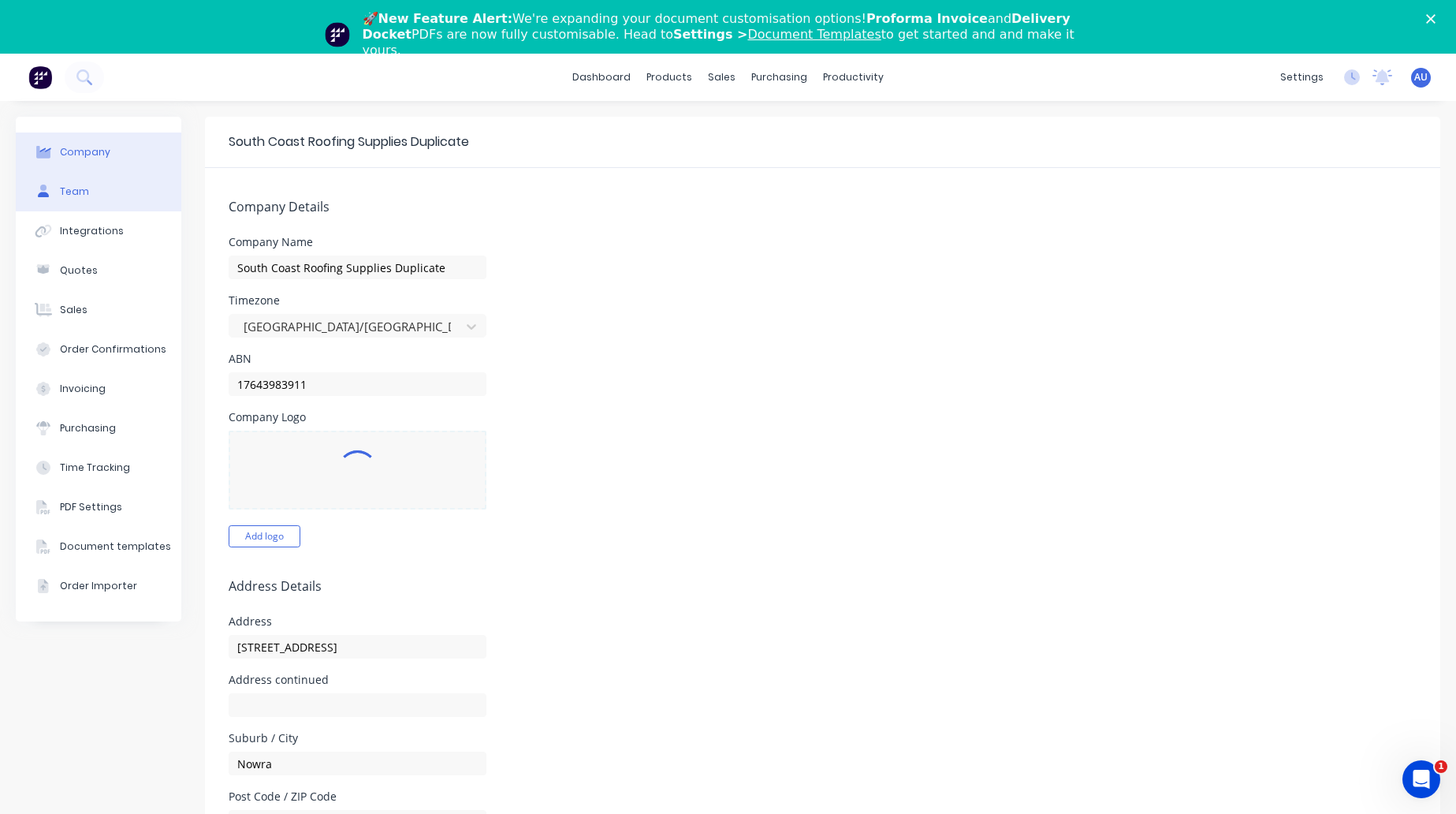
click at [110, 195] on button "Team" at bounding box center [99, 191] width 165 height 39
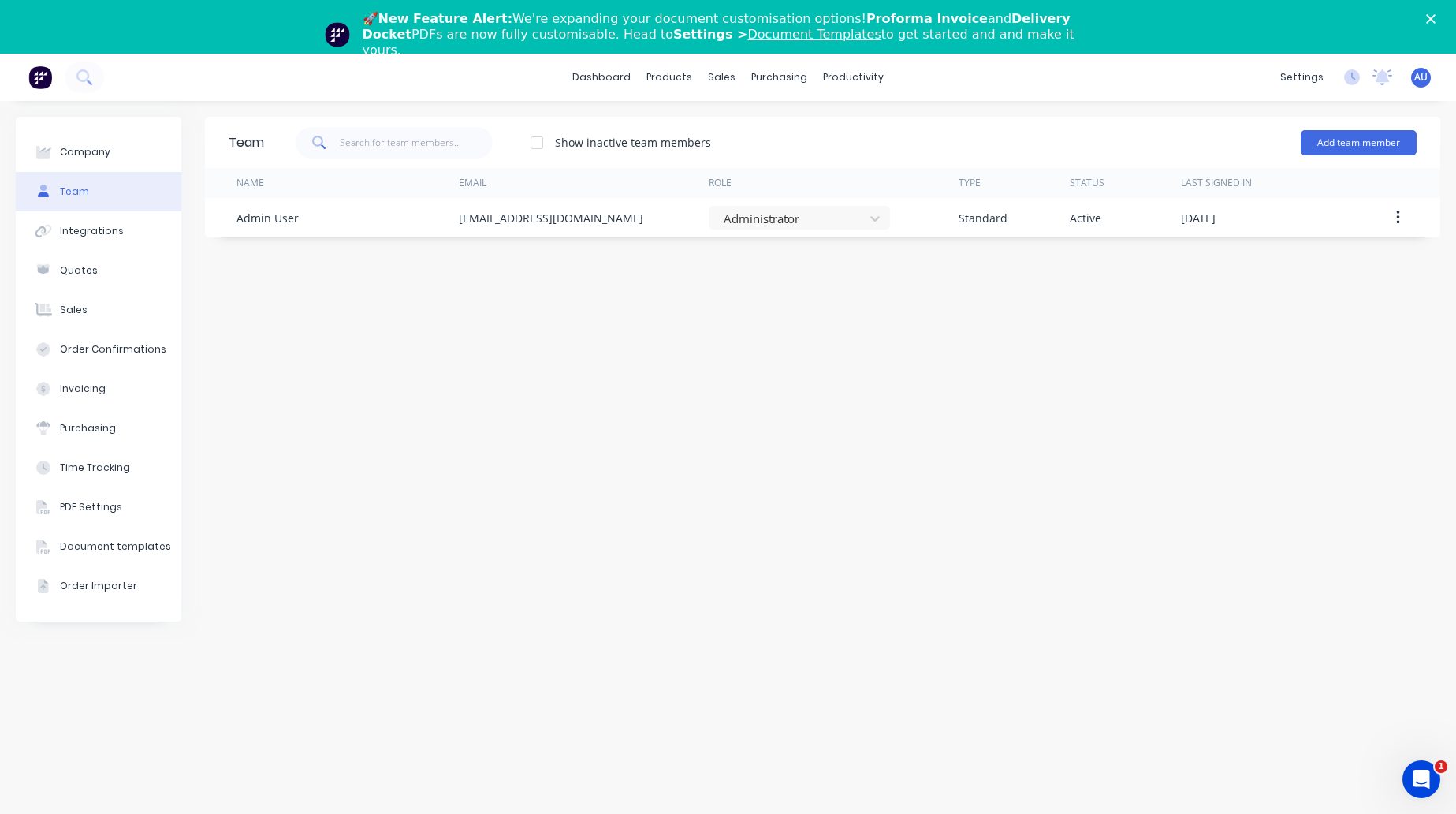
click at [1085, 374] on div "Team Show inactive team members Add team member Name Email Role Type Status Las…" at bounding box center [822, 484] width 1235 height 735
click at [1422, 75] on span "AU" at bounding box center [1421, 77] width 14 height 14
click at [1315, 262] on button "Sign out" at bounding box center [1323, 252] width 209 height 31
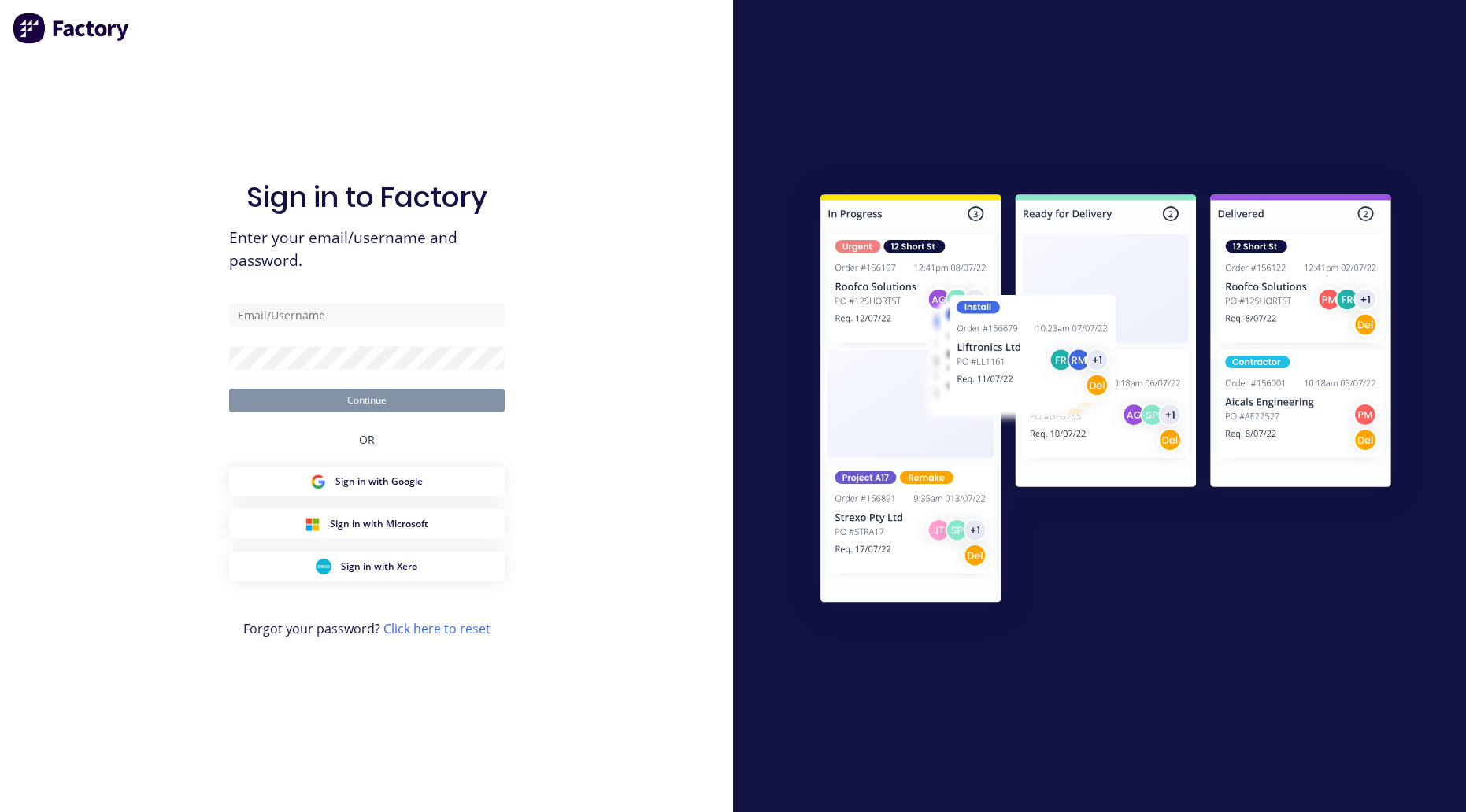
click at [1047, 317] on div at bounding box center [1100, 406] width 653 height 487
